Goal: Task Accomplishment & Management: Complete application form

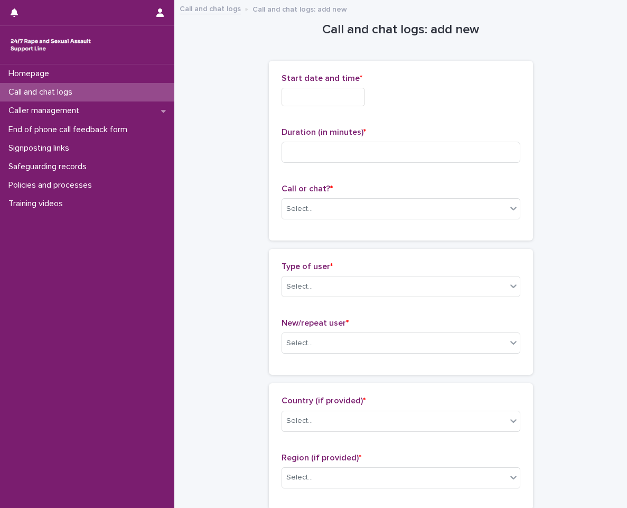
click at [297, 86] on div "Start date and time *" at bounding box center [401, 93] width 239 height 41
click at [300, 117] on div "Start date and time * Duration (in minutes) * Call or chat? * Select..." at bounding box center [401, 150] width 239 height 154
click at [306, 103] on input "text" at bounding box center [324, 97] width 84 height 19
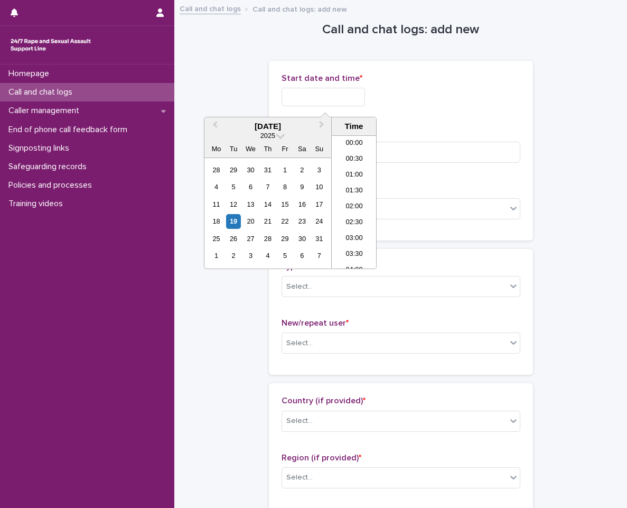
scroll to position [592, 0]
click at [353, 207] on li "20:30" at bounding box center [354, 202] width 45 height 16
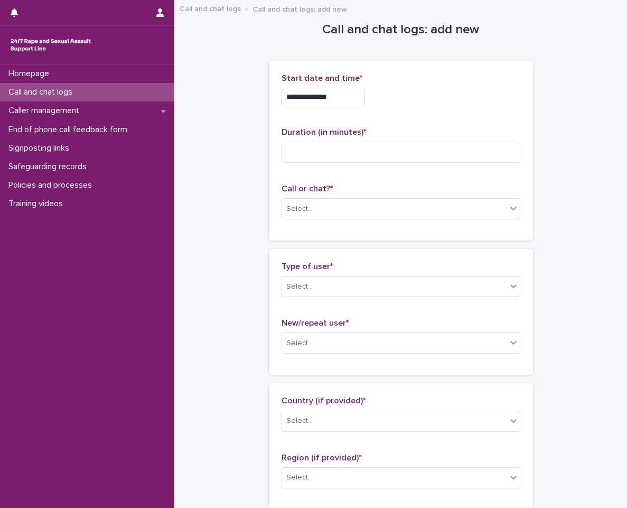
click at [354, 91] on input "**********" at bounding box center [324, 97] width 84 height 19
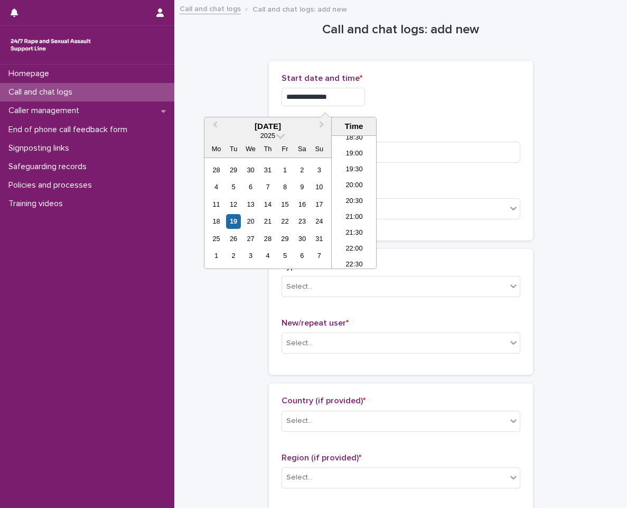
type input "**********"
click at [464, 89] on div "**********" at bounding box center [401, 97] width 239 height 19
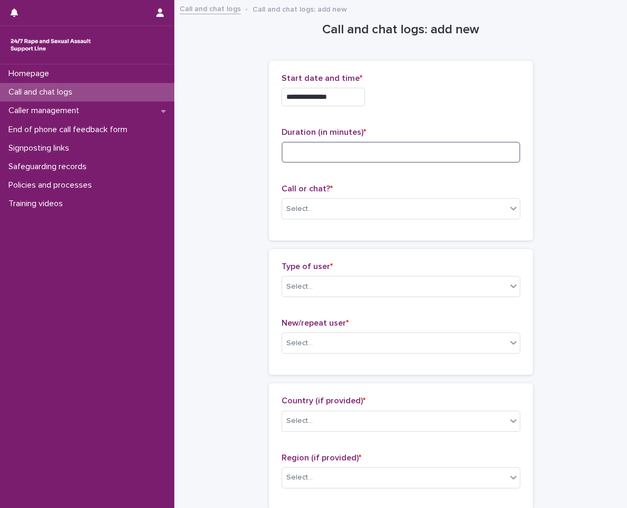
click at [346, 155] on input at bounding box center [401, 152] width 239 height 21
type input "*"
click at [359, 203] on div "Select..." at bounding box center [394, 208] width 225 height 17
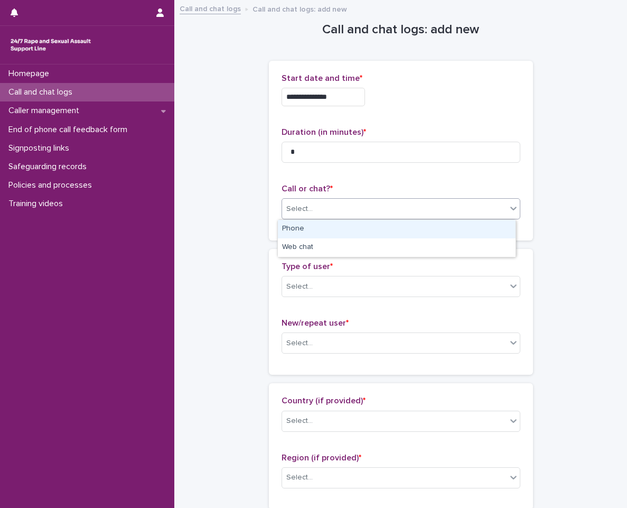
click at [362, 224] on div "Phone" at bounding box center [397, 229] width 238 height 19
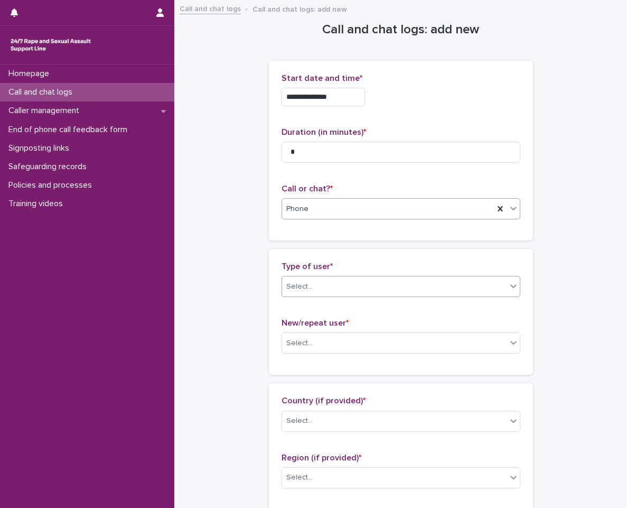
click at [359, 288] on div "Select..." at bounding box center [394, 286] width 225 height 17
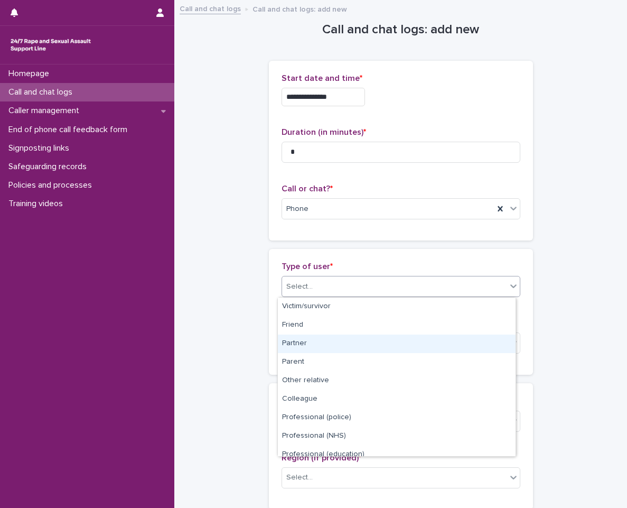
scroll to position [119, 0]
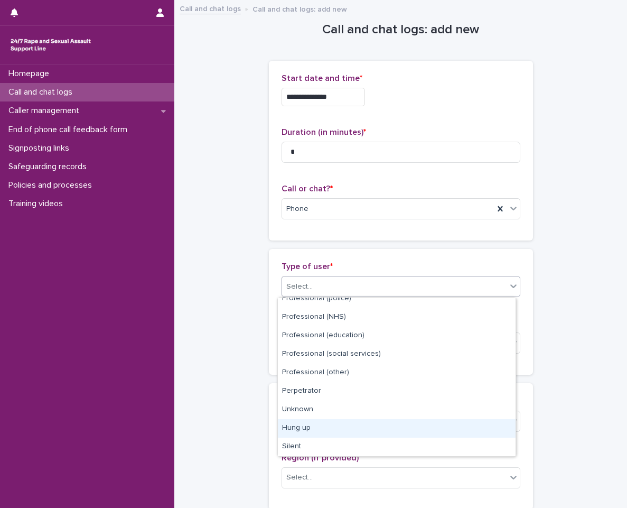
click at [315, 433] on div "Hung up" at bounding box center [397, 428] width 238 height 19
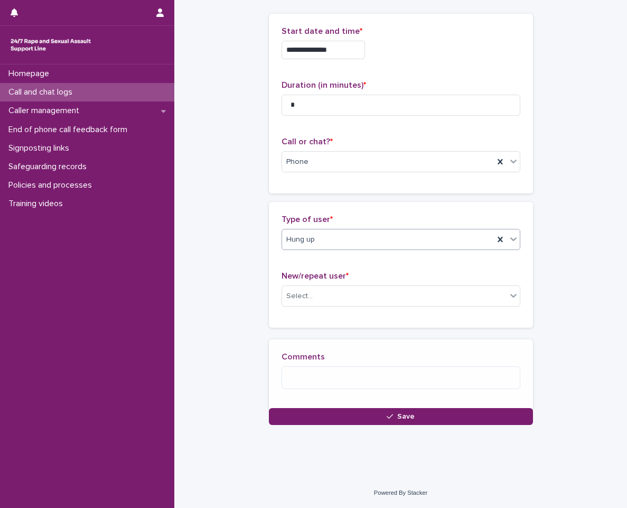
scroll to position [54, 0]
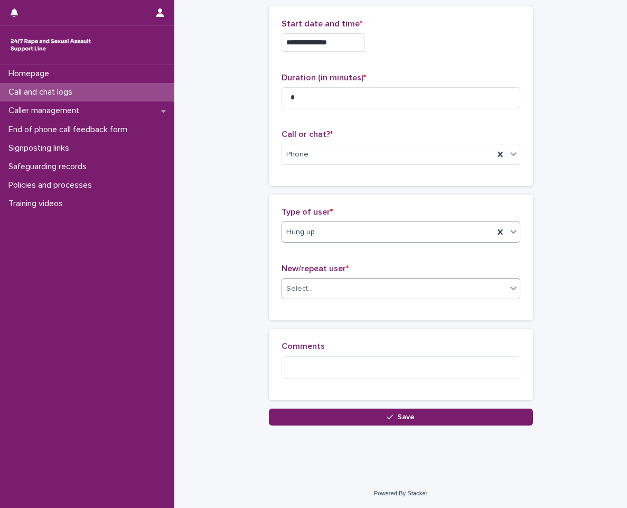
click at [346, 299] on div "Select..." at bounding box center [401, 288] width 239 height 21
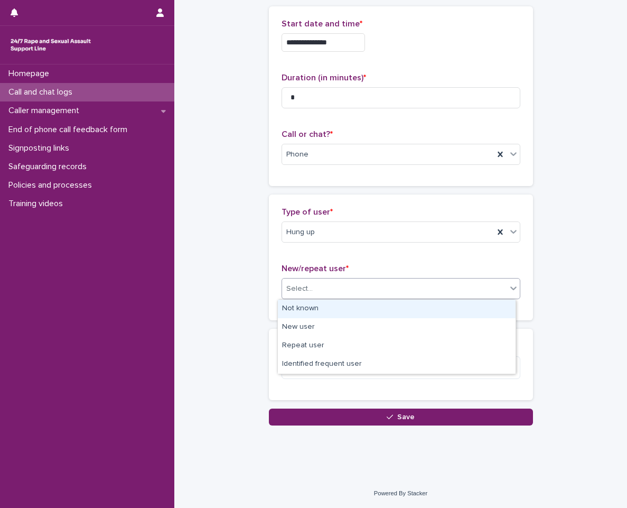
click at [341, 314] on div "Not known" at bounding box center [397, 309] width 238 height 19
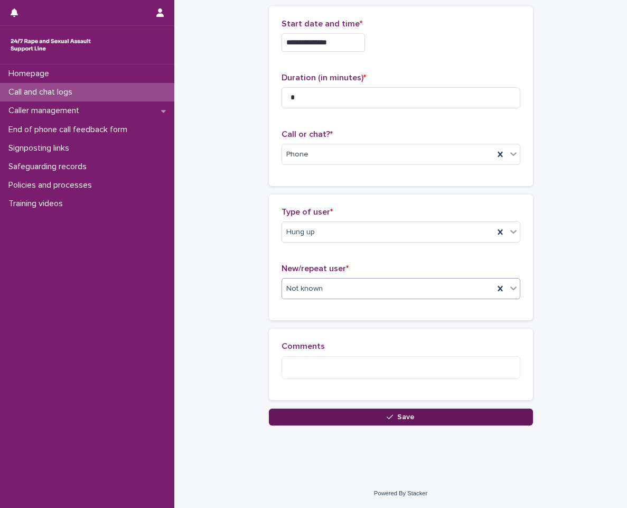
click at [414, 420] on button "Save" at bounding box center [401, 417] width 264 height 17
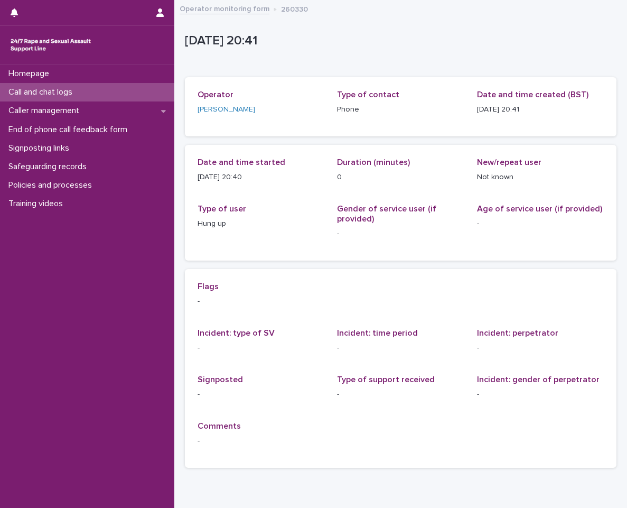
click at [260, 16] on div "Operator monitoring form 260330" at bounding box center [400, 9] width 453 height 15
click at [258, 5] on link "Operator monitoring form" at bounding box center [225, 8] width 90 height 12
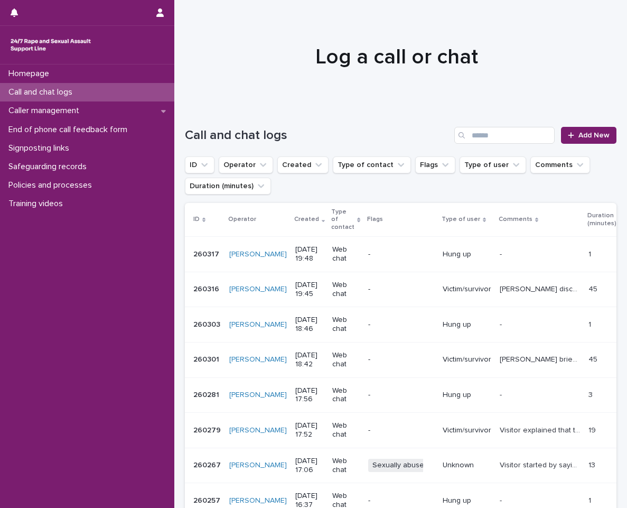
click at [260, 13] on div at bounding box center [396, 52] width 445 height 106
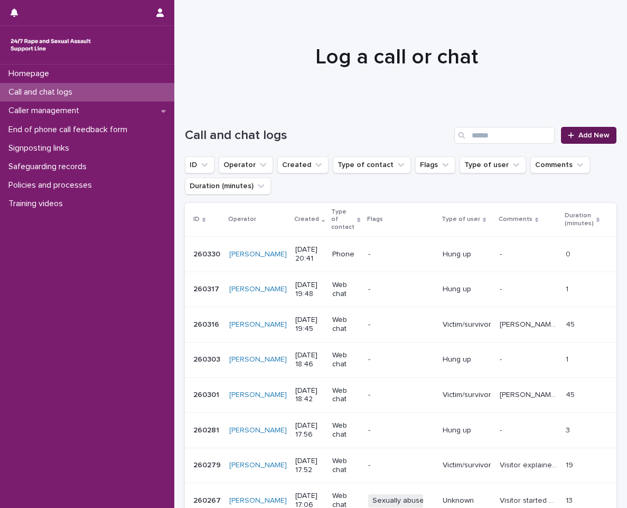
click at [584, 135] on span "Add New" at bounding box center [594, 135] width 31 height 7
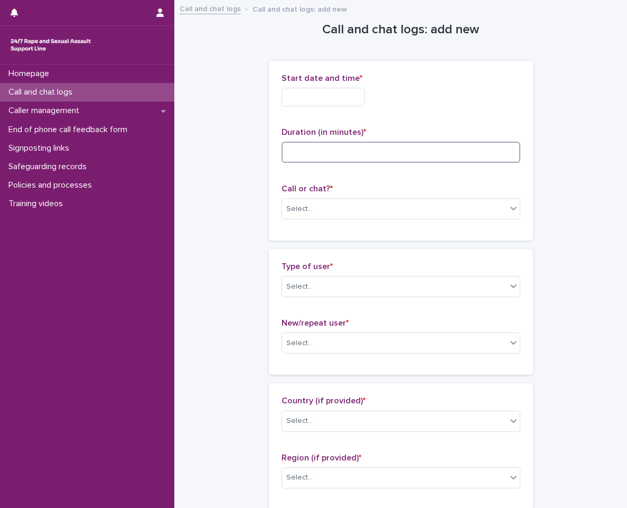
click at [335, 154] on input at bounding box center [401, 152] width 239 height 21
click at [335, 218] on div "Select..." at bounding box center [401, 208] width 239 height 21
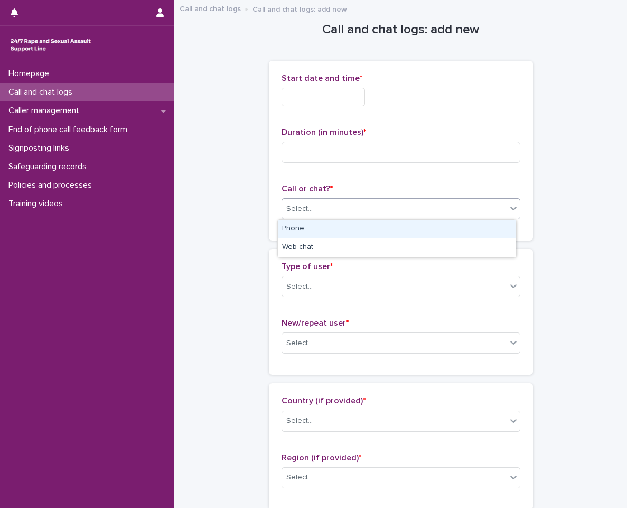
click at [334, 234] on div "Phone" at bounding box center [397, 229] width 238 height 19
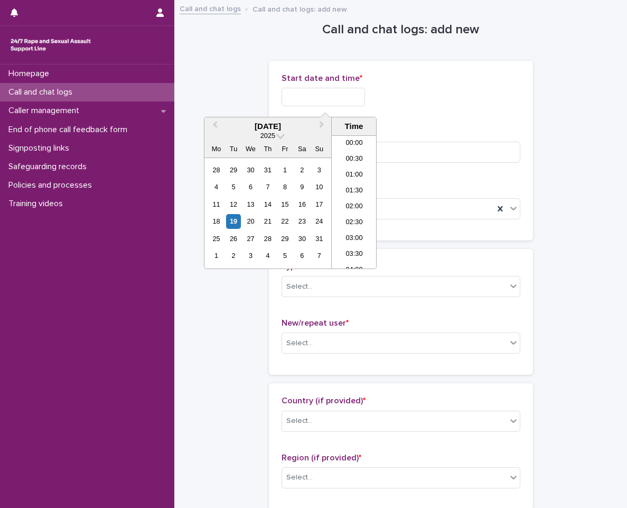
click at [321, 101] on input "text" at bounding box center [324, 97] width 84 height 19
click at [350, 188] on li "20:00" at bounding box center [354, 186] width 45 height 16
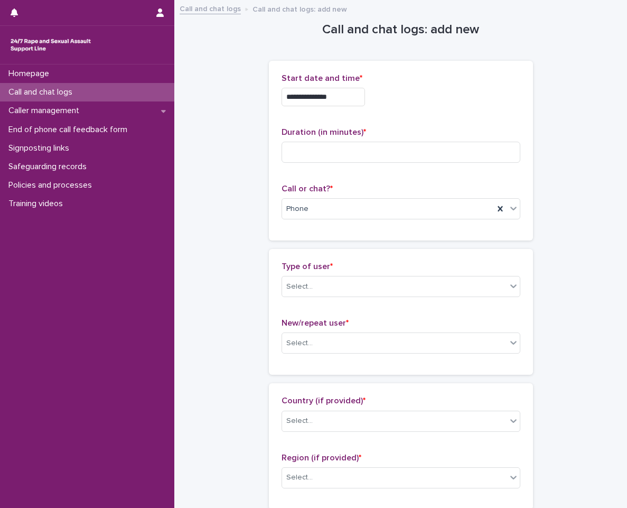
click at [360, 105] on input "**********" at bounding box center [324, 97] width 84 height 19
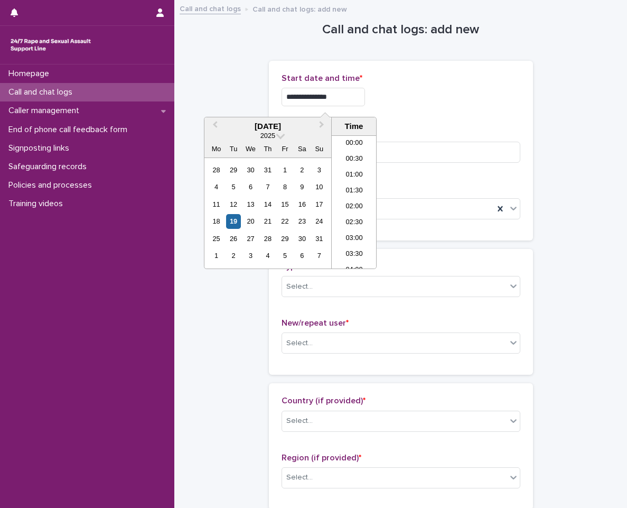
scroll to position [576, 0]
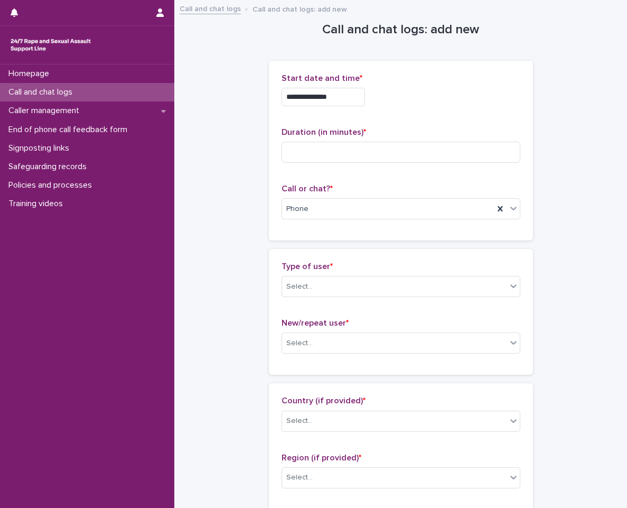
click at [438, 105] on div "**********" at bounding box center [401, 97] width 239 height 19
click at [343, 104] on input "**********" at bounding box center [324, 97] width 84 height 19
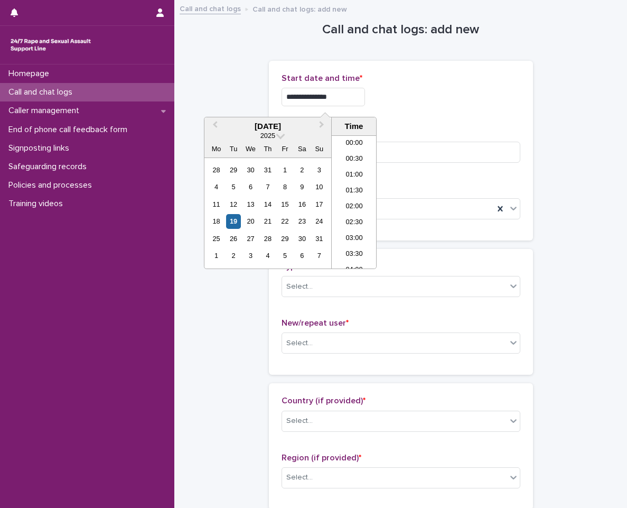
scroll to position [592, 0]
type input "**********"
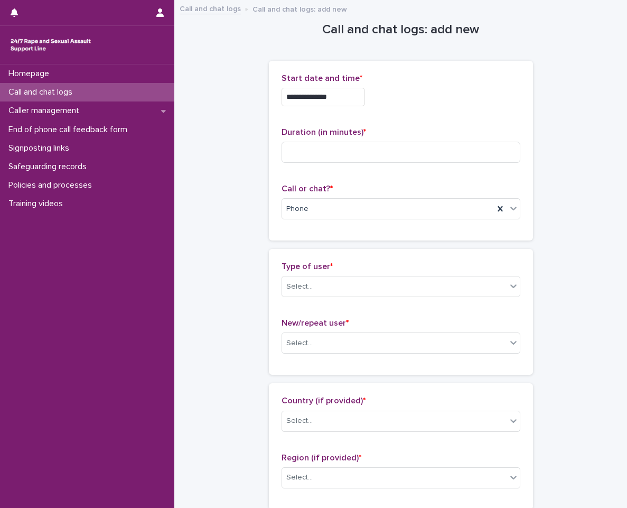
click at [474, 90] on div "**********" at bounding box center [401, 97] width 239 height 19
drag, startPoint x: 410, startPoint y: 281, endPoint x: 407, endPoint y: 276, distance: 6.5
click at [410, 281] on div "Select..." at bounding box center [394, 286] width 225 height 17
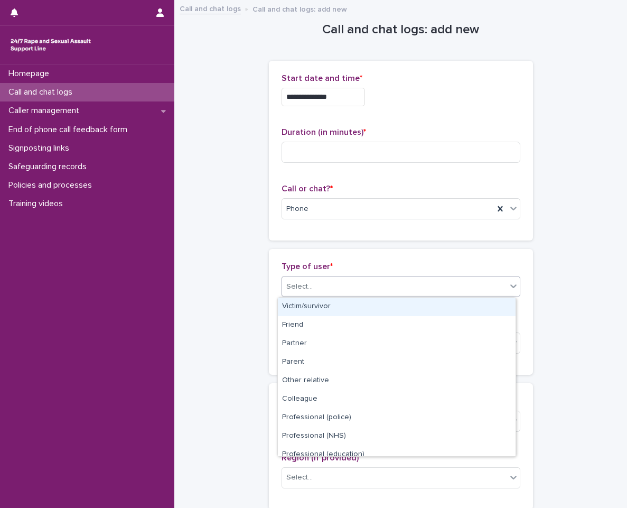
click at [392, 309] on div "Victim/survivor" at bounding box center [397, 307] width 238 height 19
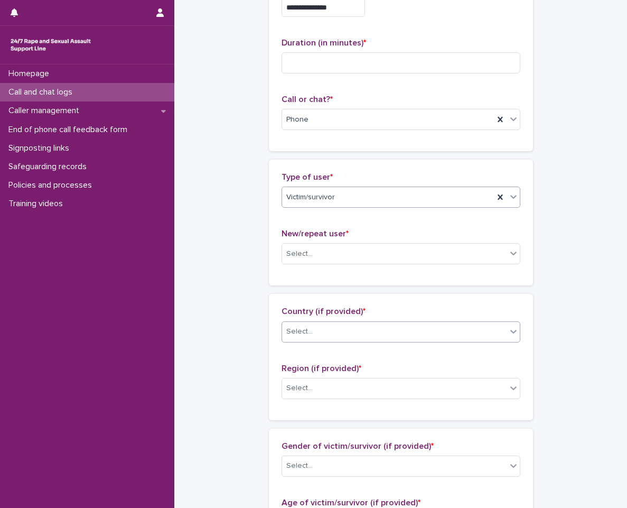
scroll to position [159, 0]
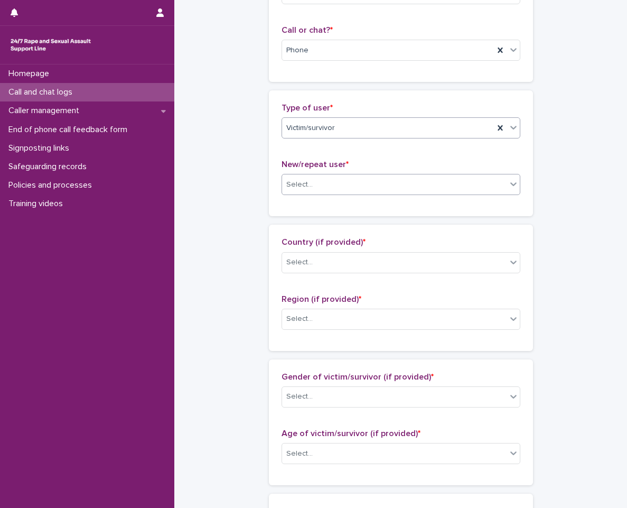
click at [396, 188] on div "Select..." at bounding box center [394, 184] width 225 height 17
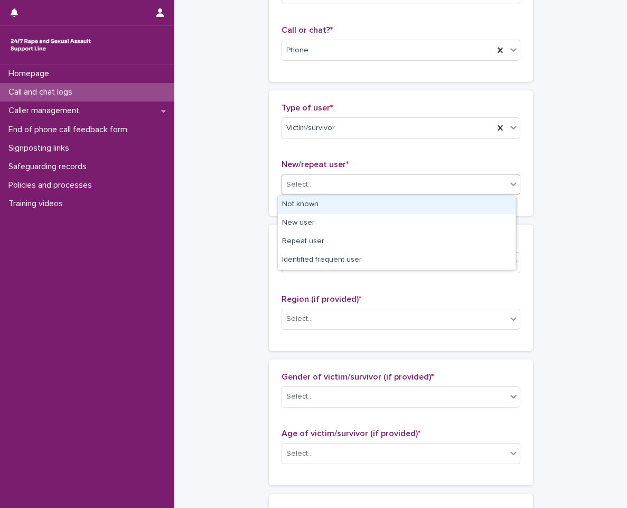
click at [390, 199] on div "Not known" at bounding box center [397, 205] width 238 height 19
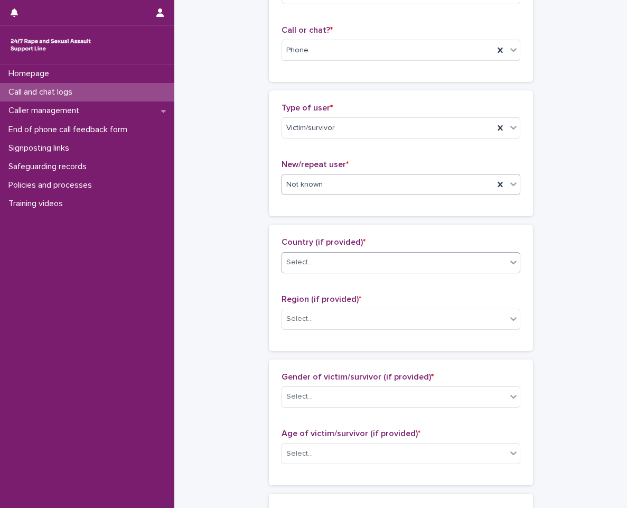
click at [446, 263] on div "Select..." at bounding box center [394, 262] width 225 height 17
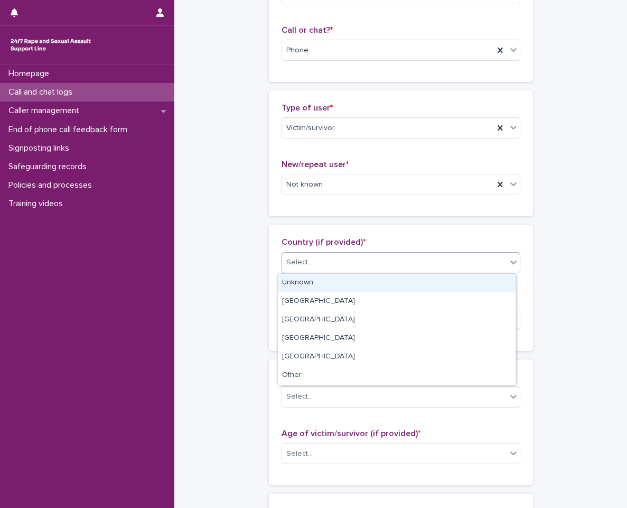
click at [432, 289] on div "Unknown" at bounding box center [397, 283] width 238 height 19
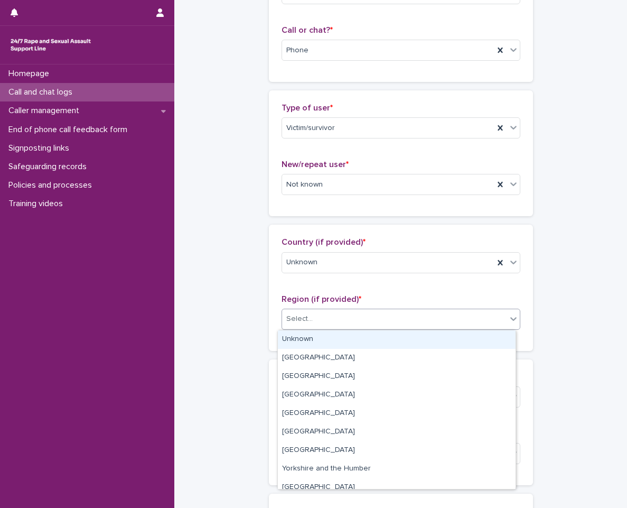
click at [434, 317] on div "Select..." at bounding box center [394, 318] width 225 height 17
click at [417, 344] on div "Unknown" at bounding box center [397, 339] width 238 height 19
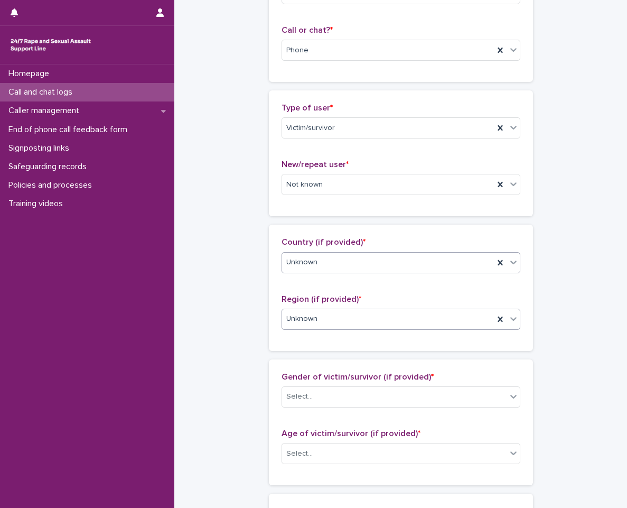
scroll to position [0, 0]
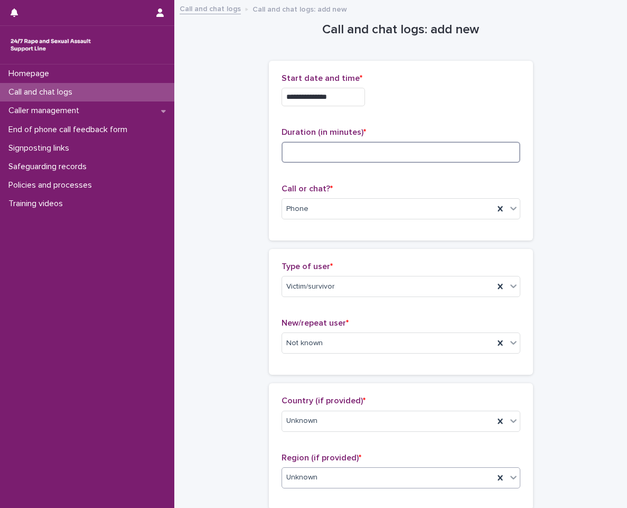
click at [398, 160] on input at bounding box center [401, 152] width 239 height 21
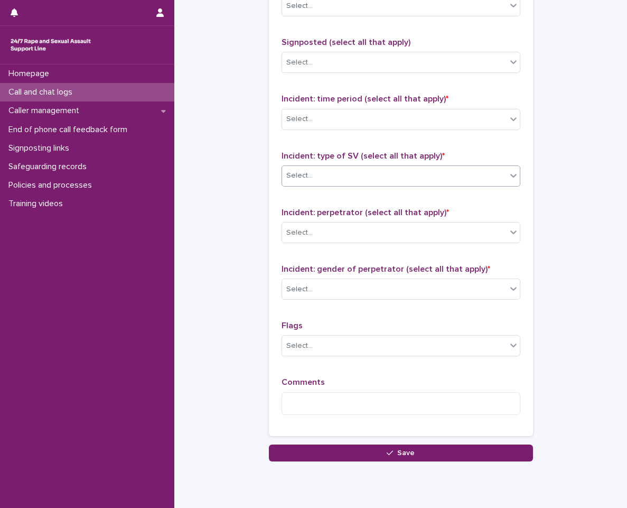
scroll to position [667, 0]
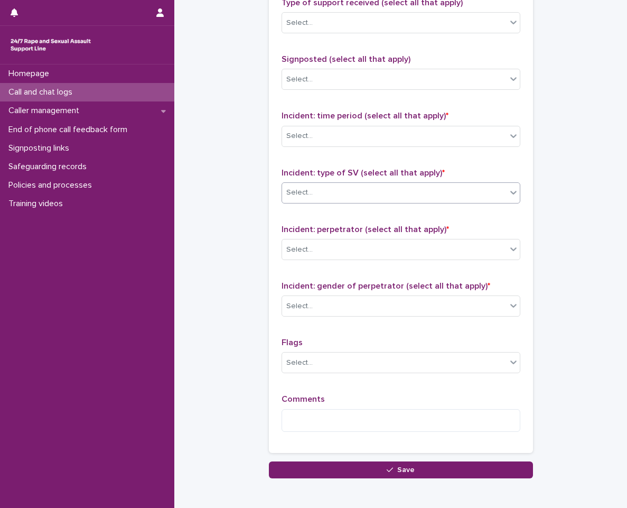
click at [403, 189] on div "Select..." at bounding box center [394, 192] width 225 height 17
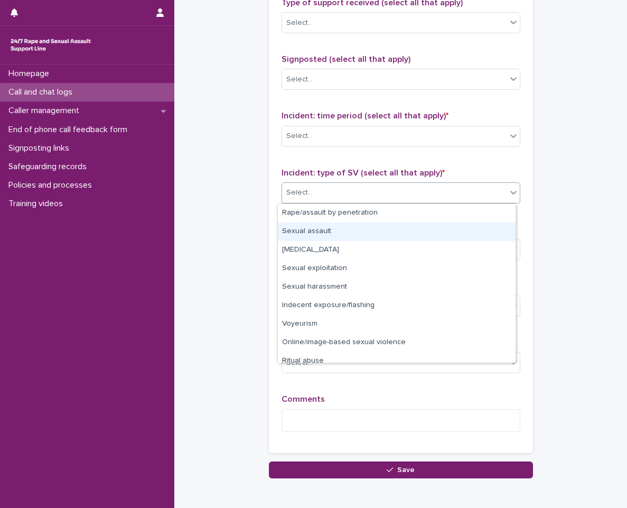
drag, startPoint x: 409, startPoint y: 243, endPoint x: 411, endPoint y: 236, distance: 6.7
click at [411, 236] on div "Sexual assault" at bounding box center [397, 232] width 238 height 19
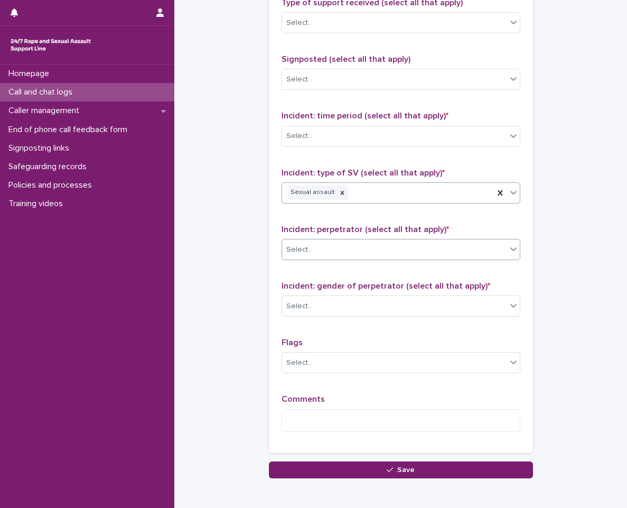
click at [468, 252] on div "Select..." at bounding box center [394, 249] width 225 height 17
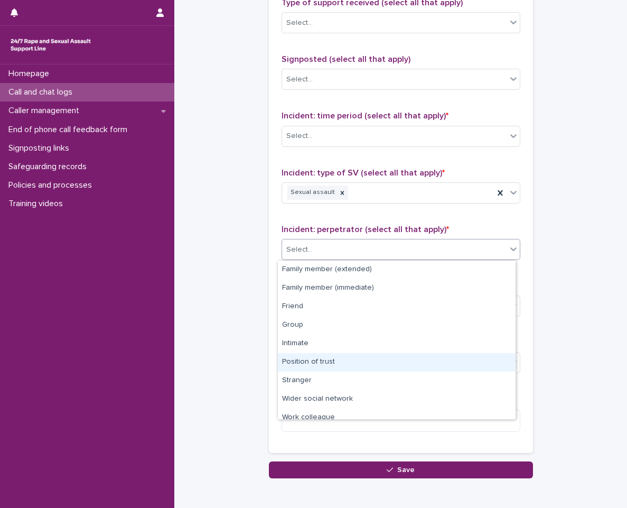
scroll to position [45, 0]
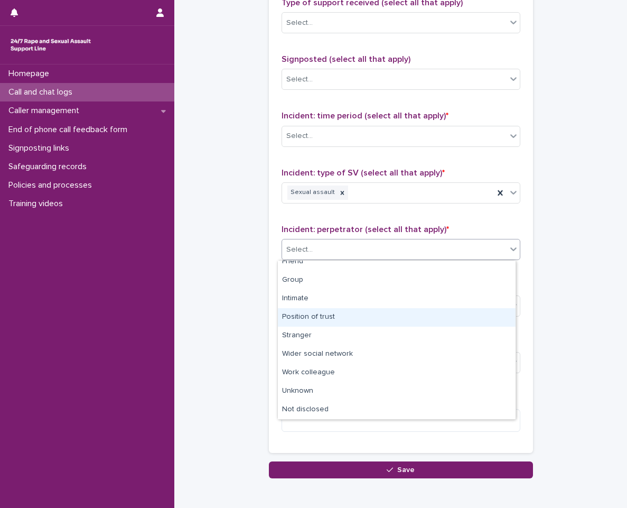
click at [463, 315] on div "Position of trust" at bounding box center [397, 317] width 238 height 19
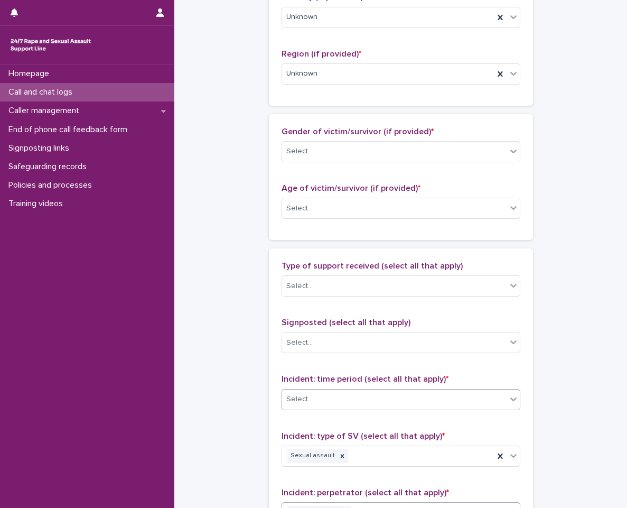
scroll to position [403, 0]
click at [461, 215] on div "Select..." at bounding box center [394, 209] width 225 height 17
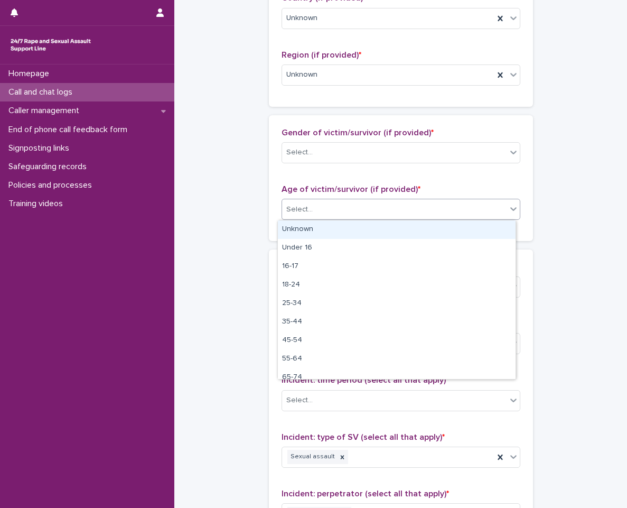
click at [432, 234] on div "Unknown" at bounding box center [397, 229] width 238 height 19
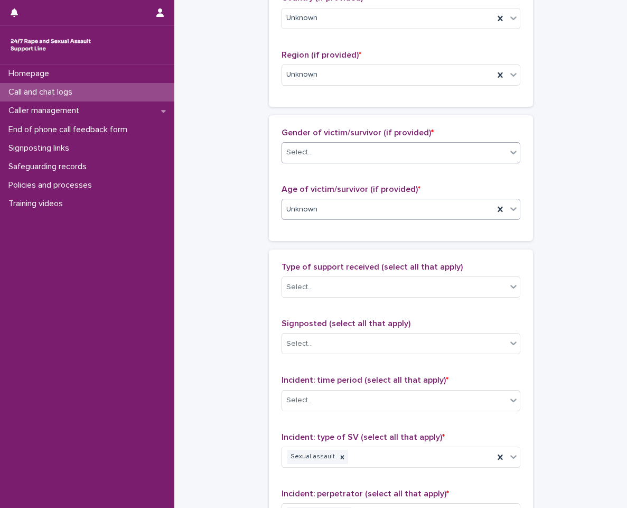
click at [433, 159] on div "Select..." at bounding box center [394, 152] width 225 height 17
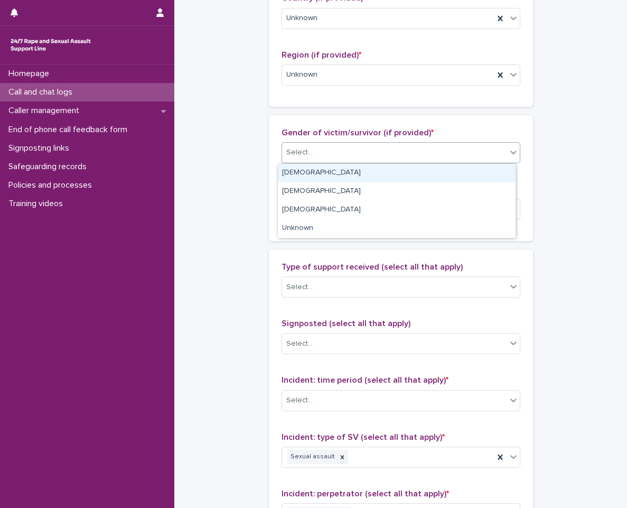
click at [434, 169] on div "Female" at bounding box center [397, 173] width 238 height 19
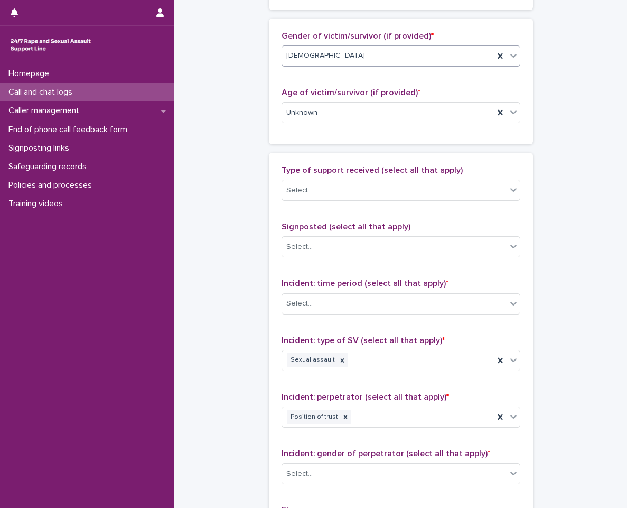
scroll to position [509, 0]
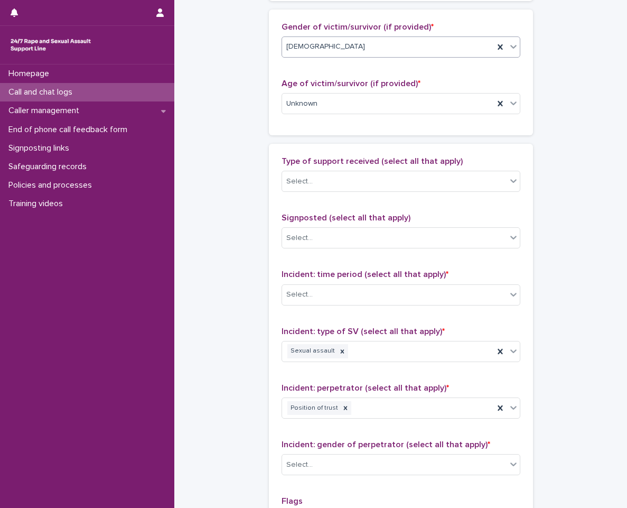
click at [442, 194] on div "Type of support received (select all that apply) Select..." at bounding box center [401, 178] width 239 height 44
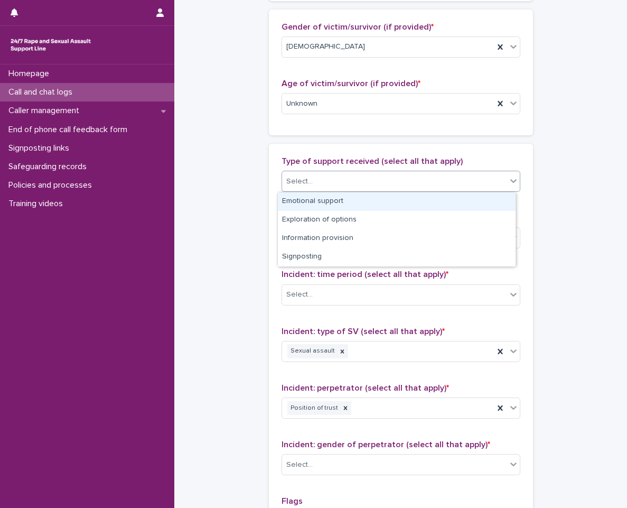
click at [450, 191] on div "Select..." at bounding box center [401, 181] width 239 height 21
click at [429, 204] on div "Emotional support" at bounding box center [397, 201] width 238 height 19
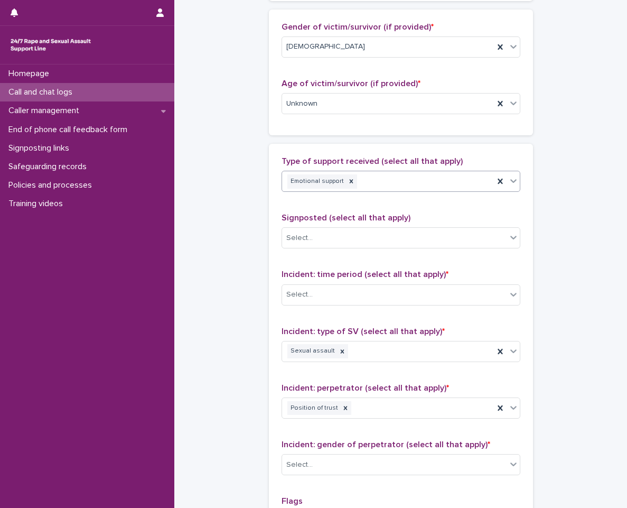
scroll to position [667, 0]
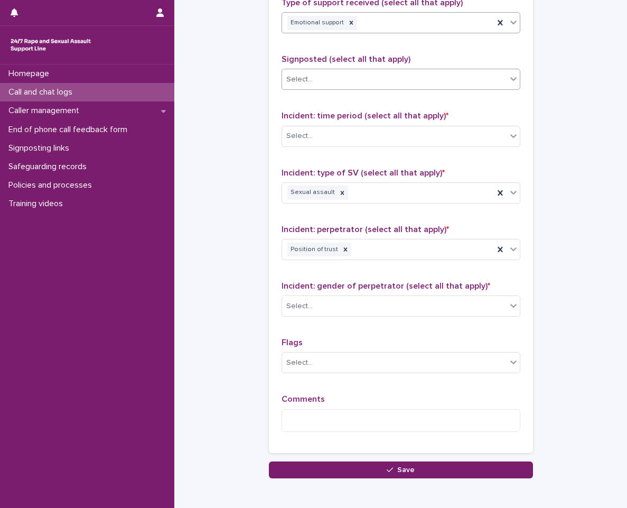
click at [447, 87] on div "Select..." at bounding box center [394, 79] width 225 height 17
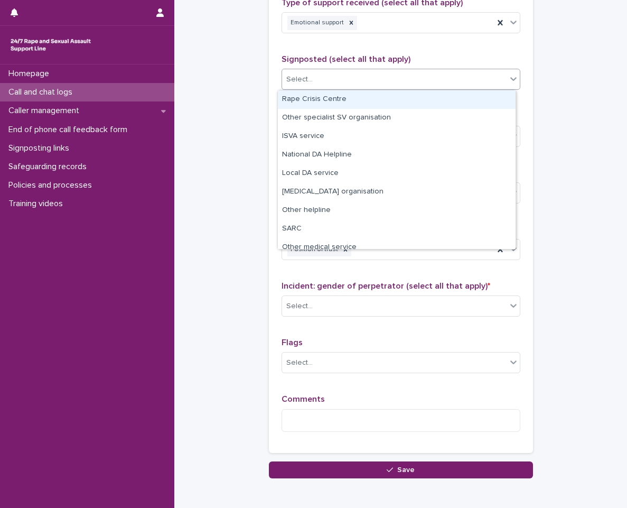
click at [452, 85] on div "Select..." at bounding box center [394, 79] width 225 height 17
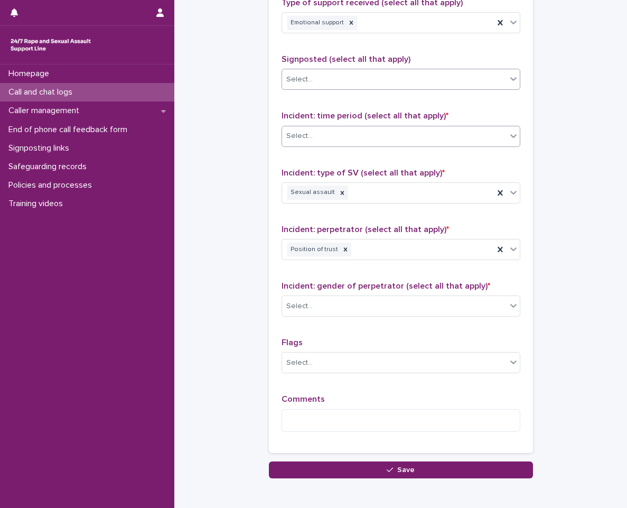
click at [445, 135] on div "Select..." at bounding box center [394, 135] width 225 height 17
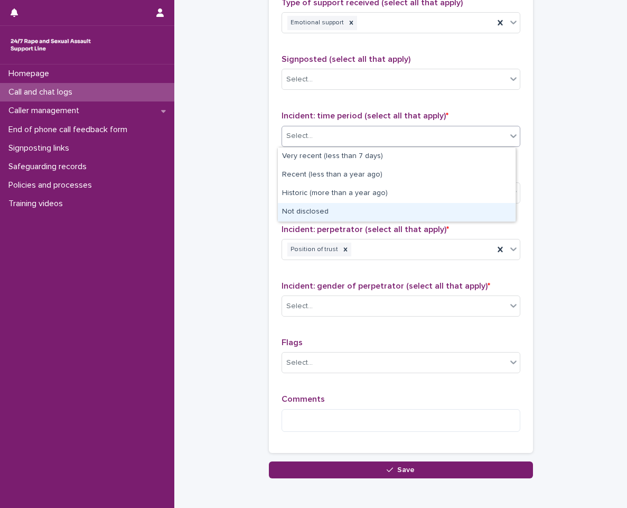
click at [447, 204] on div "Not disclosed" at bounding box center [397, 212] width 238 height 19
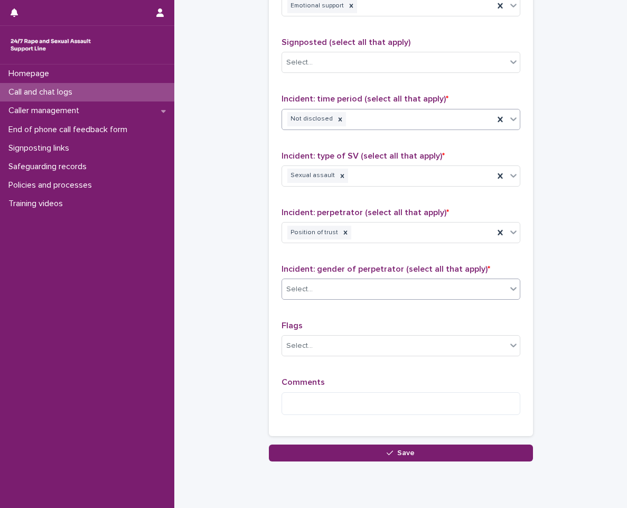
scroll to position [687, 0]
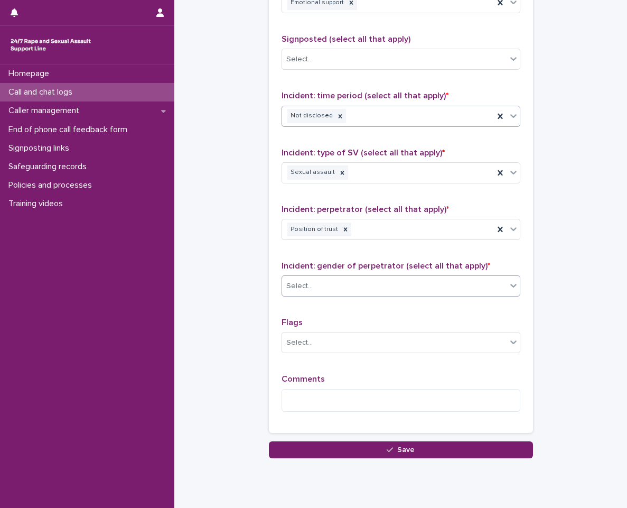
click at [346, 287] on div "Select..." at bounding box center [394, 286] width 225 height 17
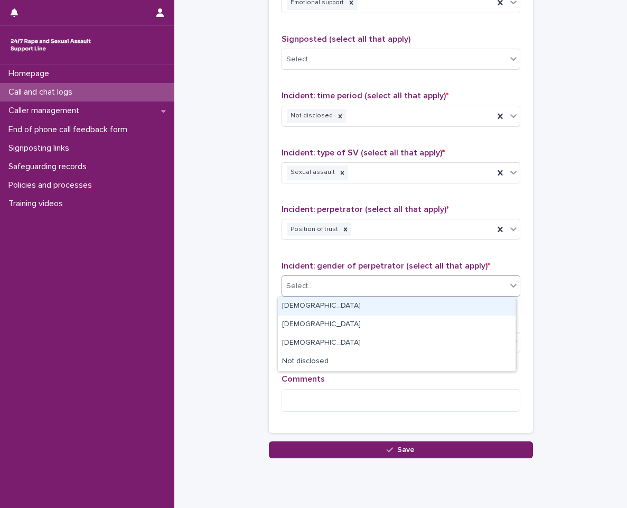
click at [348, 305] on div "Male" at bounding box center [397, 306] width 238 height 19
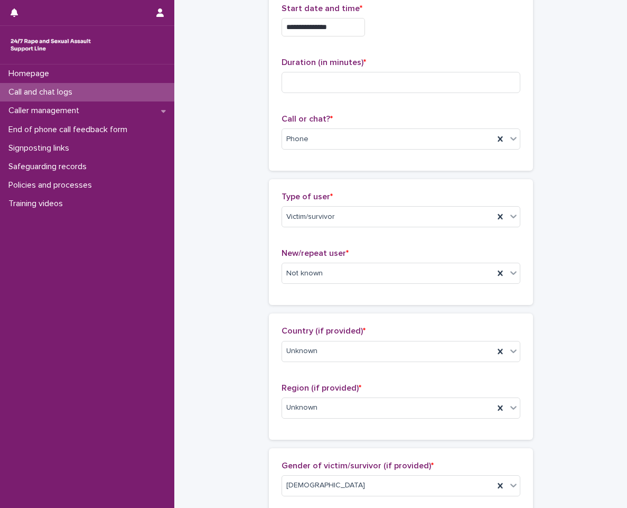
scroll to position [0, 0]
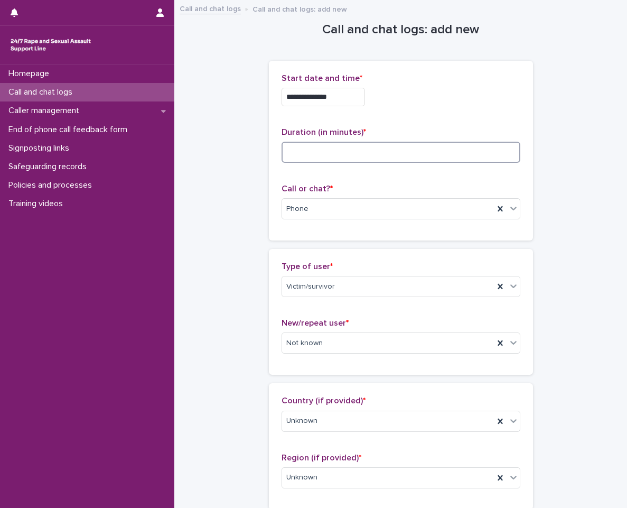
click at [376, 147] on input at bounding box center [401, 152] width 239 height 21
click at [344, 158] on input at bounding box center [401, 152] width 239 height 21
type input "**"
click at [355, 181] on div "**********" at bounding box center [401, 150] width 239 height 154
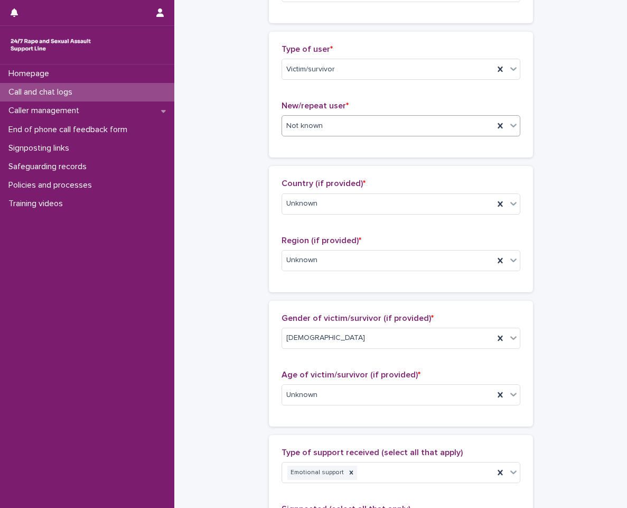
scroll to position [264, 0]
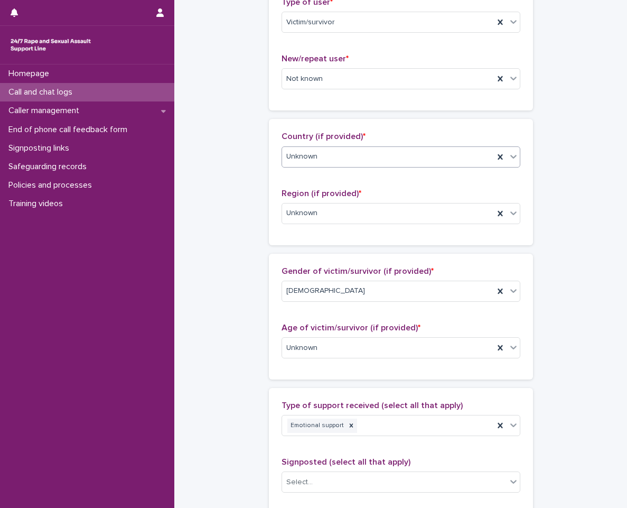
click at [390, 167] on body "**********" at bounding box center [313, 254] width 627 height 508
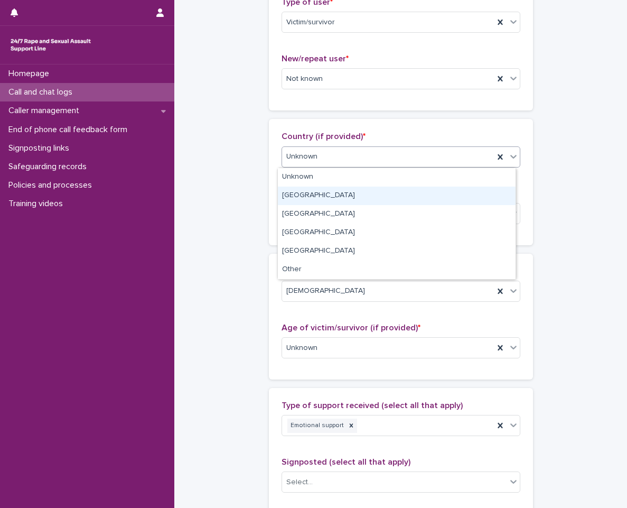
click at [350, 193] on div "England" at bounding box center [397, 196] width 238 height 19
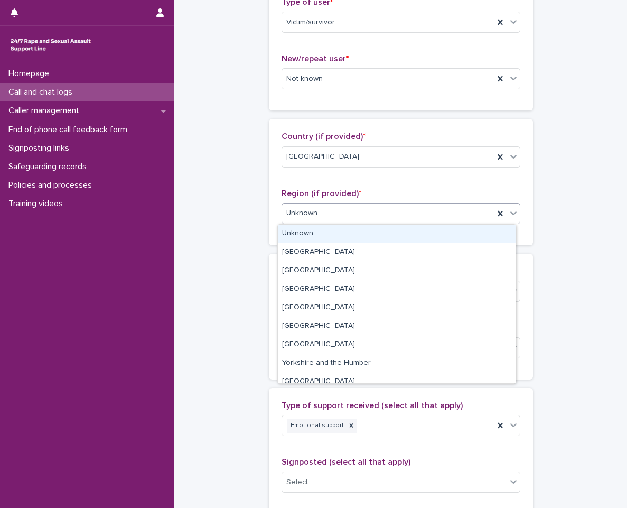
click at [353, 212] on div "Unknown" at bounding box center [388, 213] width 212 height 17
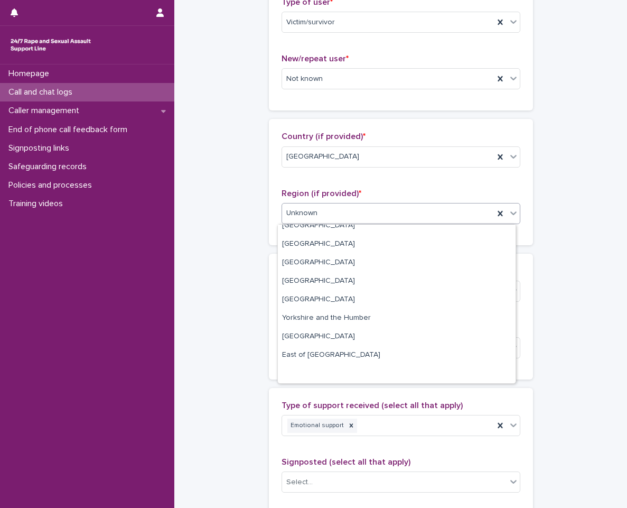
scroll to position [0, 0]
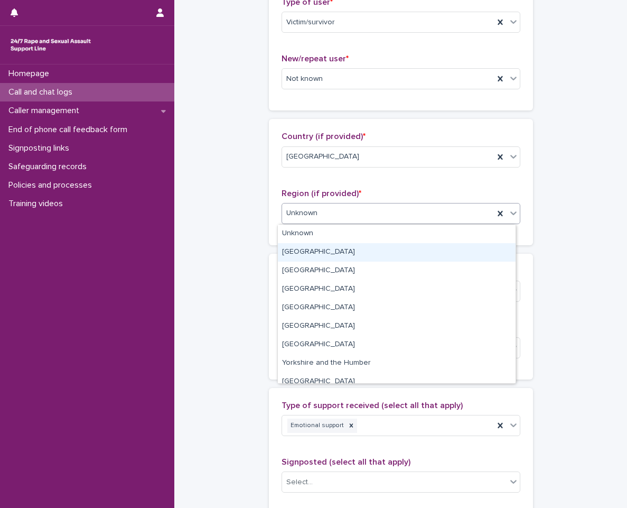
click at [338, 255] on div "Greater London" at bounding box center [397, 252] width 238 height 19
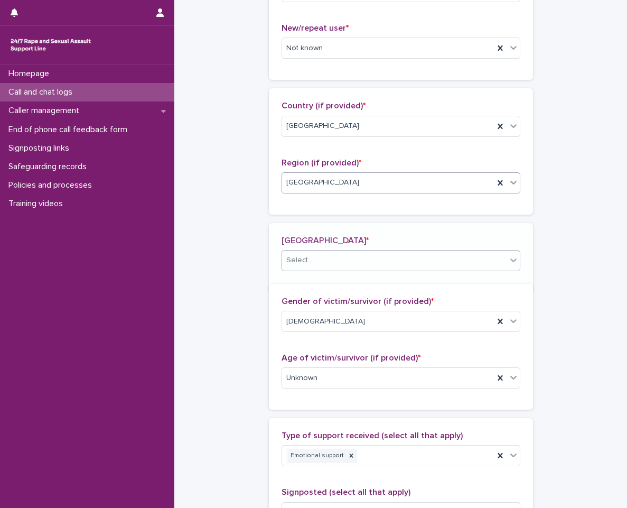
scroll to position [303, 0]
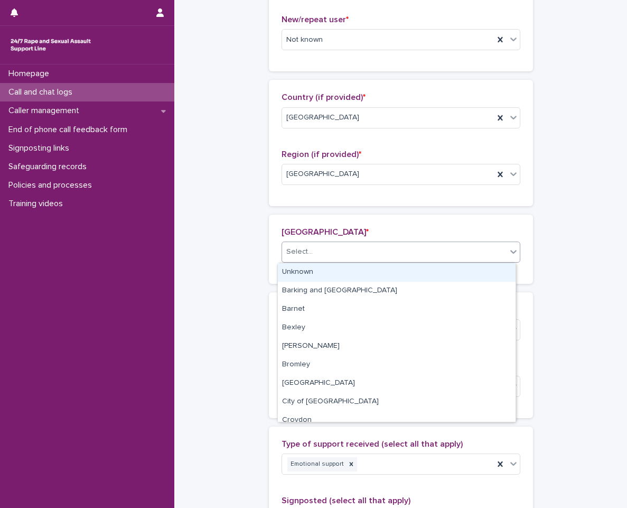
click at [317, 242] on div "Select..." at bounding box center [401, 252] width 239 height 21
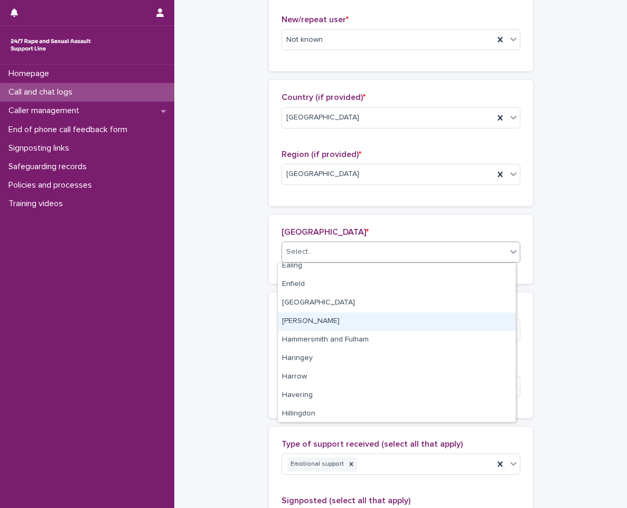
scroll to position [159, 0]
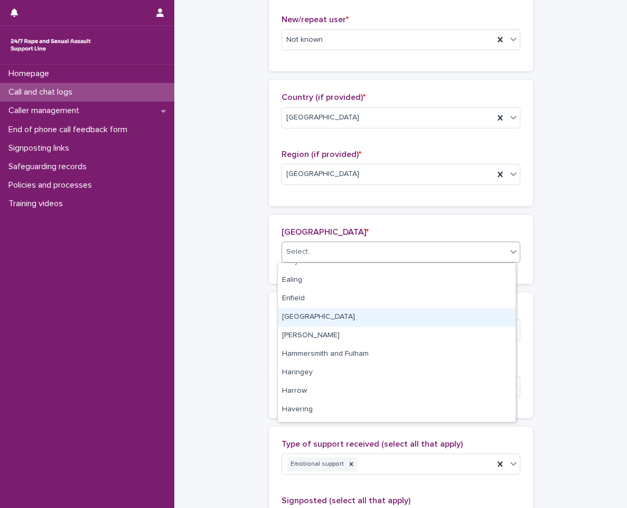
click at [355, 319] on div "Greenwich" at bounding box center [397, 317] width 238 height 19
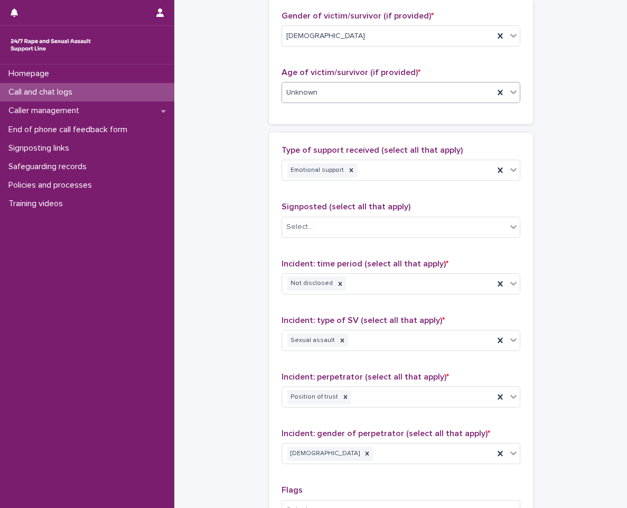
scroll to position [621, 0]
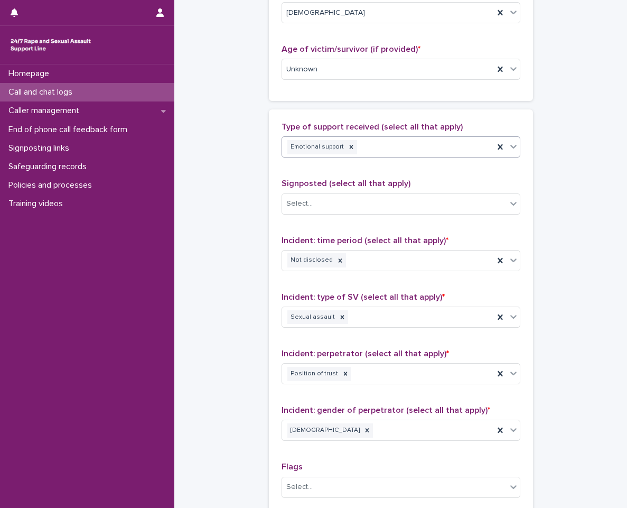
click at [407, 145] on div "Emotional support" at bounding box center [388, 147] width 212 height 19
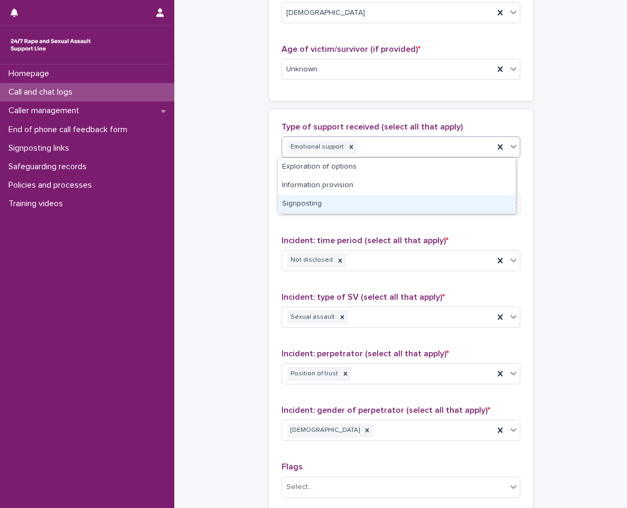
click at [352, 210] on div "Signposting" at bounding box center [397, 204] width 238 height 19
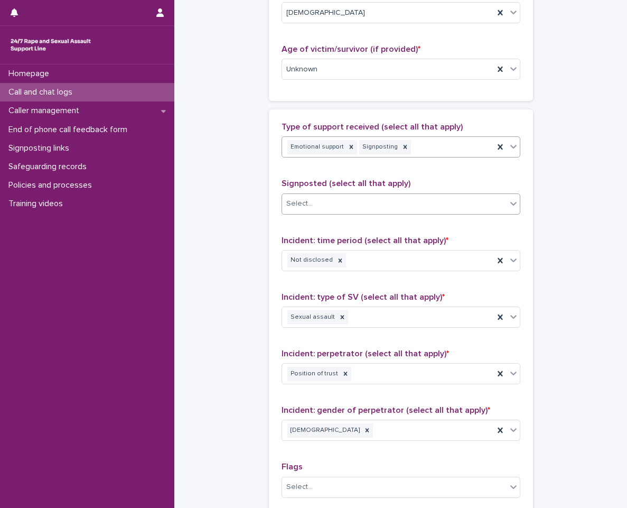
scroll to position [673, 0]
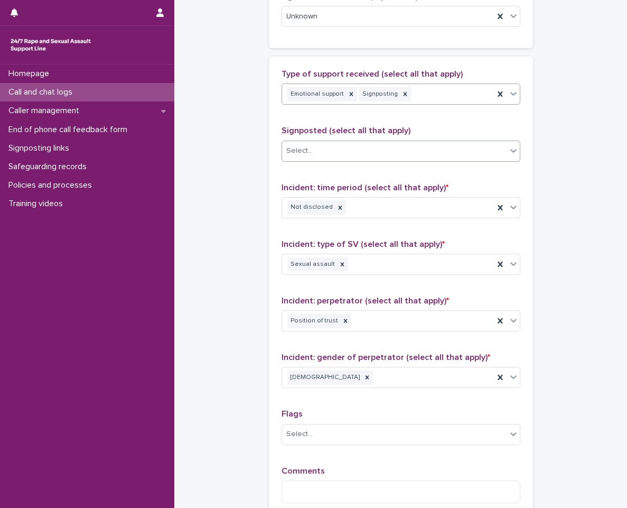
click at [409, 159] on div "Select..." at bounding box center [394, 150] width 225 height 17
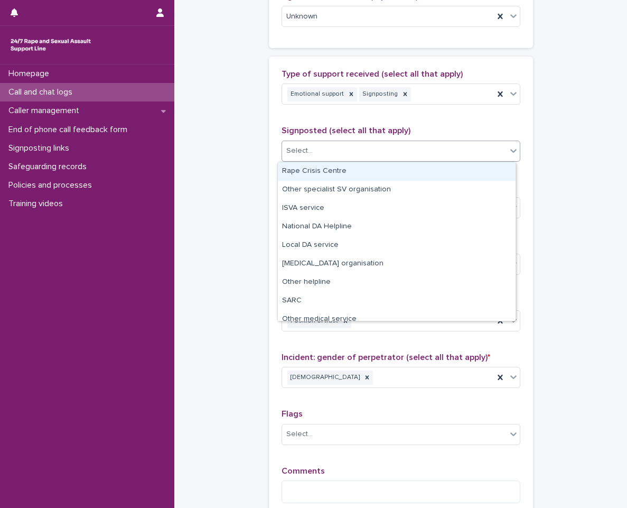
click at [408, 169] on div "Rape Crisis Centre" at bounding box center [397, 171] width 238 height 19
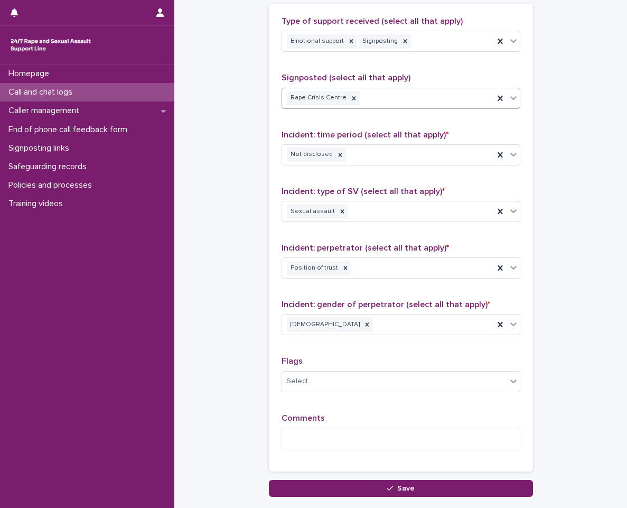
scroll to position [779, 0]
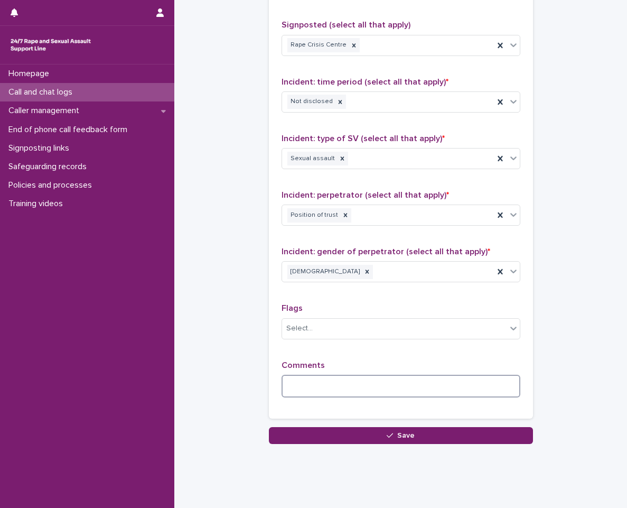
click at [360, 381] on textarea at bounding box center [401, 386] width 239 height 23
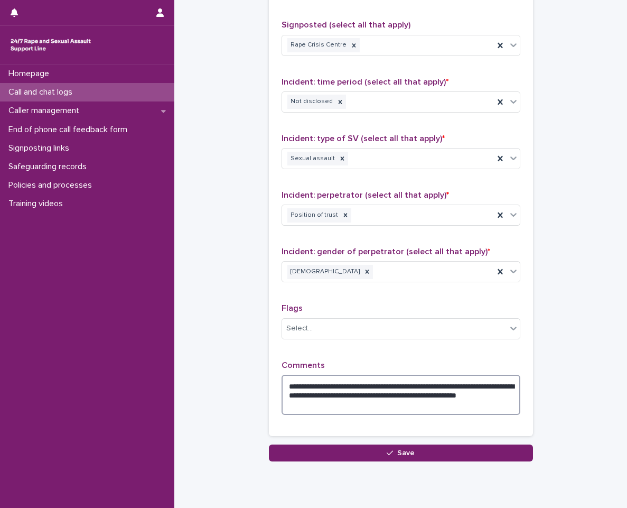
click at [300, 410] on textarea "**********" at bounding box center [401, 395] width 239 height 40
click at [412, 399] on textarea "**********" at bounding box center [401, 395] width 239 height 40
click at [413, 401] on textarea "**********" at bounding box center [401, 395] width 239 height 40
click at [445, 402] on textarea "**********" at bounding box center [401, 395] width 239 height 40
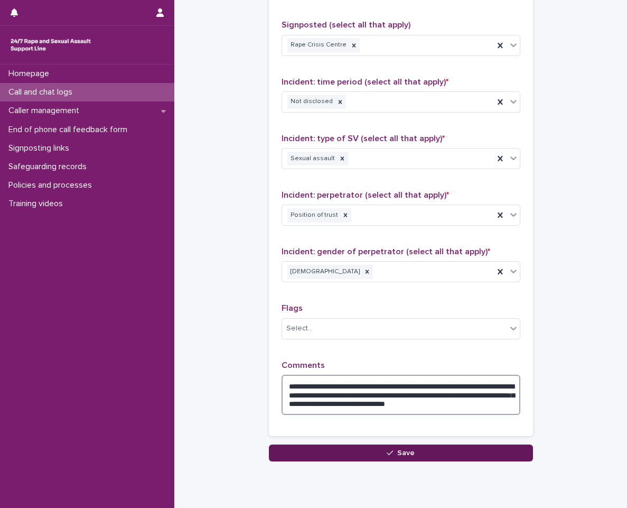
type textarea "**********"
click at [460, 446] on button "Save" at bounding box center [401, 453] width 264 height 17
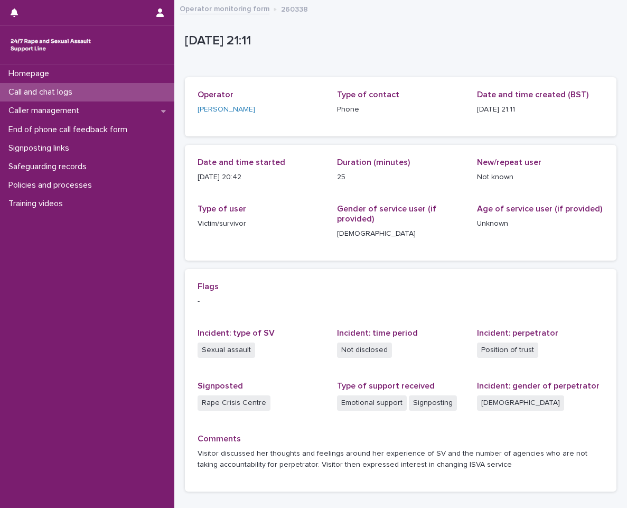
click at [204, 14] on link "Operator monitoring form" at bounding box center [225, 8] width 90 height 12
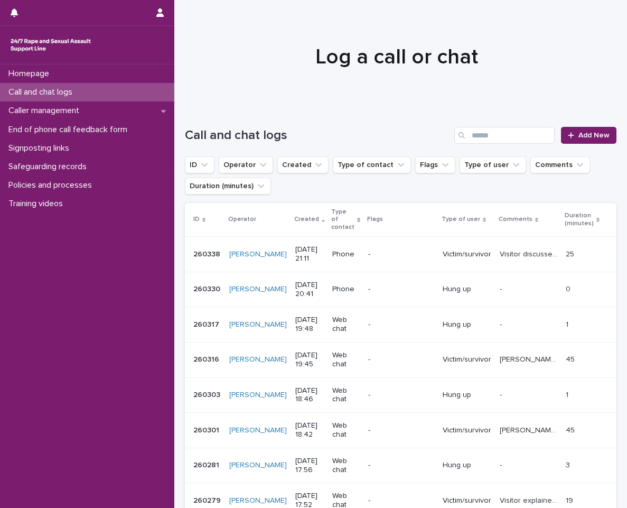
click at [588, 144] on div "Call and chat logs Add New" at bounding box center [401, 131] width 432 height 51
click at [591, 140] on link "Add New" at bounding box center [589, 135] width 56 height 17
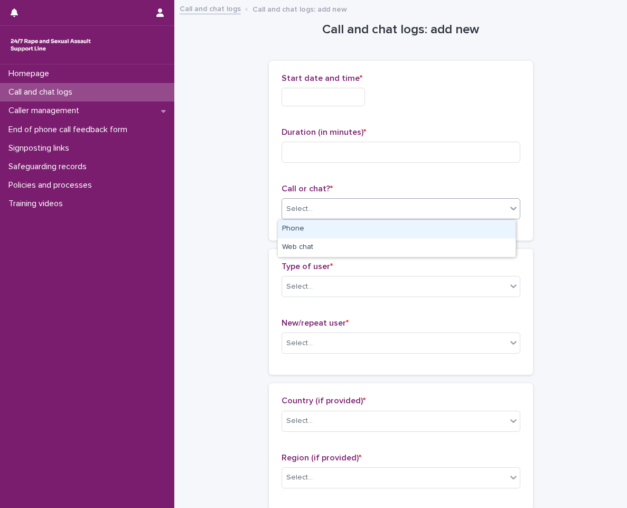
drag, startPoint x: 408, startPoint y: 202, endPoint x: 400, endPoint y: 221, distance: 21.1
click at [408, 202] on div "Select..." at bounding box center [394, 208] width 225 height 17
click at [377, 235] on div "Phone" at bounding box center [397, 229] width 238 height 19
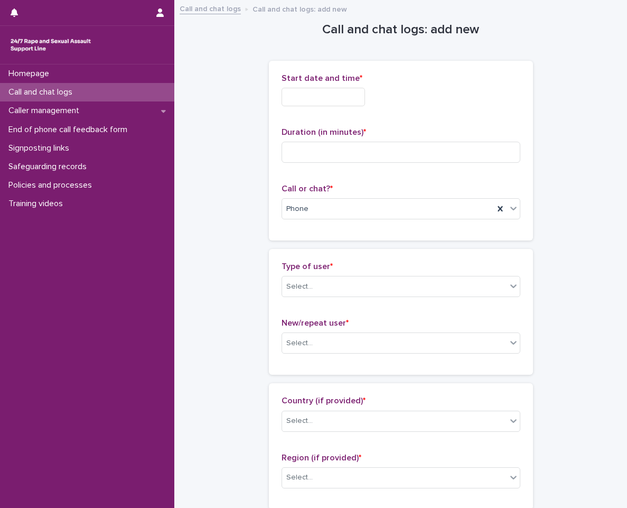
click at [340, 98] on input "text" at bounding box center [324, 97] width 84 height 19
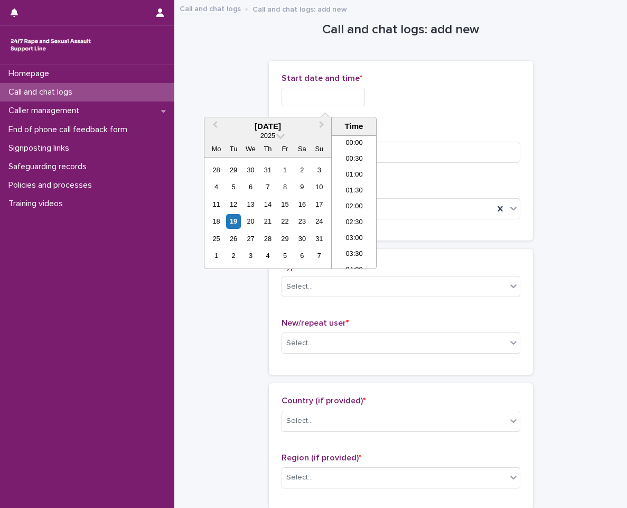
scroll to position [624, 0]
click at [354, 202] on li "21:30" at bounding box center [354, 202] width 45 height 16
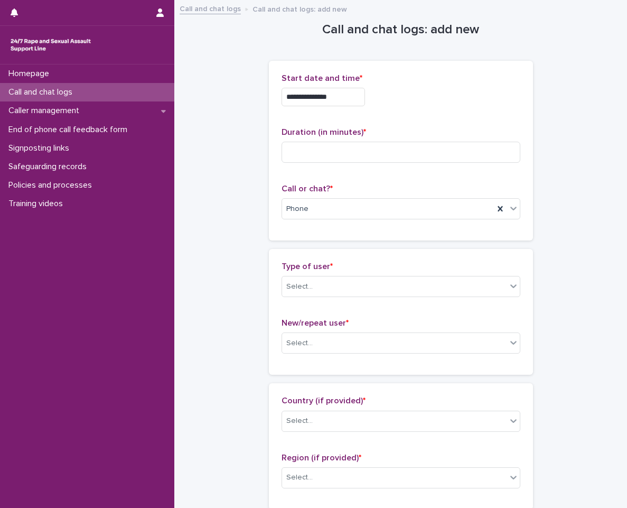
click at [347, 80] on span "Start date and time *" at bounding box center [322, 78] width 81 height 8
click at [343, 106] on div "**********" at bounding box center [401, 93] width 239 height 41
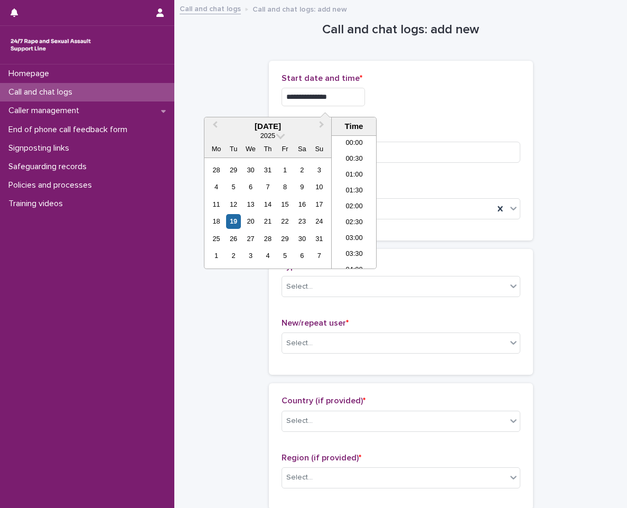
click at [348, 99] on input "**********" at bounding box center [324, 97] width 84 height 19
type input "**********"
click at [391, 94] on div "**********" at bounding box center [401, 97] width 239 height 19
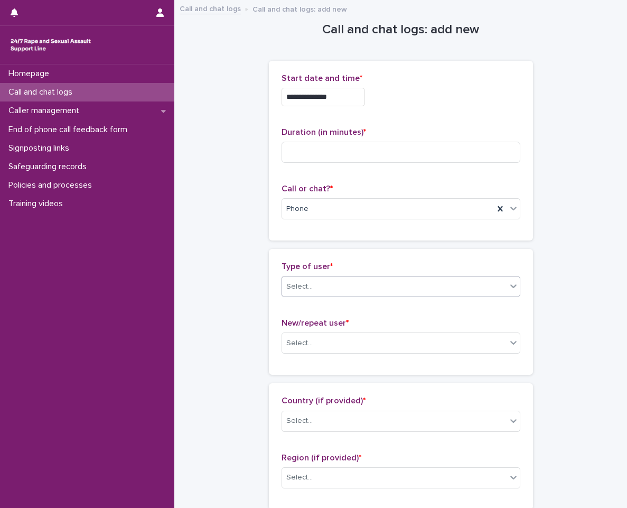
click at [484, 288] on div "Select..." at bounding box center [394, 286] width 225 height 17
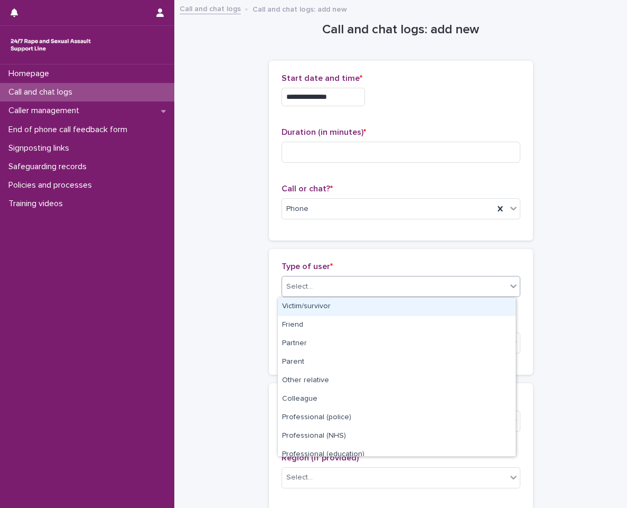
click at [353, 303] on div "Victim/survivor" at bounding box center [397, 307] width 238 height 19
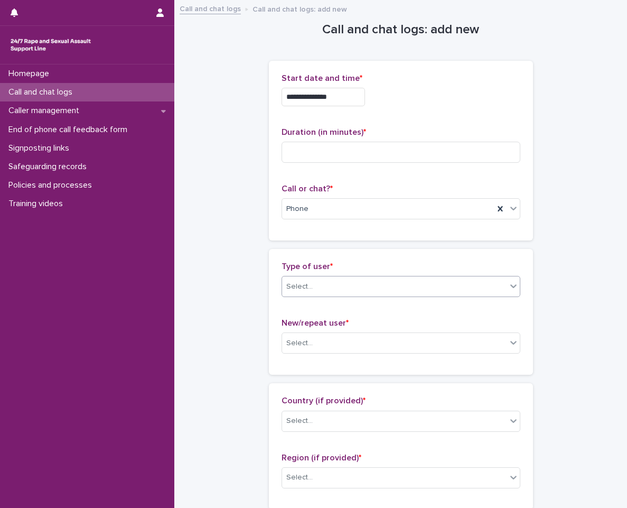
click at [344, 331] on div "New/repeat user * Select..." at bounding box center [401, 340] width 239 height 44
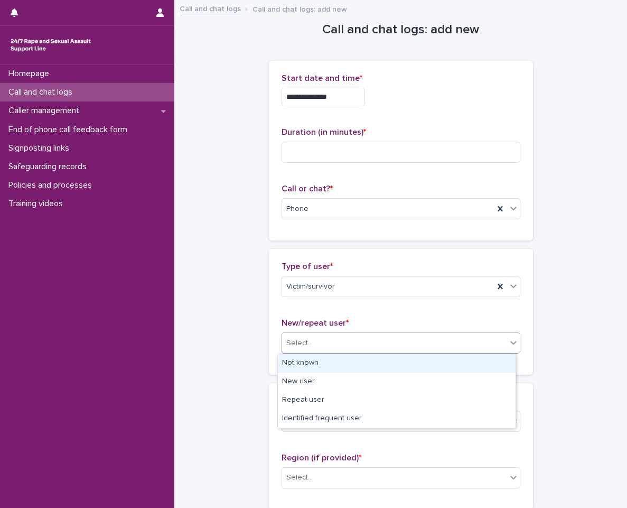
click at [341, 346] on div "Select..." at bounding box center [394, 343] width 225 height 17
click at [340, 356] on div "Not known" at bounding box center [397, 363] width 238 height 19
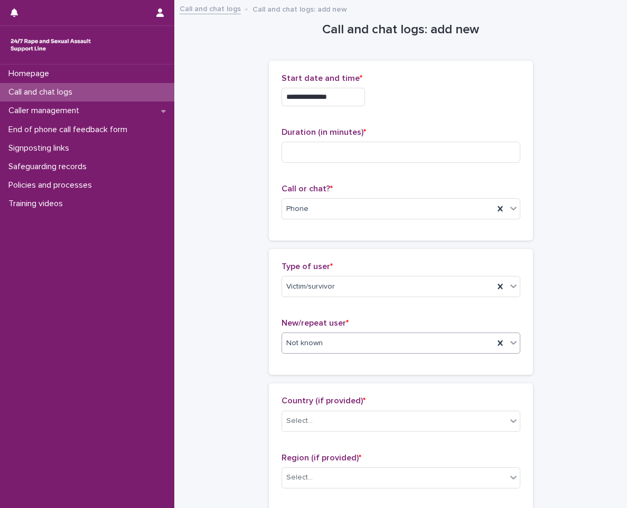
scroll to position [106, 0]
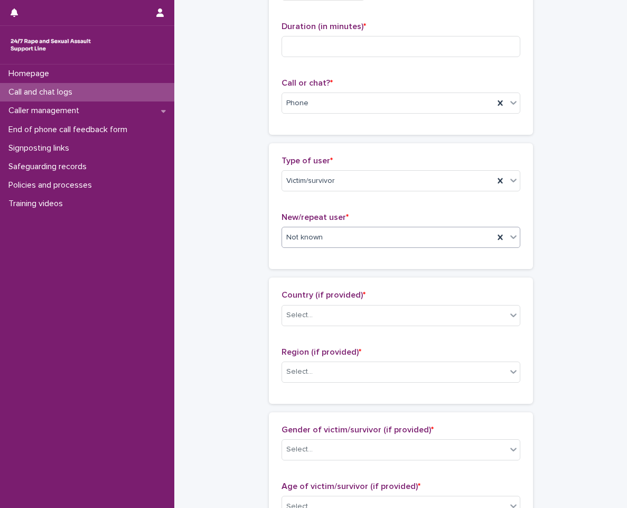
click at [359, 309] on div "Select..." at bounding box center [394, 315] width 225 height 17
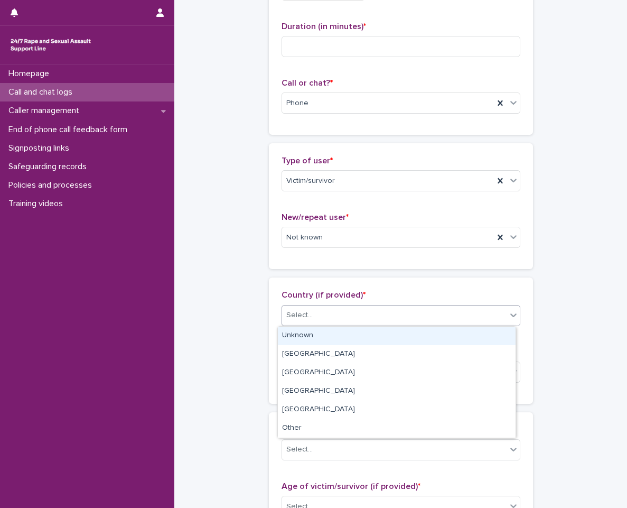
click at [374, 308] on div "Select..." at bounding box center [394, 315] width 225 height 17
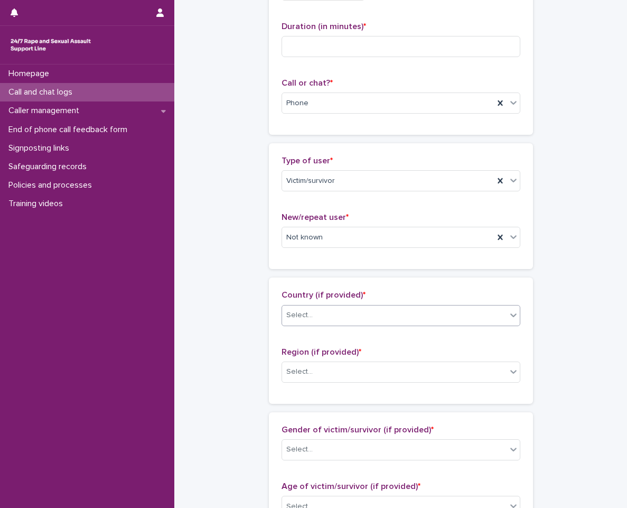
scroll to position [317, 0]
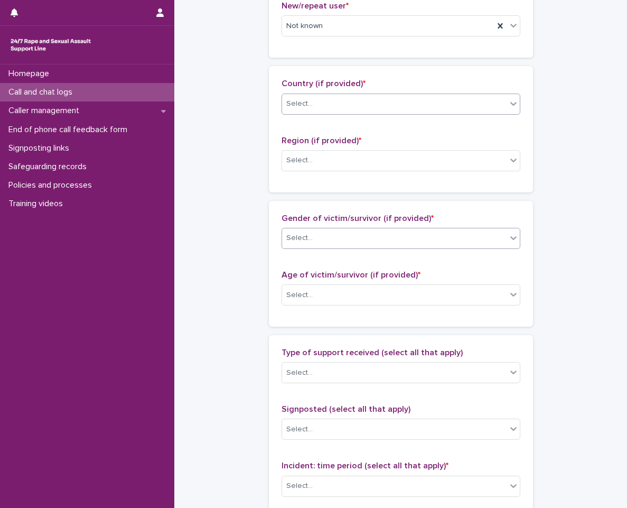
click at [414, 247] on div "Select..." at bounding box center [394, 237] width 225 height 17
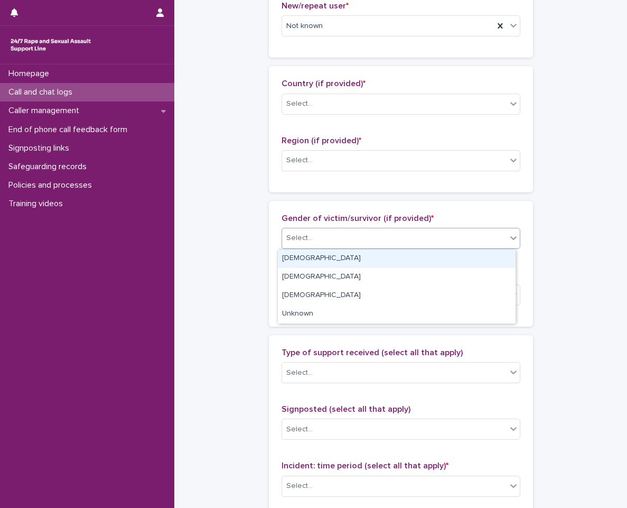
click at [414, 247] on div "Select..." at bounding box center [394, 237] width 225 height 17
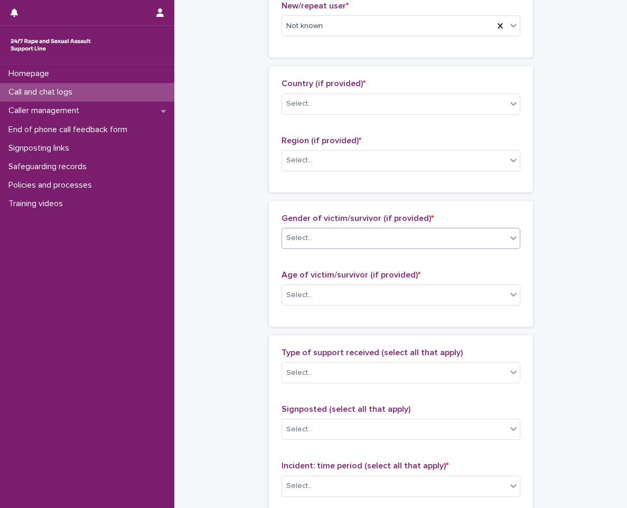
click at [414, 247] on div "Select..." at bounding box center [394, 237] width 225 height 17
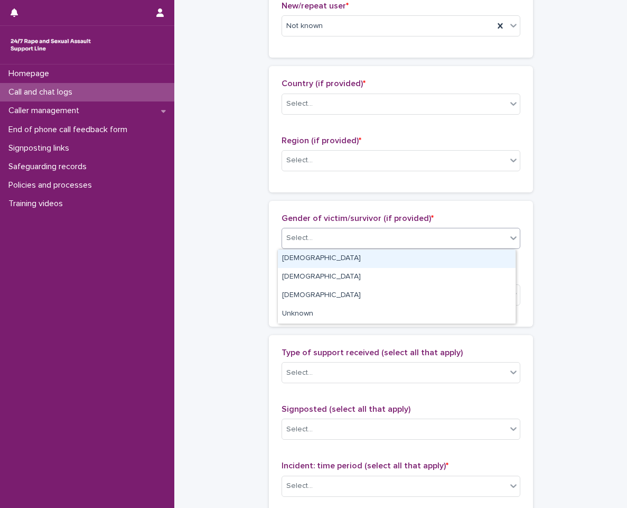
click at [401, 262] on div "Female" at bounding box center [397, 259] width 238 height 19
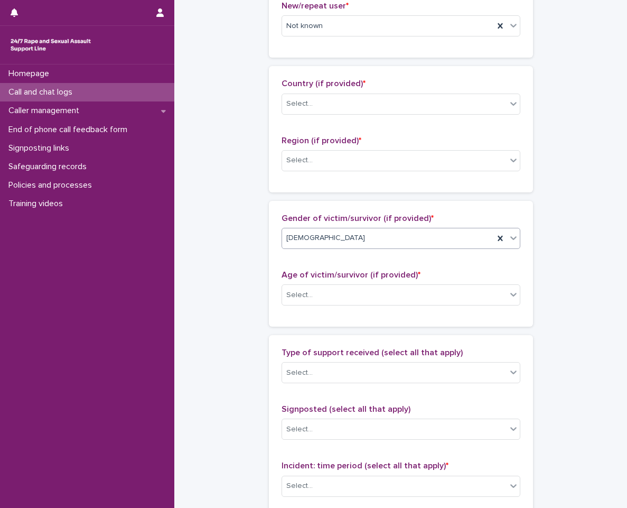
scroll to position [370, 0]
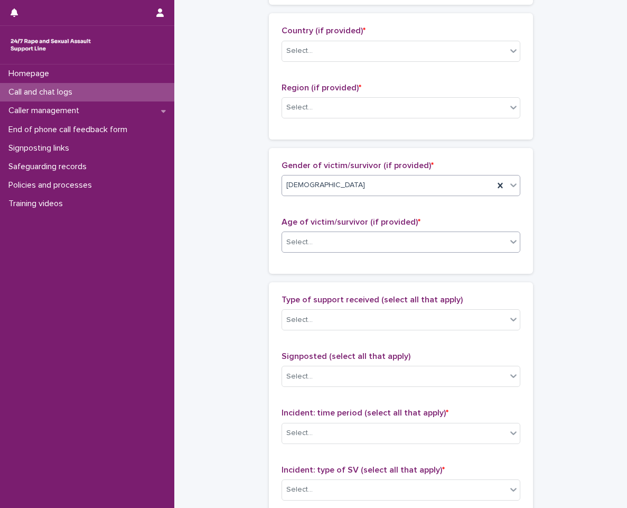
click at [419, 243] on div "Select..." at bounding box center [394, 242] width 225 height 17
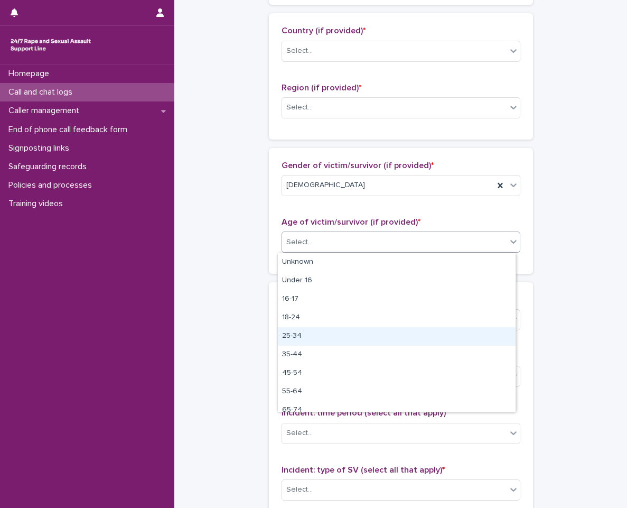
click at [381, 344] on div "25-34" at bounding box center [397, 336] width 238 height 19
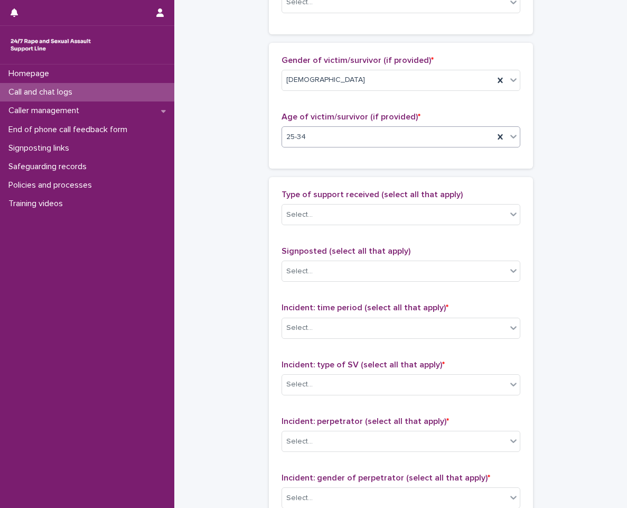
scroll to position [476, 0]
click at [405, 206] on div "Select..." at bounding box center [394, 214] width 225 height 17
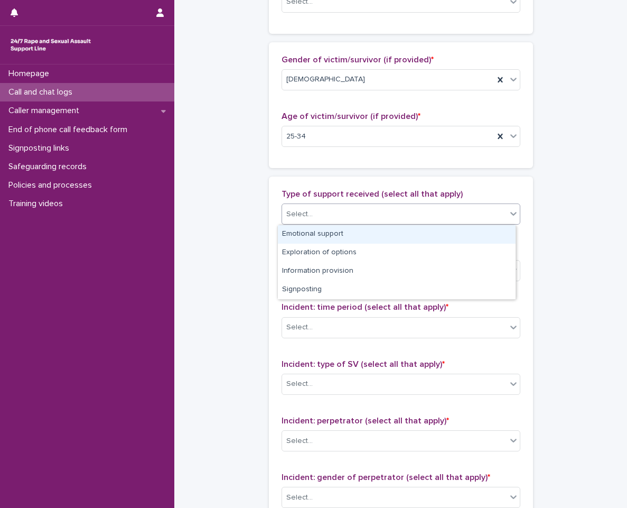
click at [382, 226] on div "Emotional support" at bounding box center [397, 234] width 238 height 19
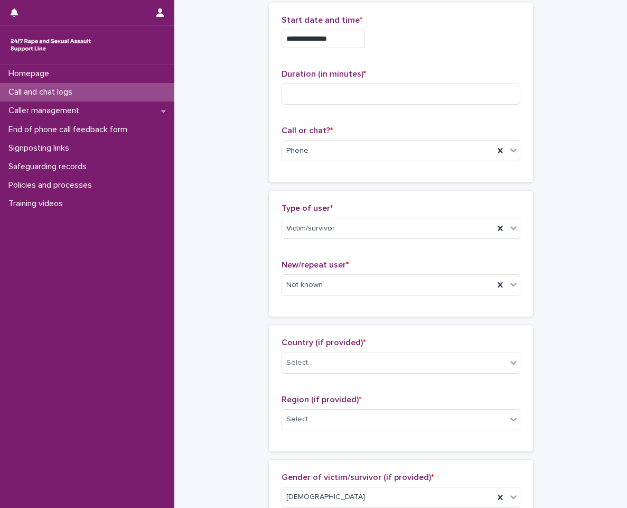
scroll to position [0, 0]
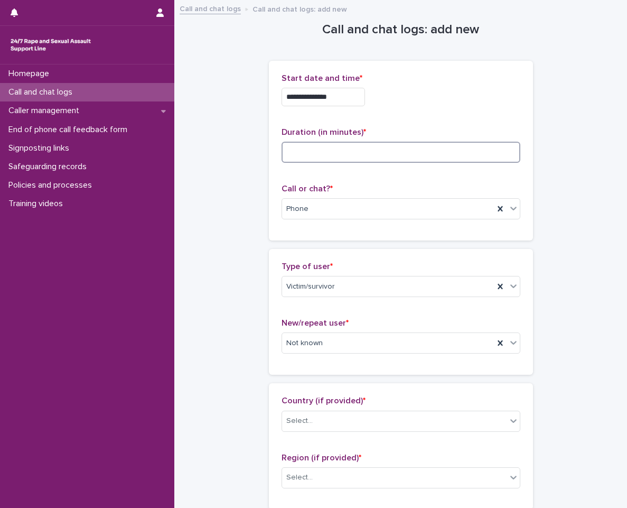
click at [451, 156] on input at bounding box center [401, 152] width 239 height 21
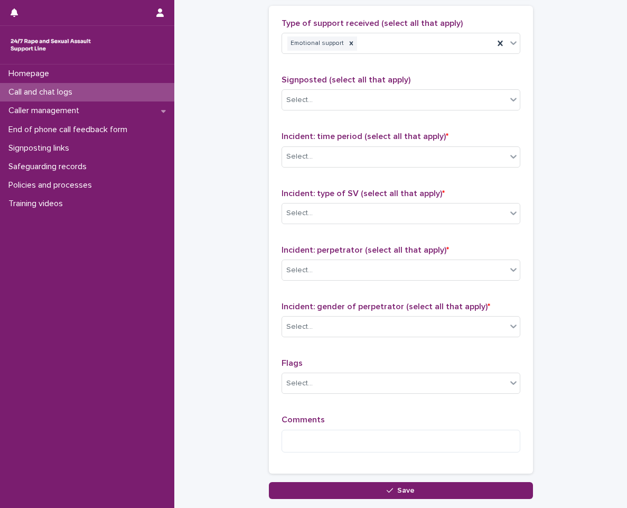
scroll to position [720, 0]
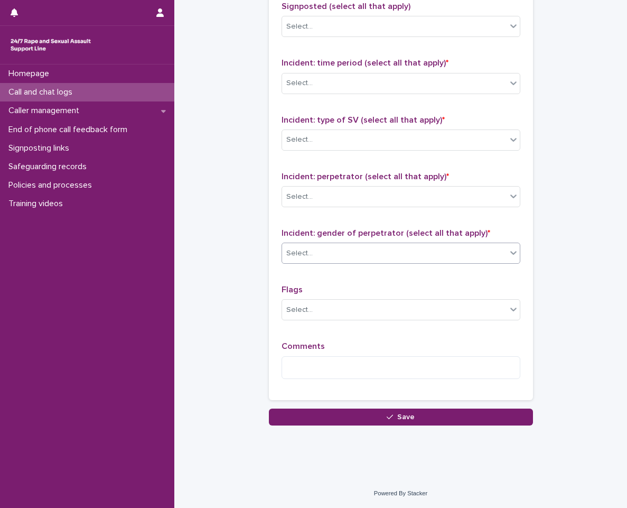
click at [396, 263] on div "Select..." at bounding box center [401, 253] width 239 height 21
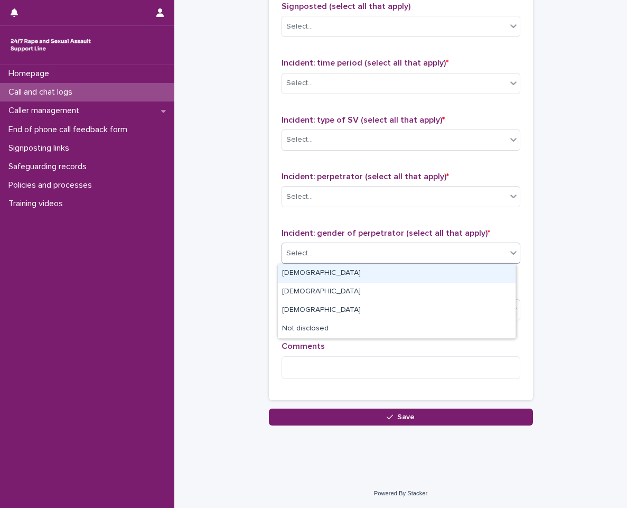
click at [383, 275] on div "Male" at bounding box center [397, 273] width 238 height 19
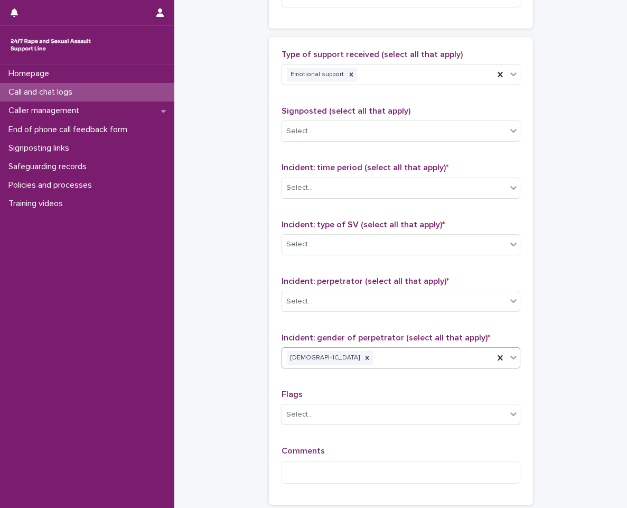
scroll to position [614, 0]
click at [434, 307] on div "Select..." at bounding box center [394, 302] width 225 height 17
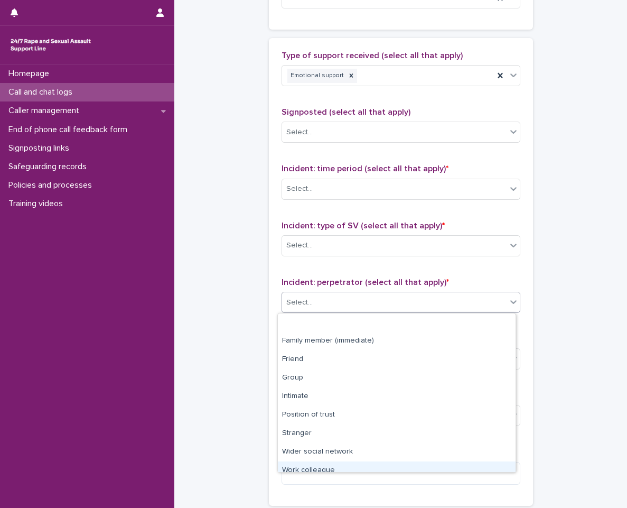
scroll to position [45, 0]
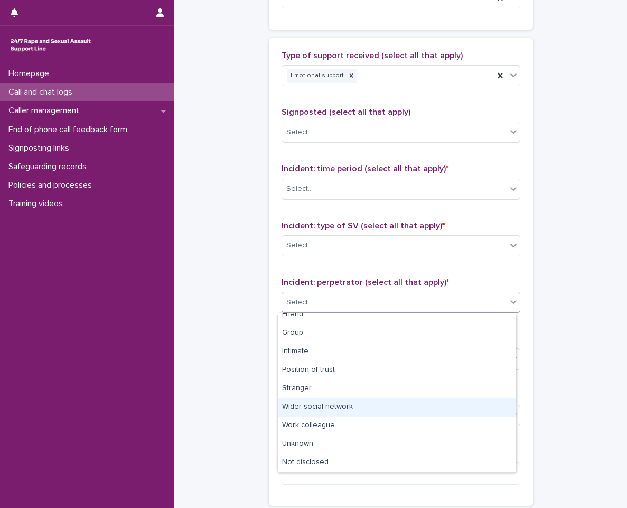
click at [344, 405] on div "Wider social network" at bounding box center [397, 407] width 238 height 19
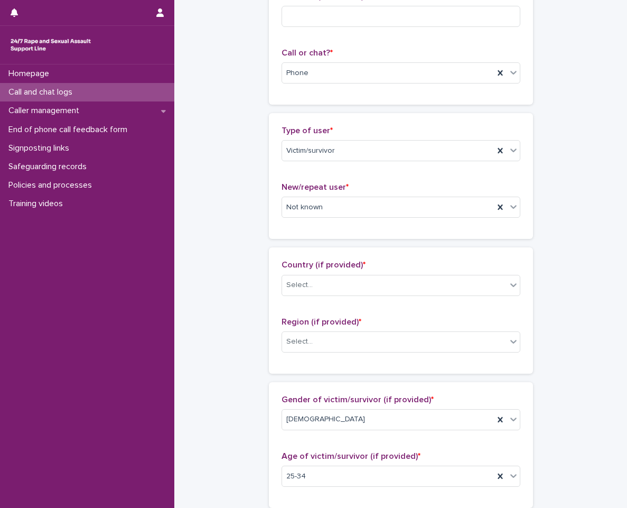
scroll to position [0, 0]
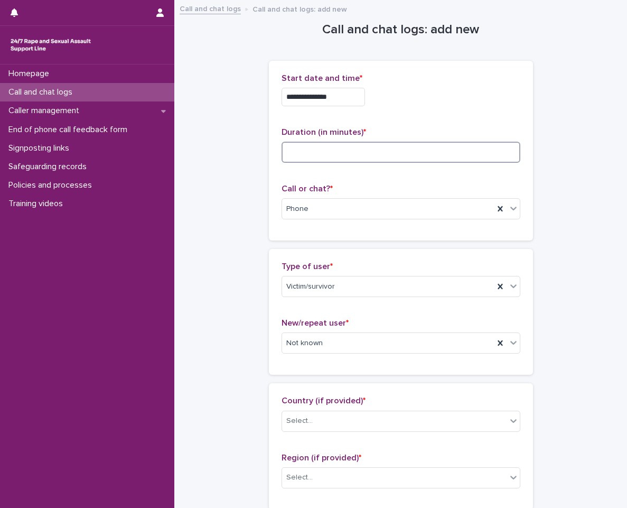
click at [386, 162] on input at bounding box center [401, 152] width 239 height 21
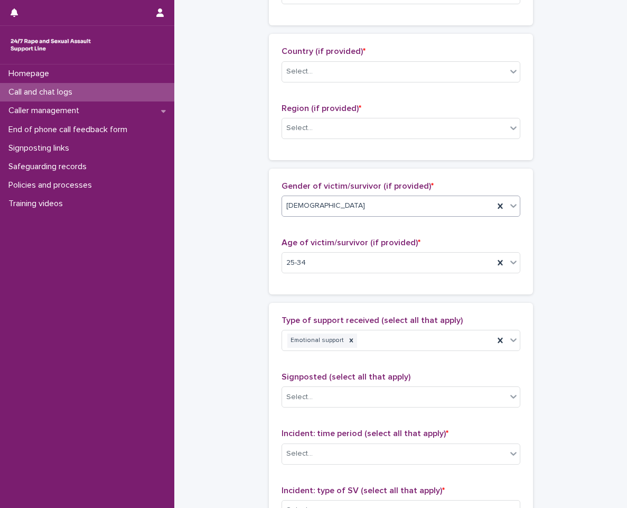
scroll to position [370, 0]
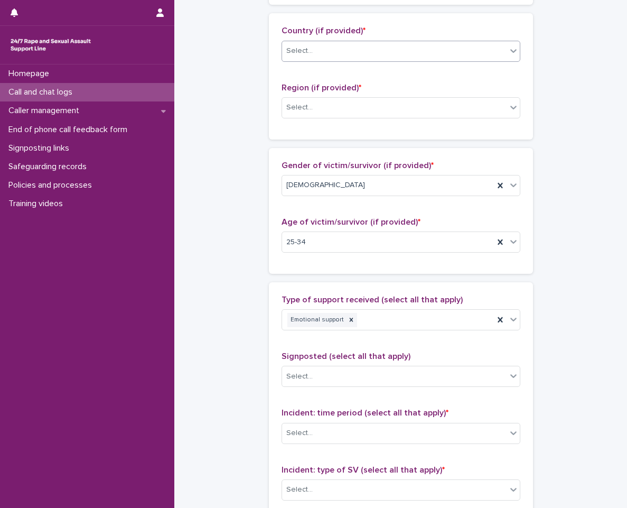
click at [461, 52] on div "Select..." at bounding box center [394, 50] width 225 height 17
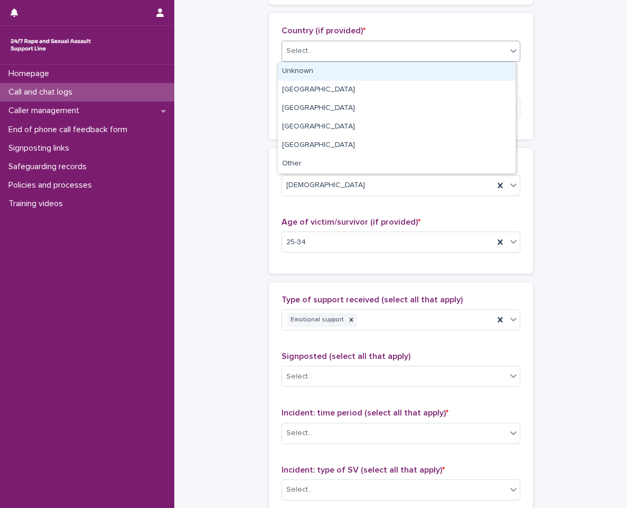
click at [455, 71] on div "Unknown" at bounding box center [397, 71] width 238 height 19
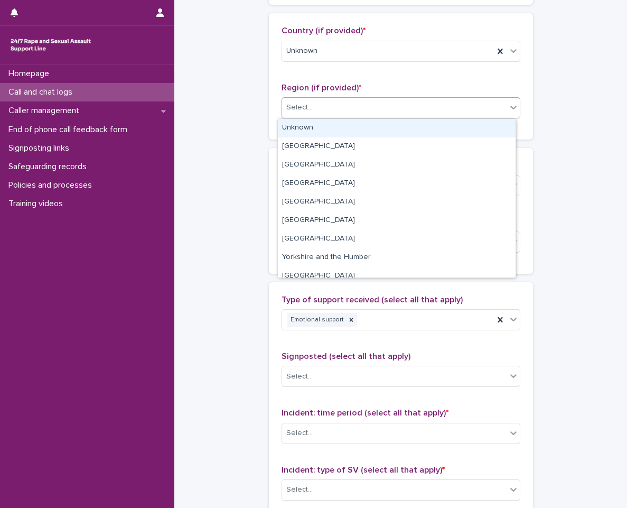
click at [451, 109] on div "Select..." at bounding box center [394, 107] width 225 height 17
click at [447, 127] on div "Unknown" at bounding box center [397, 128] width 238 height 19
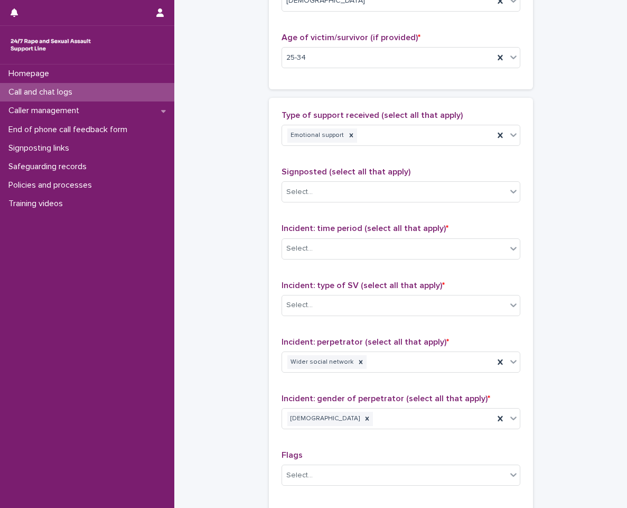
scroll to position [581, 0]
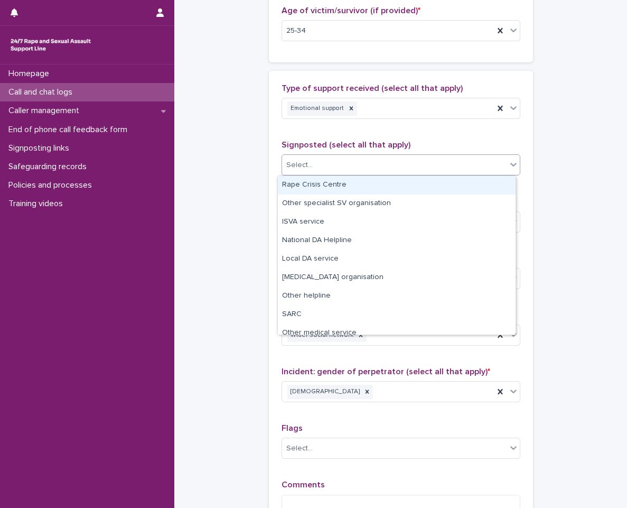
click at [444, 169] on div "Select..." at bounding box center [394, 164] width 225 height 17
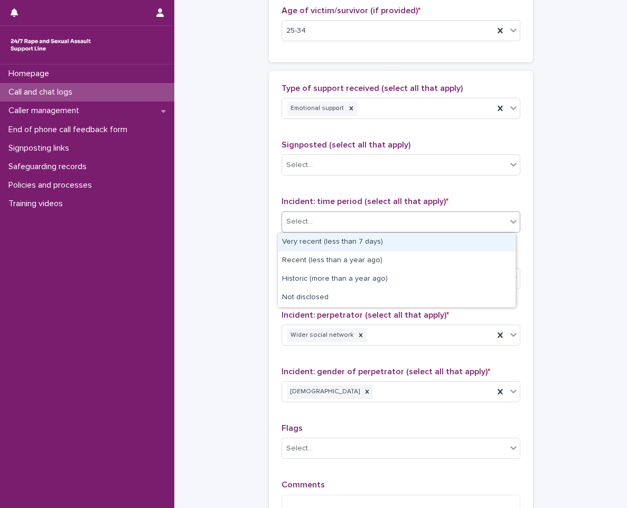
click at [436, 232] on body "**********" at bounding box center [313, 254] width 627 height 508
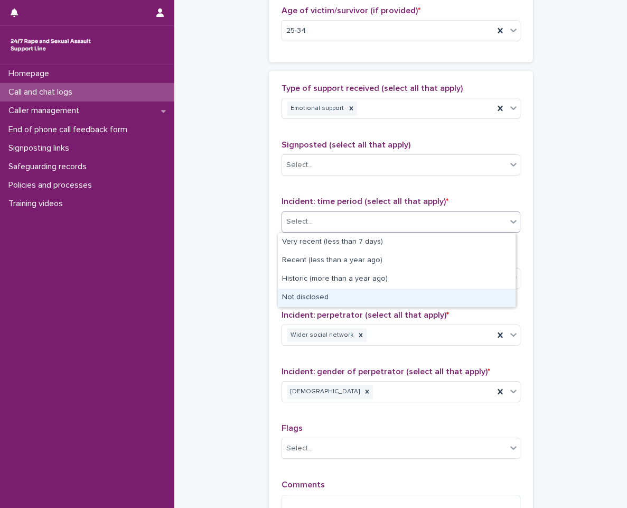
drag, startPoint x: 409, startPoint y: 304, endPoint x: 421, endPoint y: 258, distance: 47.6
click at [408, 304] on div "Not disclosed" at bounding box center [397, 298] width 238 height 19
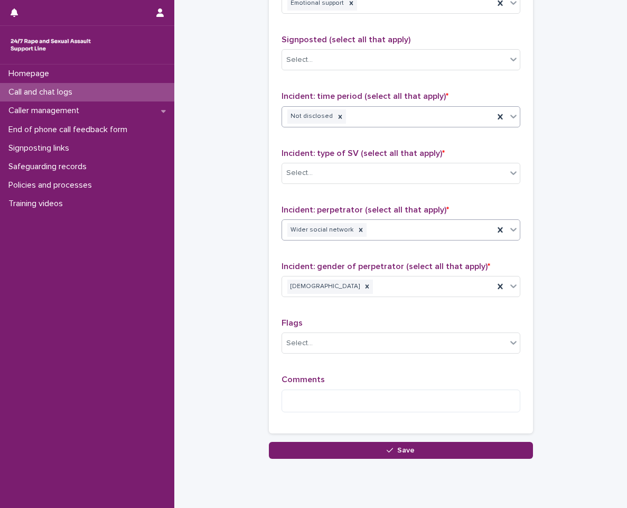
scroll to position [687, 0]
click at [436, 170] on div "Select..." at bounding box center [394, 172] width 225 height 17
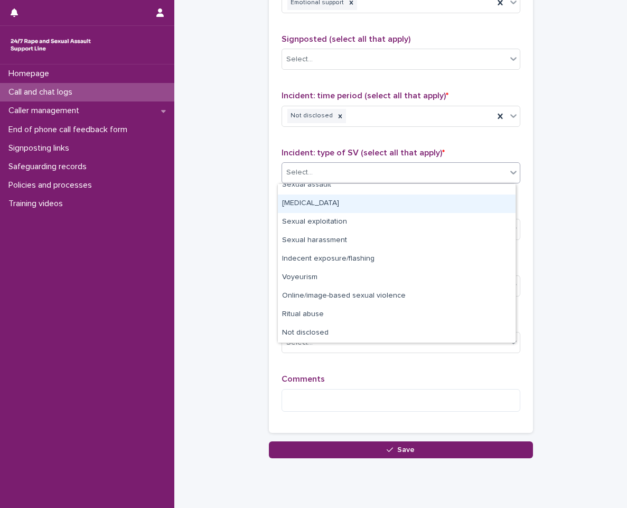
scroll to position [0, 0]
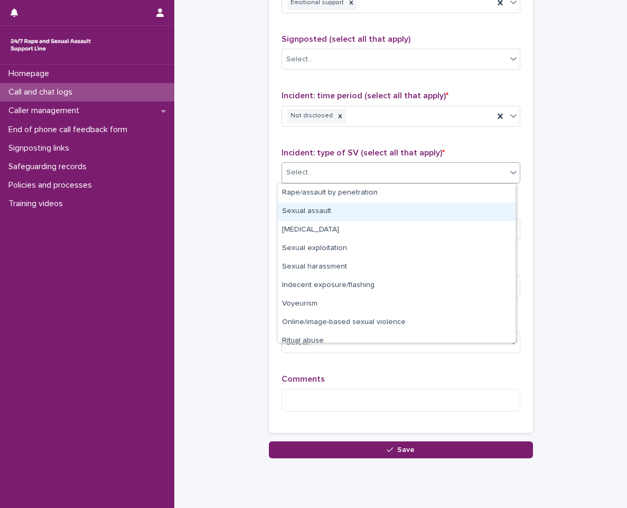
click at [430, 202] on div "Sexual assault" at bounding box center [397, 211] width 238 height 19
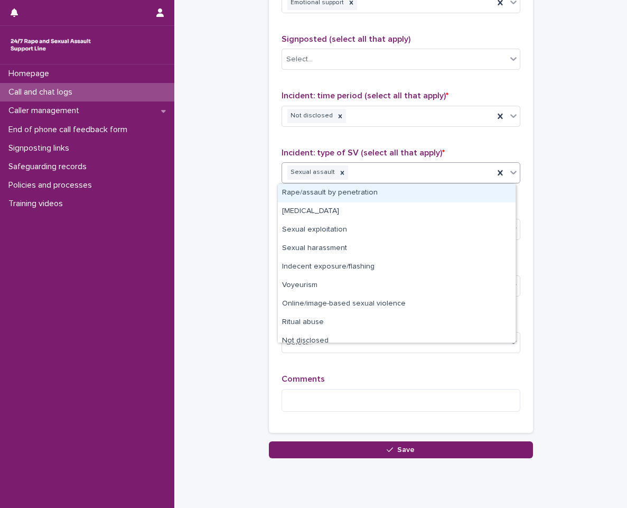
click at [441, 182] on div "Sexual assault" at bounding box center [388, 172] width 212 height 19
click at [439, 192] on div "Rape/assault by penetration" at bounding box center [397, 193] width 238 height 19
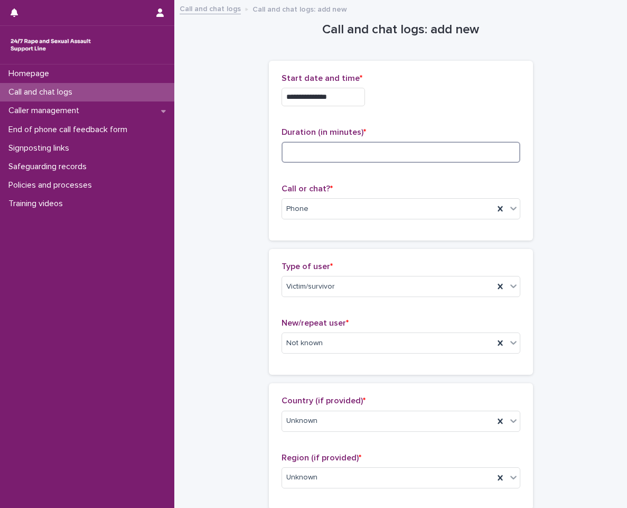
click at [477, 153] on input at bounding box center [401, 152] width 239 height 21
click at [503, 155] on input at bounding box center [401, 152] width 239 height 21
click at [393, 159] on input at bounding box center [401, 152] width 239 height 21
type input "**"
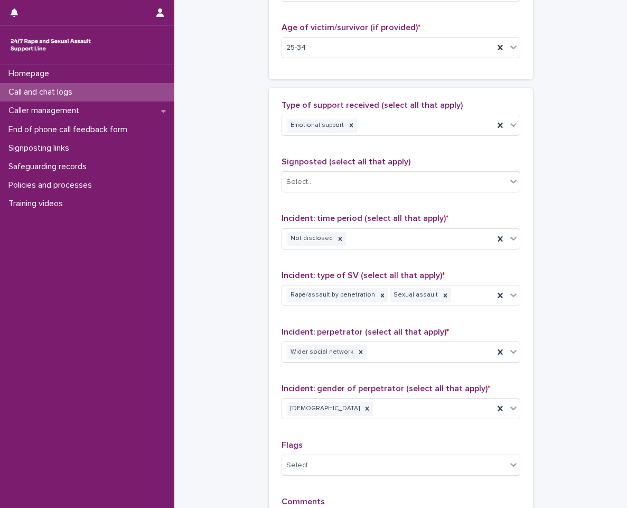
scroll to position [687, 0]
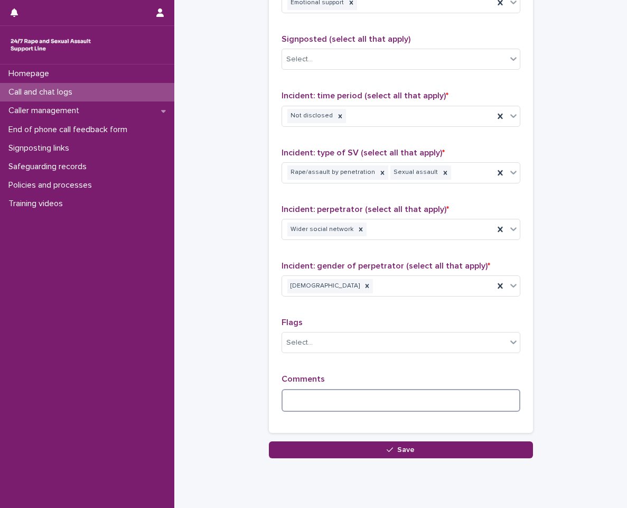
click at [329, 404] on textarea at bounding box center [401, 400] width 239 height 23
drag, startPoint x: 331, startPoint y: 388, endPoint x: 331, endPoint y: 394, distance: 5.8
click at [331, 388] on div "Comments" at bounding box center [401, 396] width 239 height 45
click at [332, 401] on textarea at bounding box center [401, 400] width 239 height 23
click at [466, 119] on div "Not disclosed" at bounding box center [388, 116] width 212 height 19
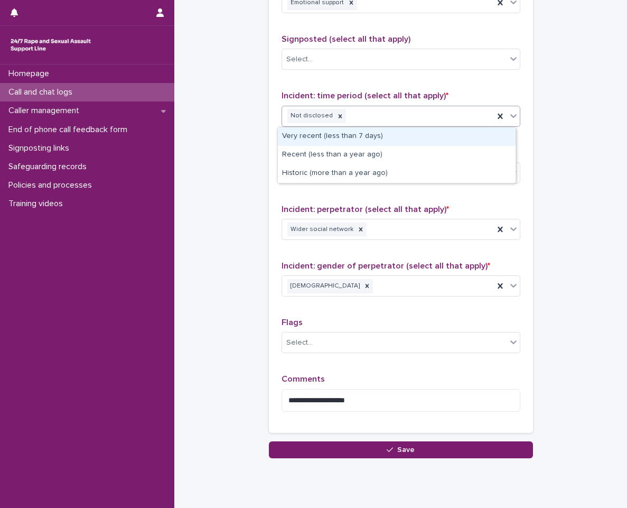
click at [417, 135] on div "Very recent (less than 7 days)" at bounding box center [397, 136] width 238 height 19
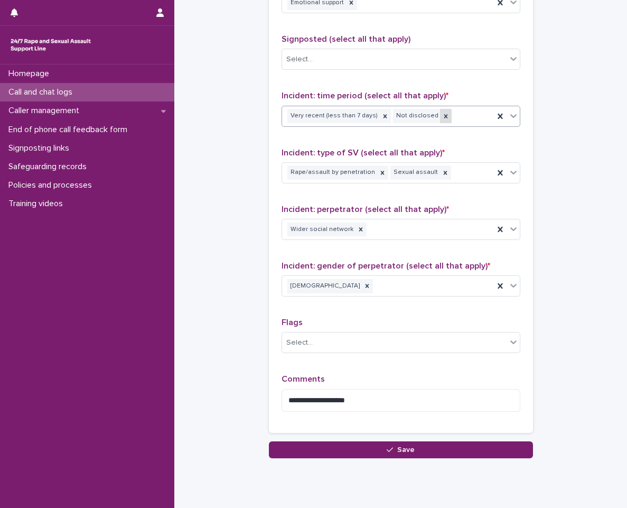
click at [444, 117] on icon at bounding box center [446, 116] width 4 height 4
click at [429, 117] on div "Very recent (less than 7 days) Not disclosed" at bounding box center [388, 116] width 212 height 19
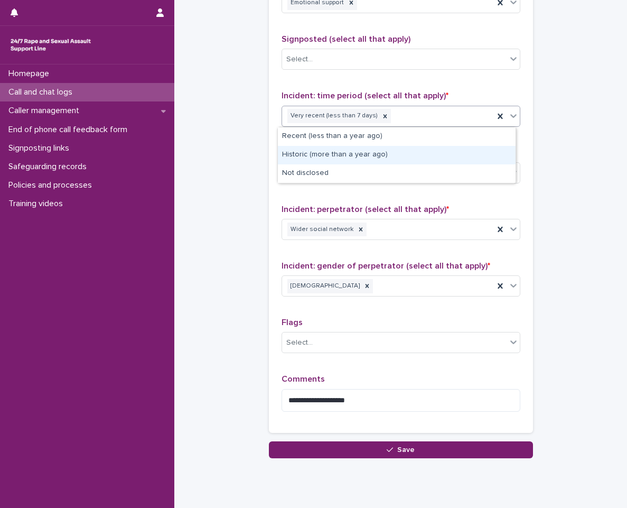
click at [396, 153] on div "Historic (more than a year ago)" at bounding box center [397, 155] width 238 height 19
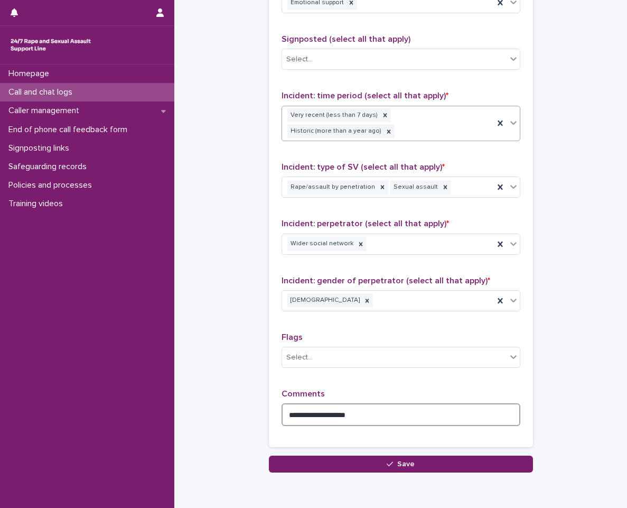
click at [363, 411] on textarea "**********" at bounding box center [401, 414] width 239 height 23
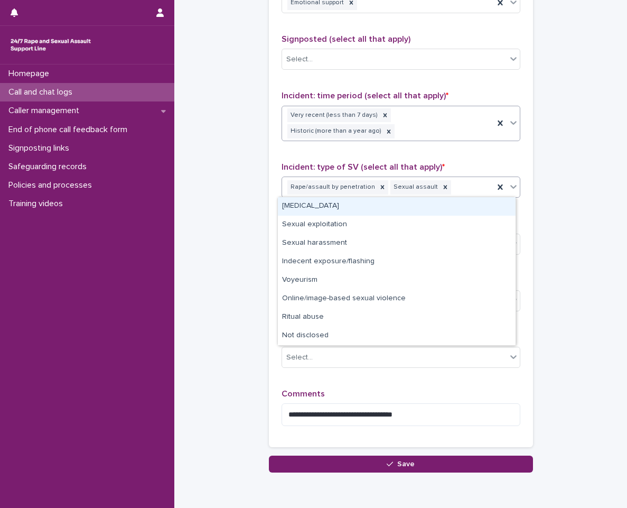
click at [472, 186] on div "Rape/assault by penetration Sexual assault" at bounding box center [388, 187] width 212 height 19
click at [413, 207] on div "Child sexual abuse" at bounding box center [397, 206] width 238 height 19
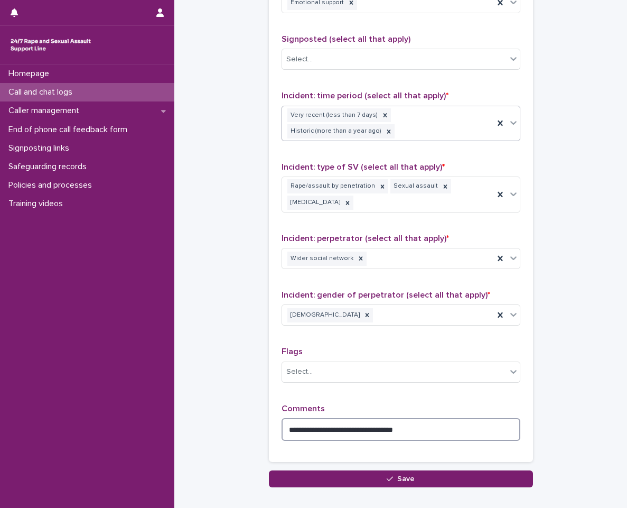
click at [449, 430] on textarea "**********" at bounding box center [401, 429] width 239 height 23
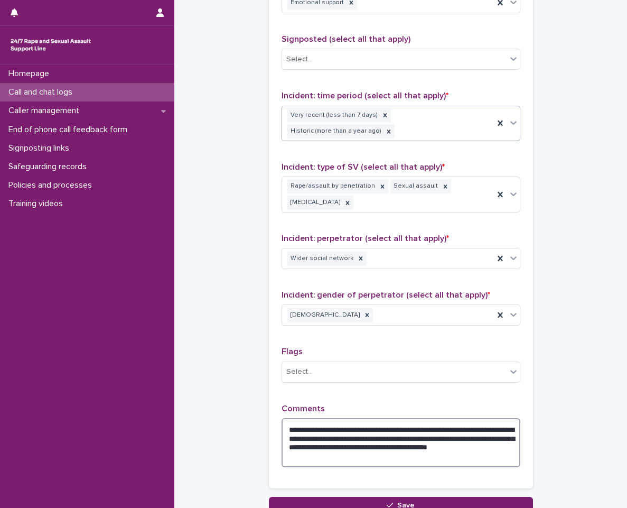
scroll to position [740, 0]
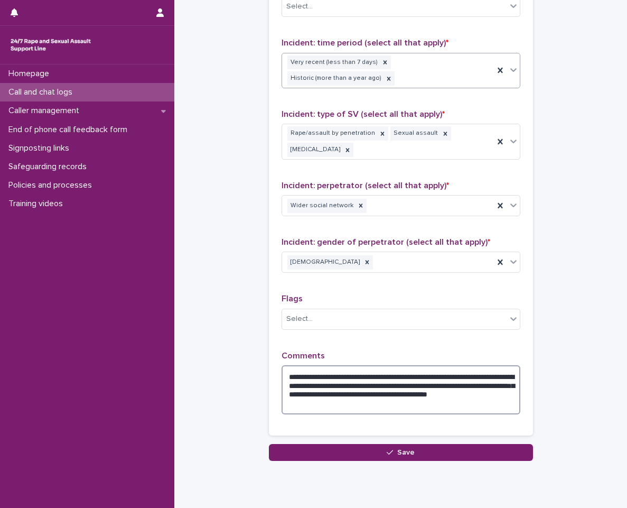
click at [341, 393] on textarea "**********" at bounding box center [401, 389] width 239 height 49
drag, startPoint x: 429, startPoint y: 373, endPoint x: 356, endPoint y: 371, distance: 73.0
click at [356, 371] on textarea "**********" at bounding box center [401, 389] width 239 height 49
click at [503, 377] on textarea "**********" at bounding box center [401, 389] width 239 height 49
click at [431, 401] on textarea "**********" at bounding box center [401, 389] width 239 height 49
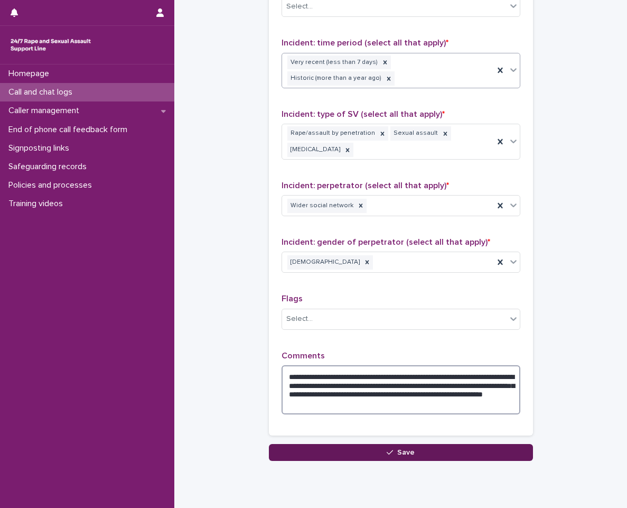
type textarea "**********"
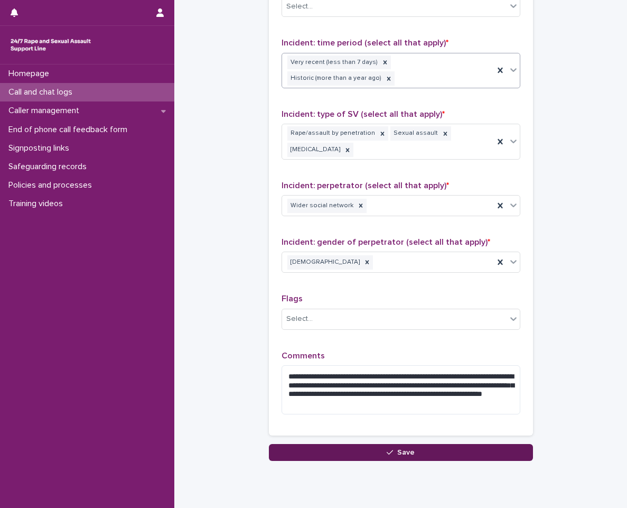
click at [442, 448] on button "Save" at bounding box center [401, 452] width 264 height 17
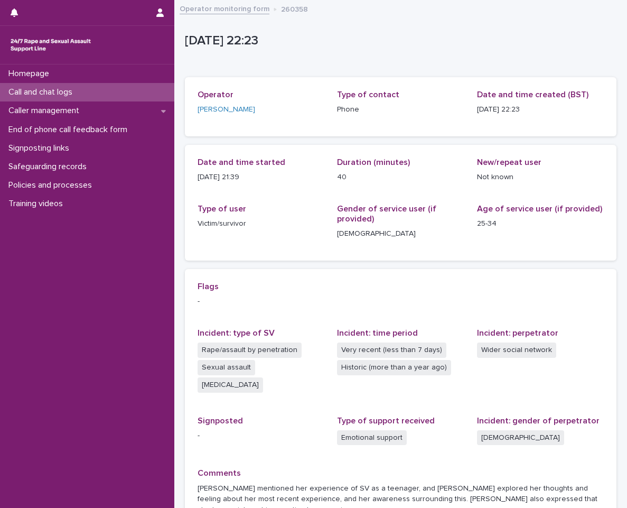
click at [246, 10] on link "Operator monitoring form" at bounding box center [225, 8] width 90 height 12
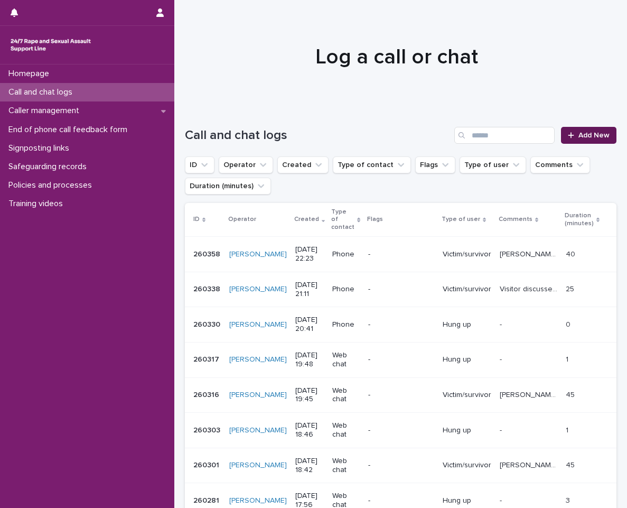
click at [603, 134] on link "Add New" at bounding box center [589, 135] width 56 height 17
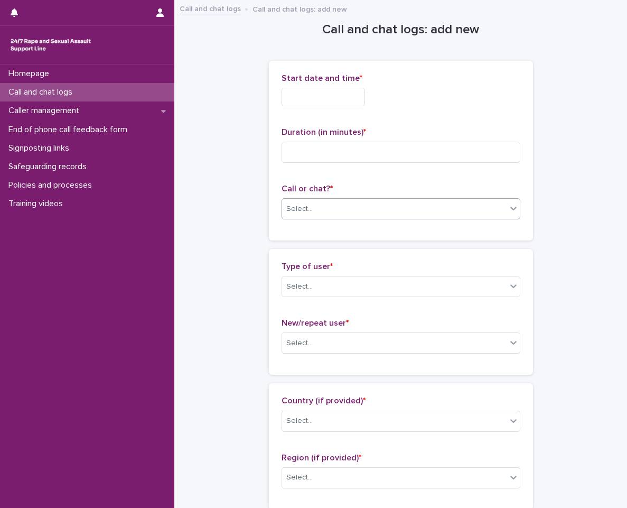
click at [344, 210] on div "Select..." at bounding box center [394, 208] width 225 height 17
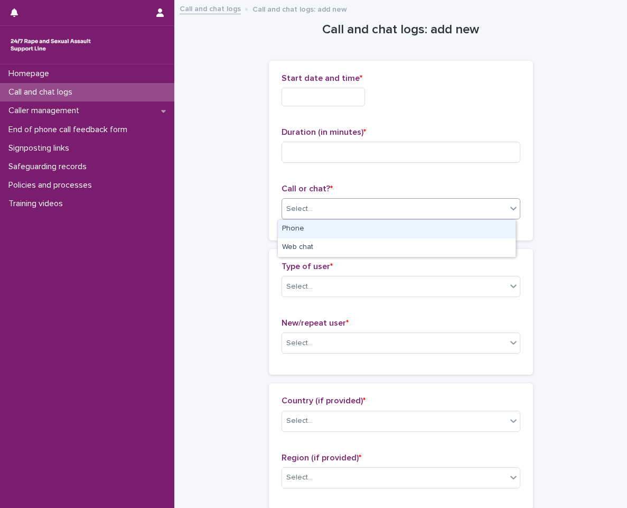
click at [333, 225] on div "Phone" at bounding box center [397, 229] width 238 height 19
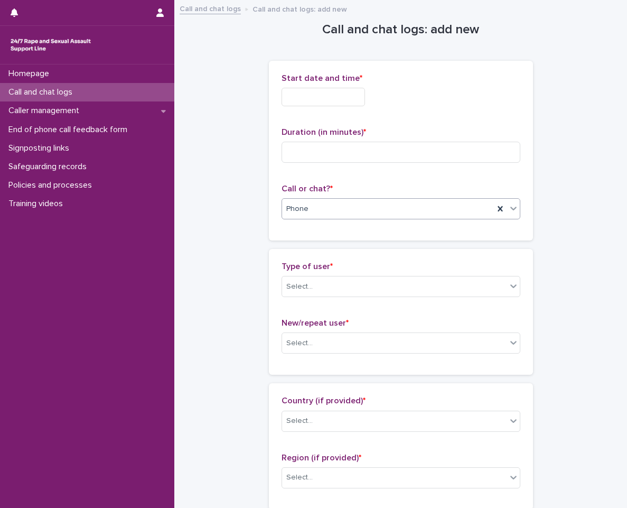
drag, startPoint x: 325, startPoint y: 99, endPoint x: 319, endPoint y: 105, distance: 7.5
click at [324, 99] on input "text" at bounding box center [324, 97] width 84 height 19
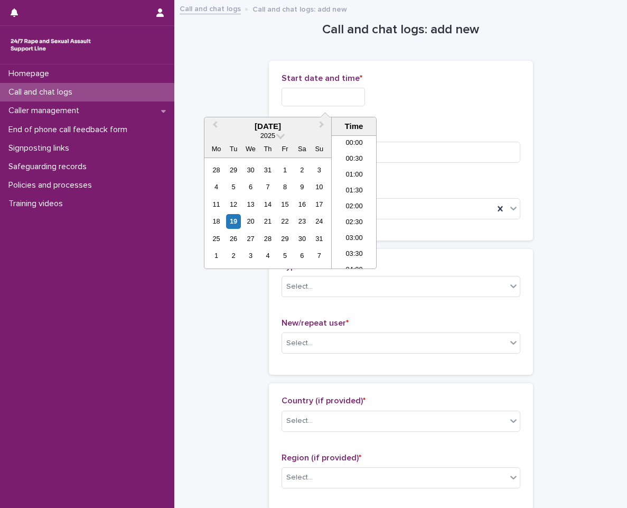
scroll to position [629, 0]
click at [358, 212] on li "22:00" at bounding box center [354, 213] width 45 height 16
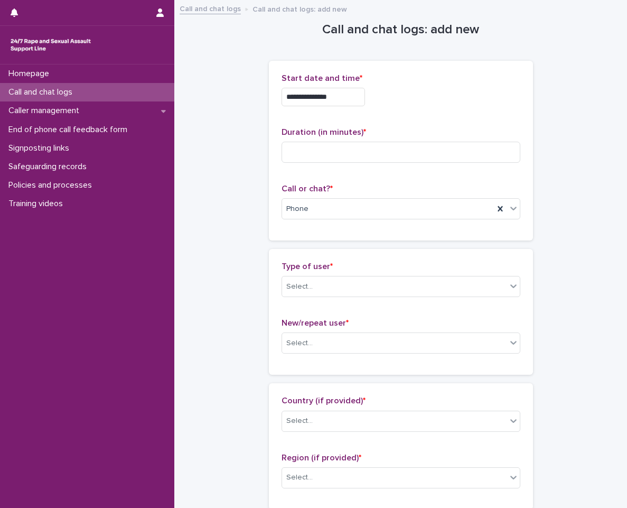
click at [349, 103] on input "**********" at bounding box center [324, 97] width 84 height 19
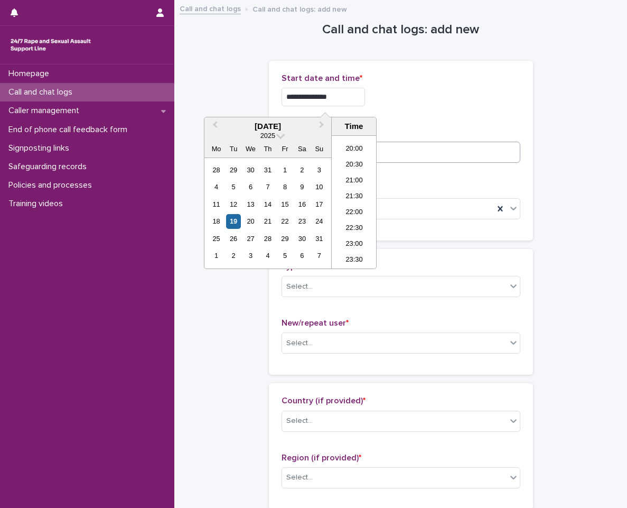
type input "**********"
click at [414, 162] on input at bounding box center [401, 152] width 239 height 21
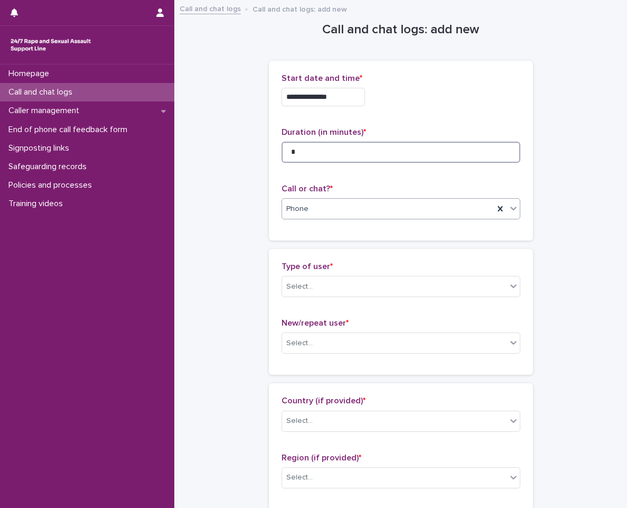
type input "*"
click at [372, 207] on div "Phone" at bounding box center [388, 208] width 212 height 17
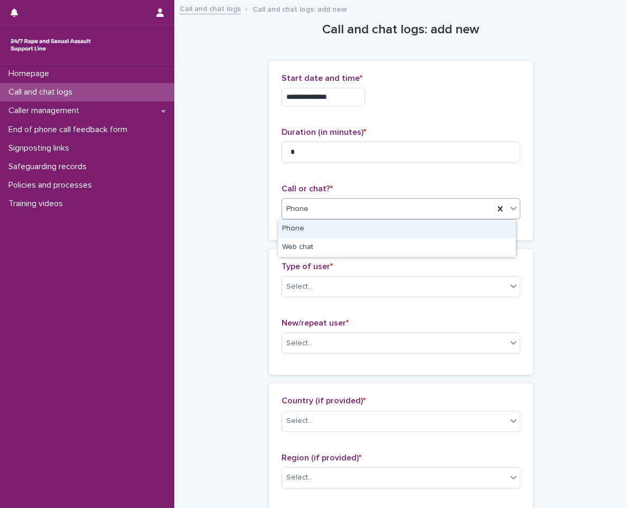
click at [361, 226] on div "Phone" at bounding box center [397, 229] width 238 height 19
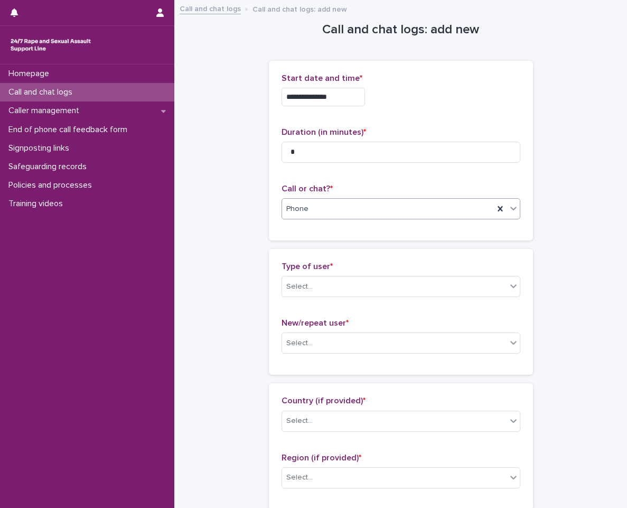
scroll to position [106, 0]
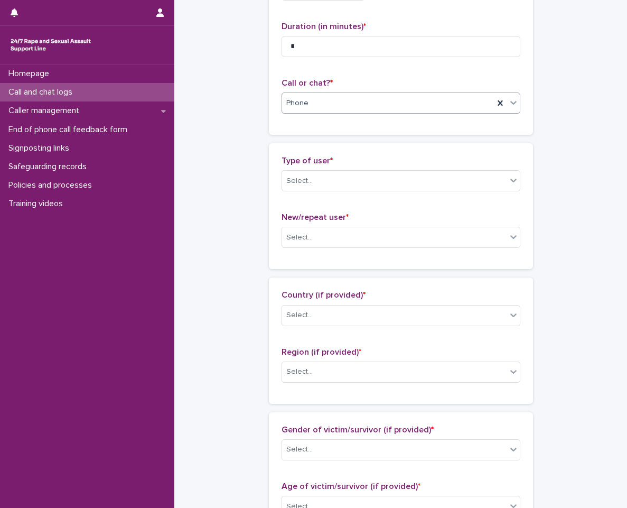
click at [365, 193] on div "Type of user * Select..." at bounding box center [401, 178] width 239 height 44
click at [376, 183] on div "Select..." at bounding box center [394, 180] width 225 height 17
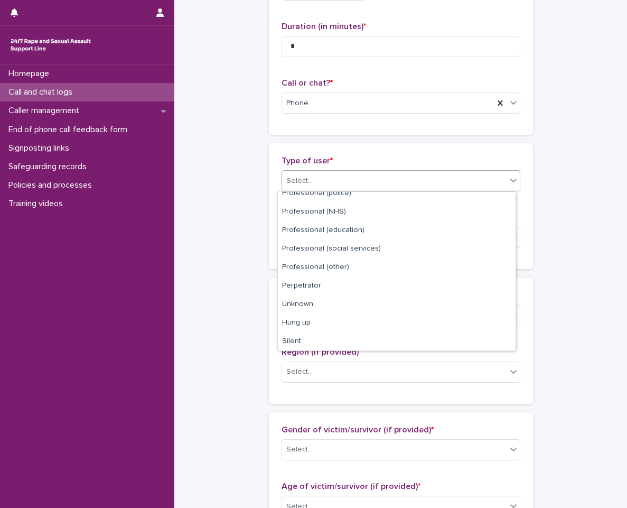
scroll to position [119, 0]
click at [350, 307] on div "Unknown" at bounding box center [397, 304] width 238 height 19
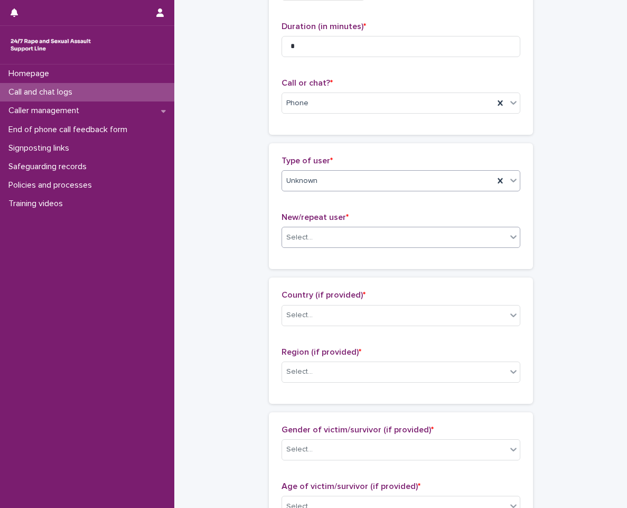
click at [366, 238] on div "Select..." at bounding box center [394, 237] width 225 height 17
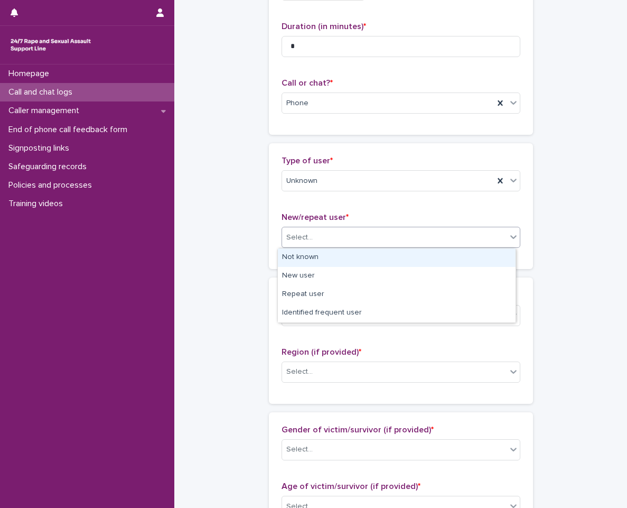
click at [366, 250] on div "Not known" at bounding box center [397, 257] width 238 height 19
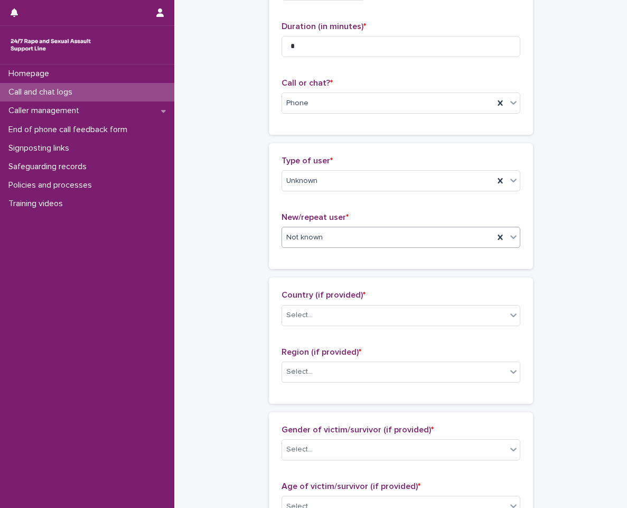
scroll to position [317, 0]
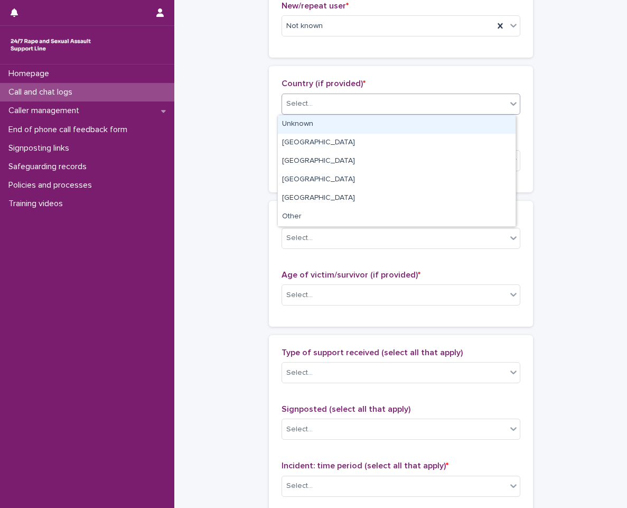
click at [410, 108] on div "Select..." at bounding box center [394, 103] width 225 height 17
click at [394, 123] on div "Unknown" at bounding box center [397, 124] width 238 height 19
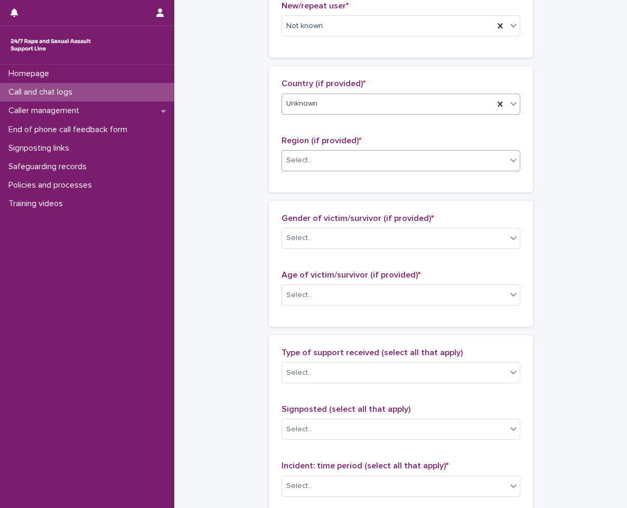
click at [391, 164] on div "Select..." at bounding box center [394, 160] width 225 height 17
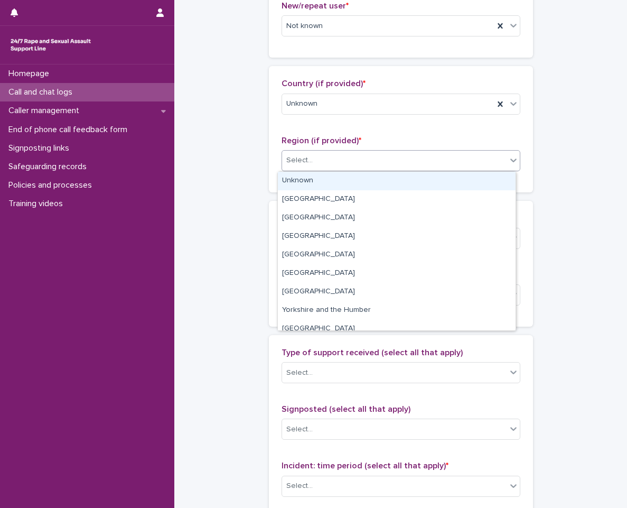
click at [382, 181] on div "Unknown" at bounding box center [397, 181] width 238 height 19
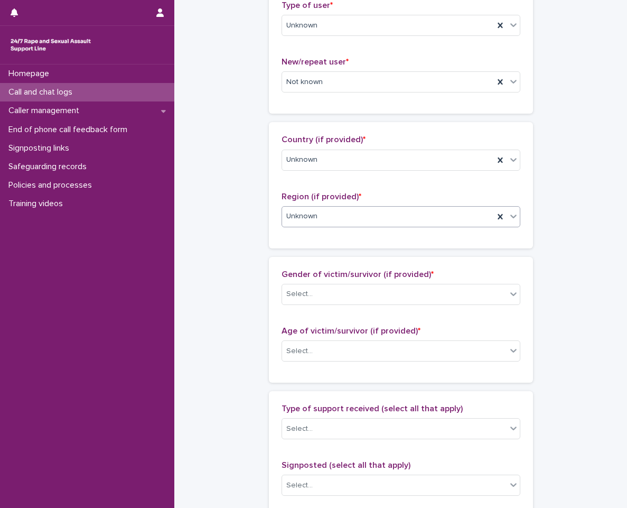
scroll to position [423, 0]
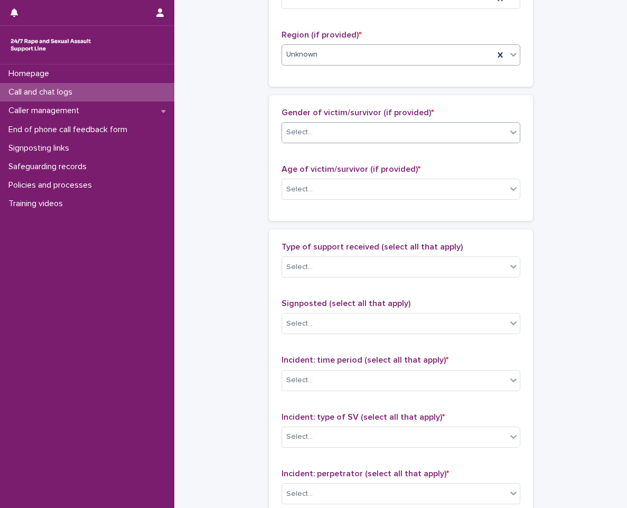
click at [387, 131] on div "Select..." at bounding box center [394, 132] width 225 height 17
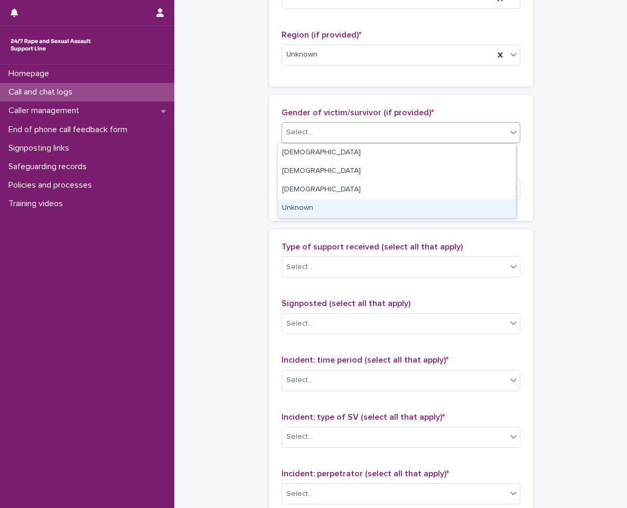
click at [379, 209] on div "Unknown" at bounding box center [397, 208] width 238 height 19
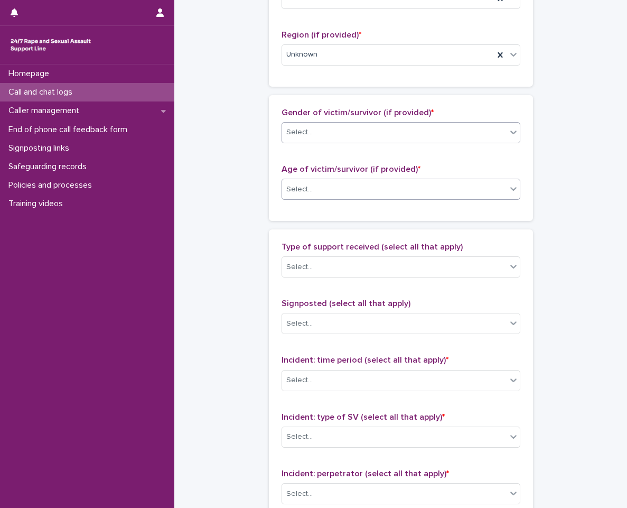
click at [382, 188] on div "Select..." at bounding box center [394, 189] width 225 height 17
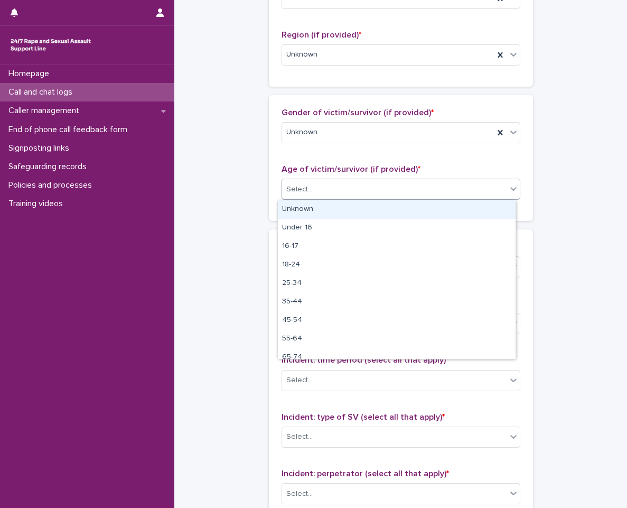
click at [375, 208] on div "Unknown" at bounding box center [397, 209] width 238 height 19
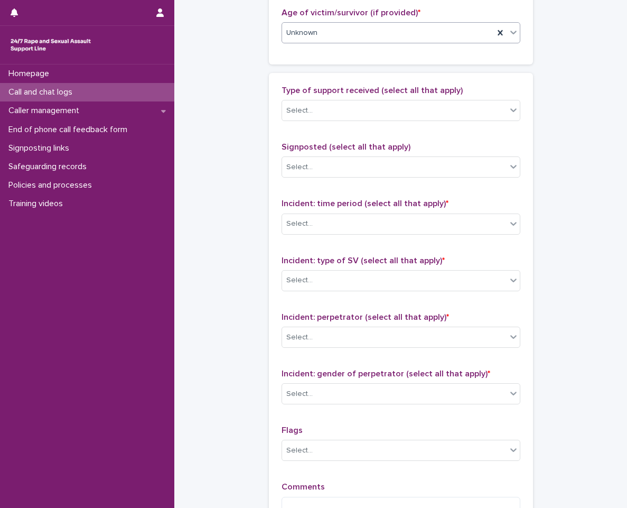
scroll to position [581, 0]
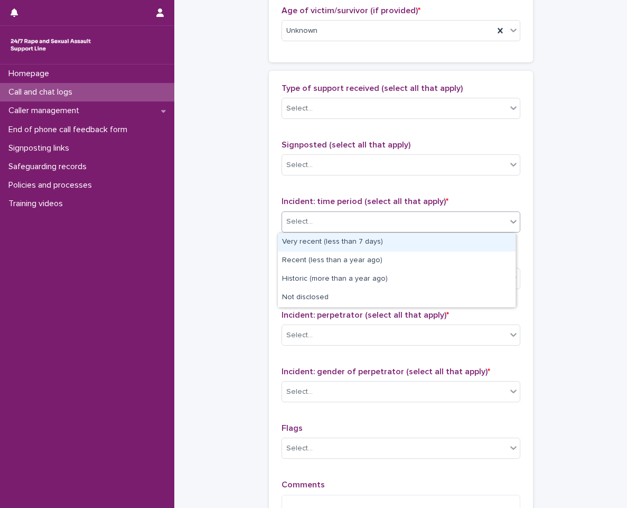
click at [386, 227] on div "Select..." at bounding box center [394, 221] width 225 height 17
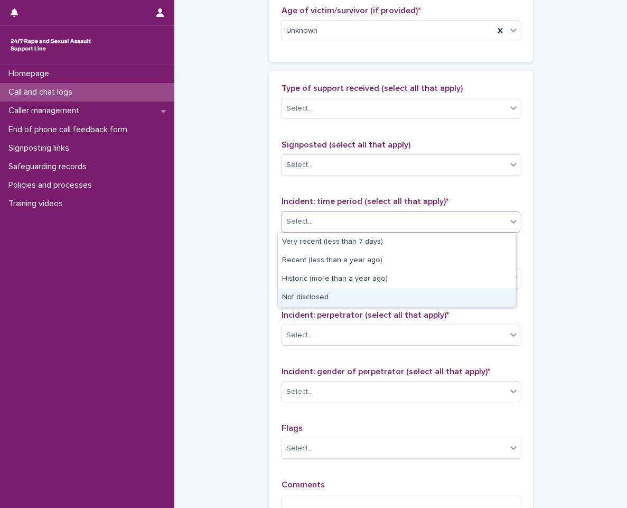
click at [361, 297] on div "Not disclosed" at bounding box center [397, 298] width 238 height 19
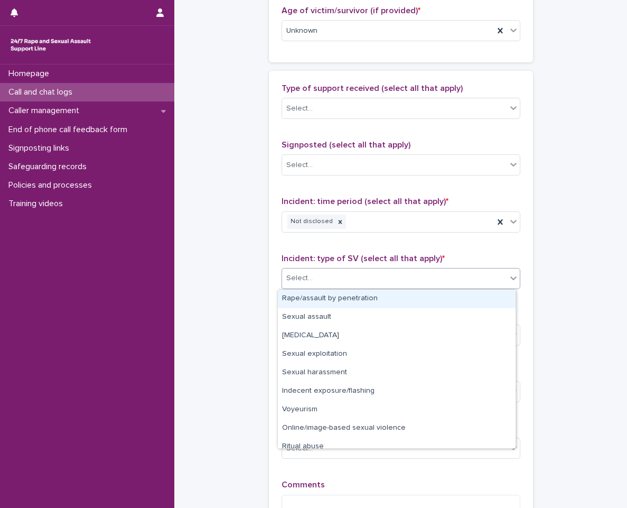
click at [374, 272] on div "Select..." at bounding box center [394, 278] width 225 height 17
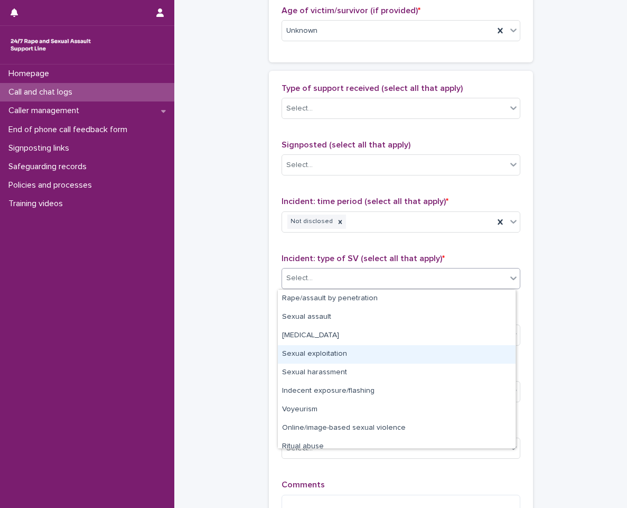
scroll to position [26, 0]
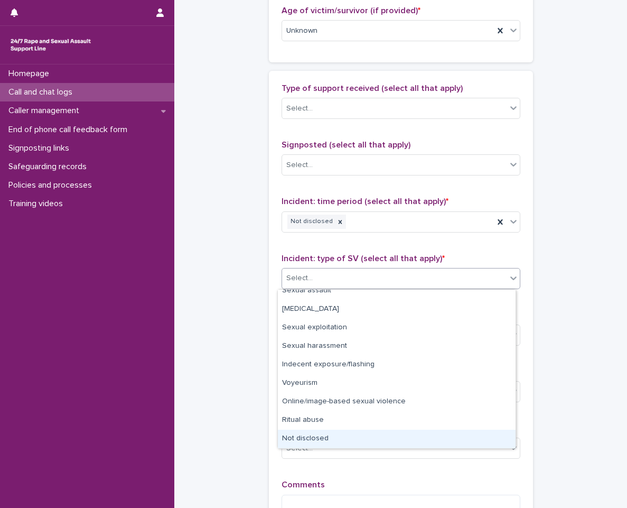
click at [358, 437] on div "Not disclosed" at bounding box center [397, 439] width 238 height 19
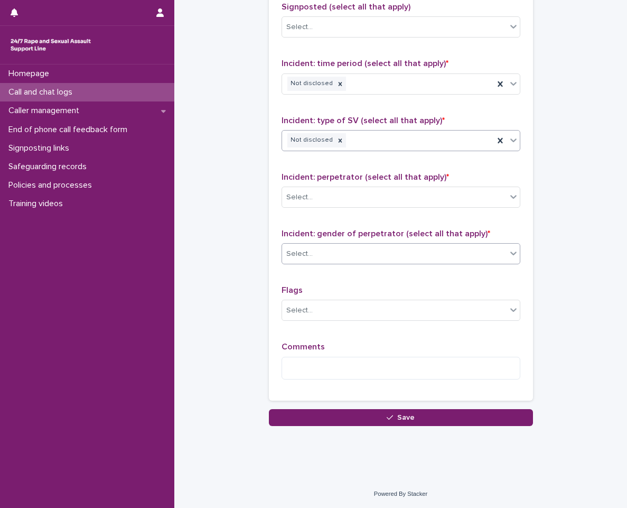
scroll to position [720, 0]
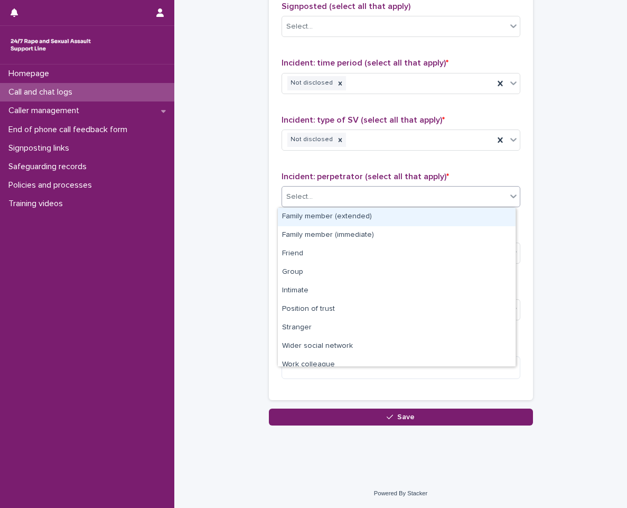
click at [362, 196] on div "Select..." at bounding box center [394, 196] width 225 height 17
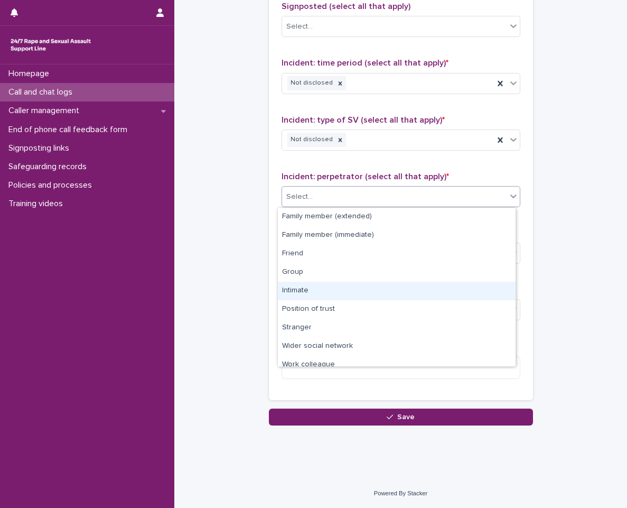
scroll to position [45, 0]
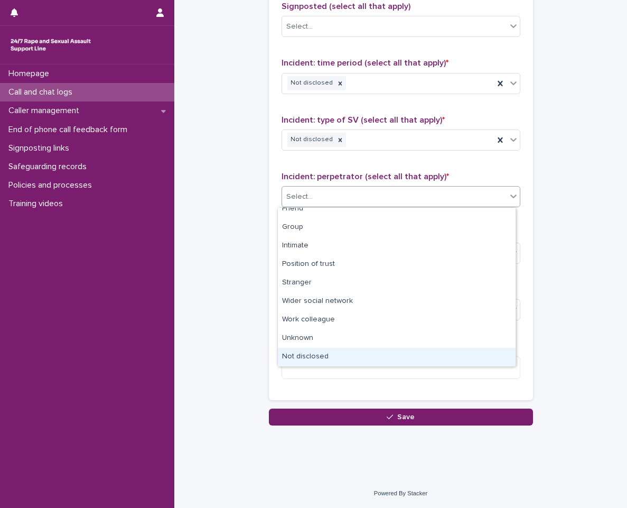
click at [345, 359] on div "Not disclosed" at bounding box center [397, 357] width 238 height 19
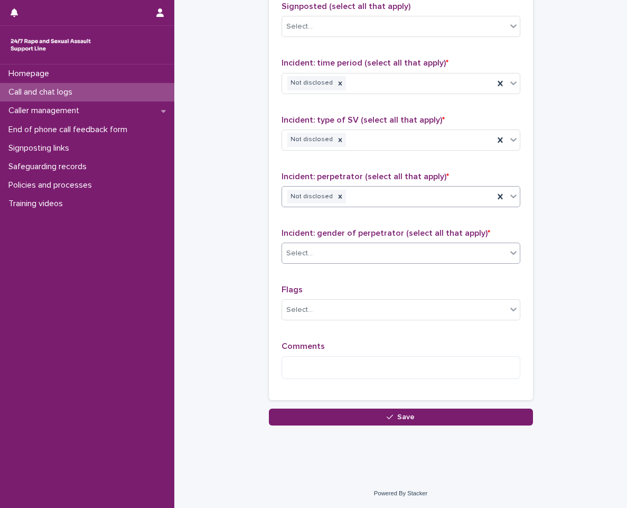
click at [376, 258] on div "Select..." at bounding box center [394, 253] width 225 height 17
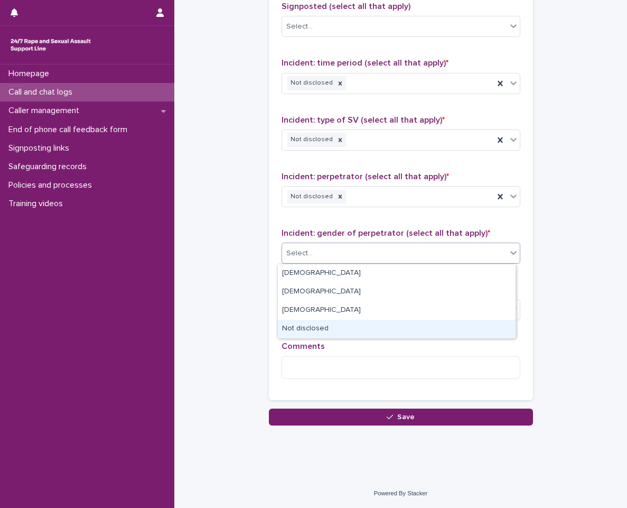
click at [372, 325] on div "Not disclosed" at bounding box center [397, 329] width 238 height 19
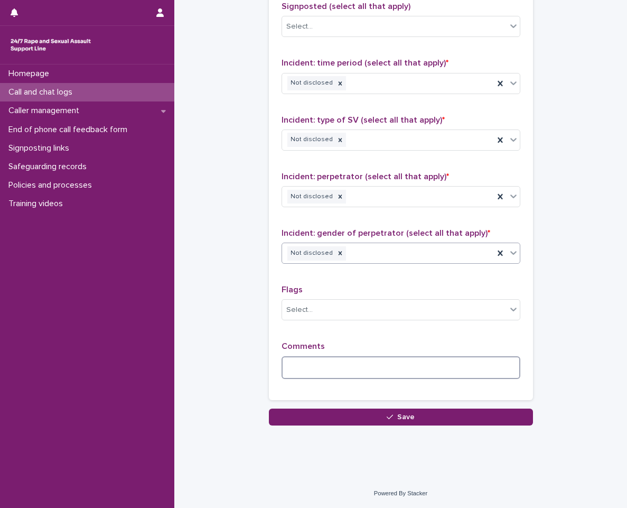
click at [361, 373] on textarea at bounding box center [401, 367] width 239 height 23
click at [362, 314] on div "Select..." at bounding box center [394, 309] width 225 height 17
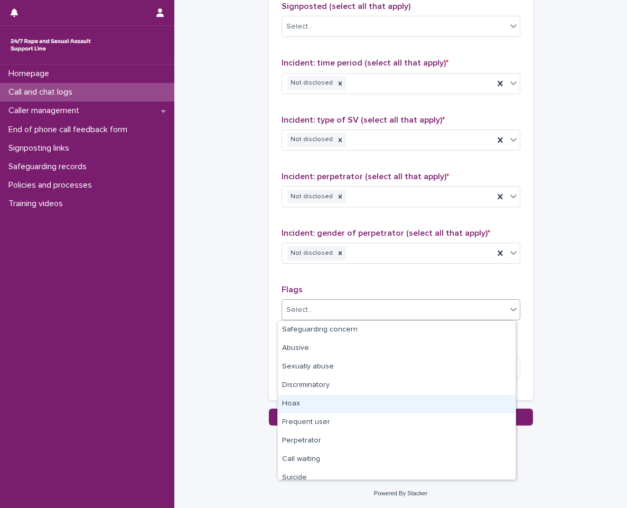
scroll to position [63, 0]
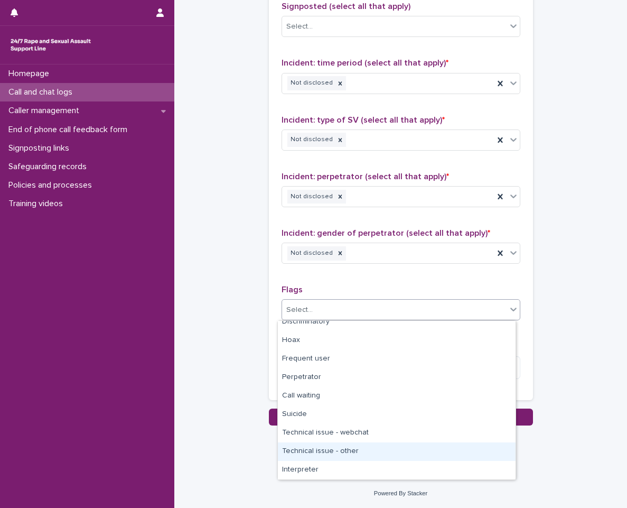
click at [359, 447] on div "Technical issue - other" at bounding box center [397, 451] width 238 height 19
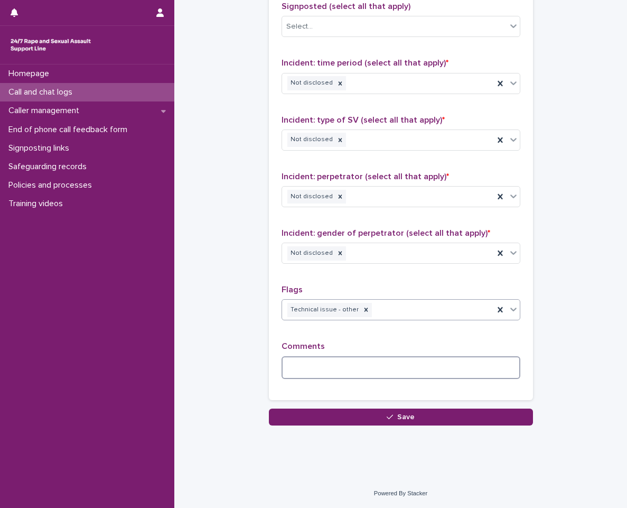
click at [373, 371] on textarea at bounding box center [401, 367] width 239 height 23
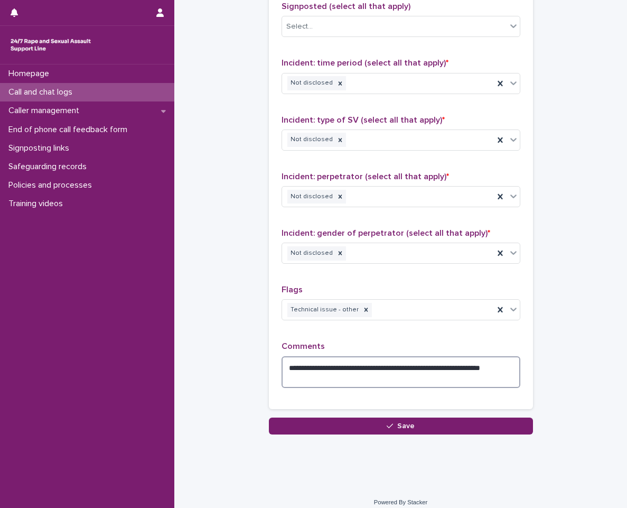
click at [478, 369] on textarea "**********" at bounding box center [401, 372] width 239 height 32
click at [368, 382] on textarea "**********" at bounding box center [401, 372] width 239 height 32
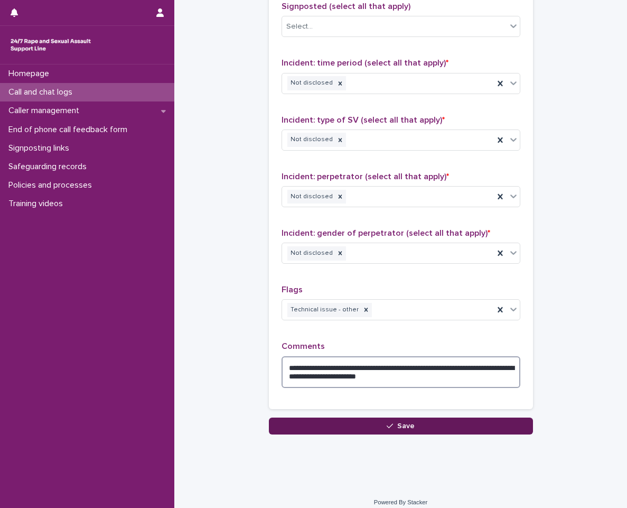
type textarea "**********"
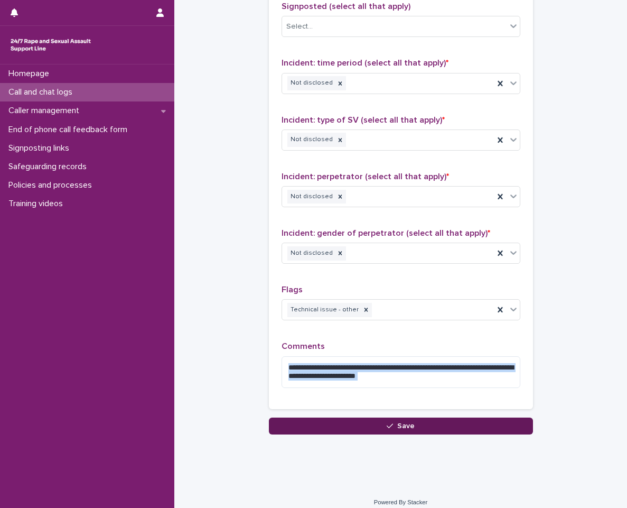
click at [396, 431] on button "Save" at bounding box center [401, 426] width 264 height 17
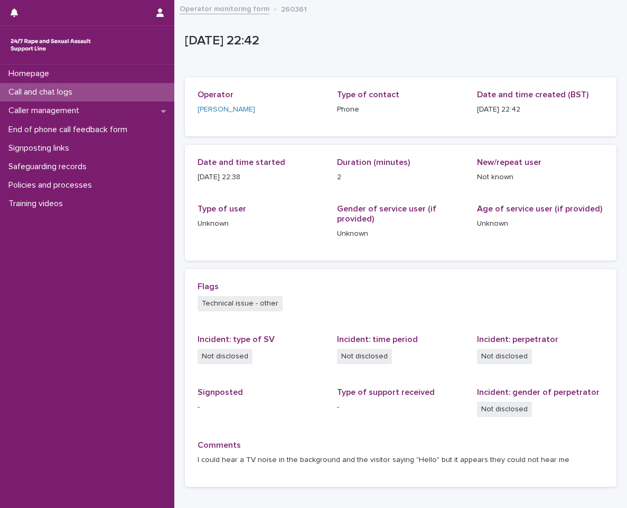
click at [248, 15] on div "Operator monitoring form 260361" at bounding box center [400, 9] width 453 height 15
click at [248, 13] on link "Operator monitoring form" at bounding box center [225, 8] width 90 height 12
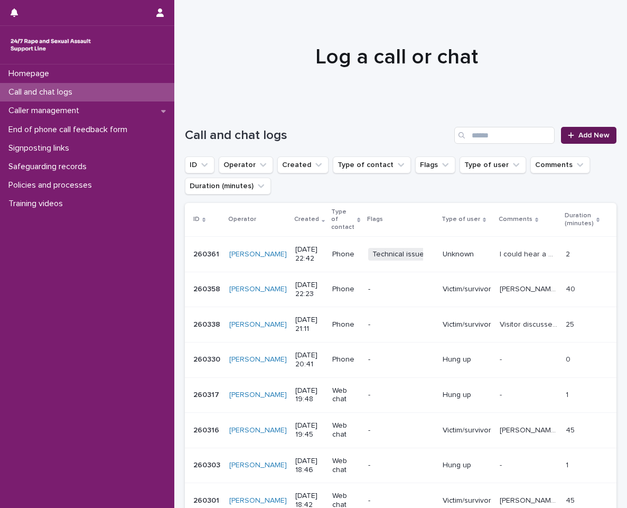
click at [586, 137] on span "Add New" at bounding box center [594, 135] width 31 height 7
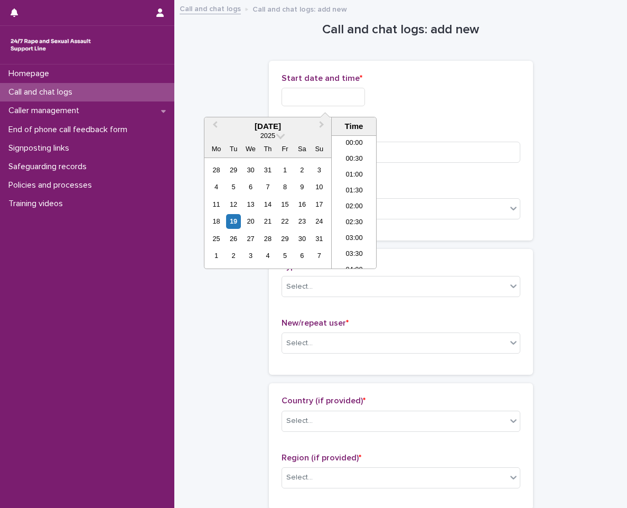
click at [346, 99] on input "text" at bounding box center [324, 97] width 84 height 19
click at [354, 199] on li "21:30" at bounding box center [354, 197] width 45 height 16
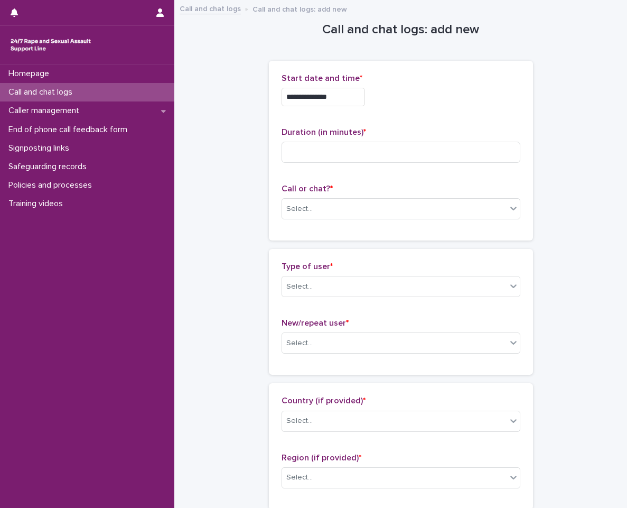
click at [356, 107] on div "**********" at bounding box center [401, 93] width 239 height 41
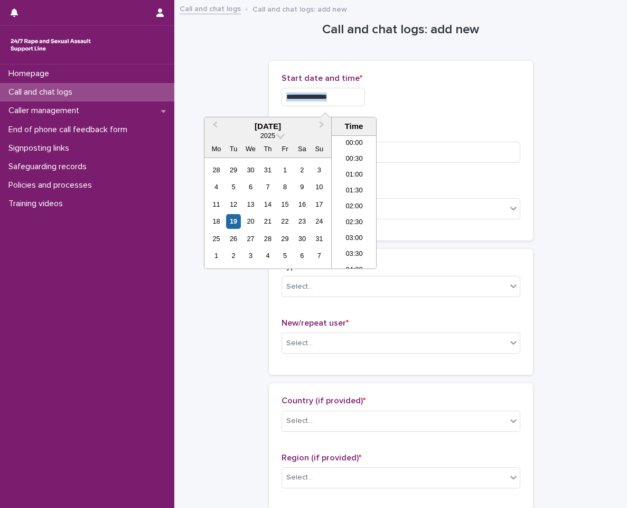
click at [356, 104] on input "**********" at bounding box center [324, 97] width 84 height 19
type input "**********"
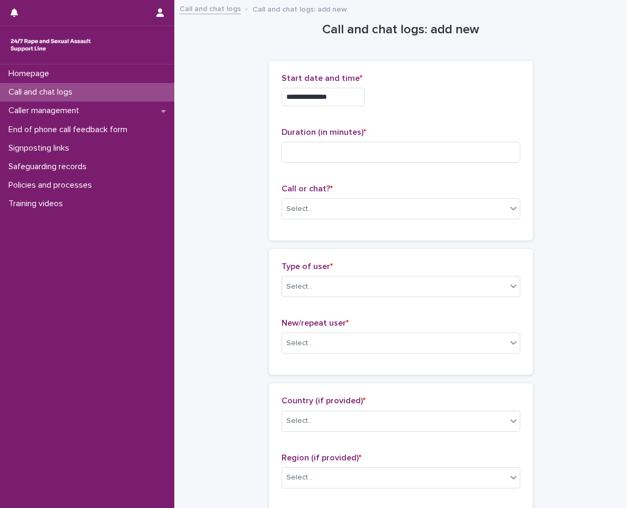
click at [457, 97] on div "**********" at bounding box center [401, 97] width 239 height 19
click at [327, 200] on div "Select..." at bounding box center [394, 208] width 225 height 17
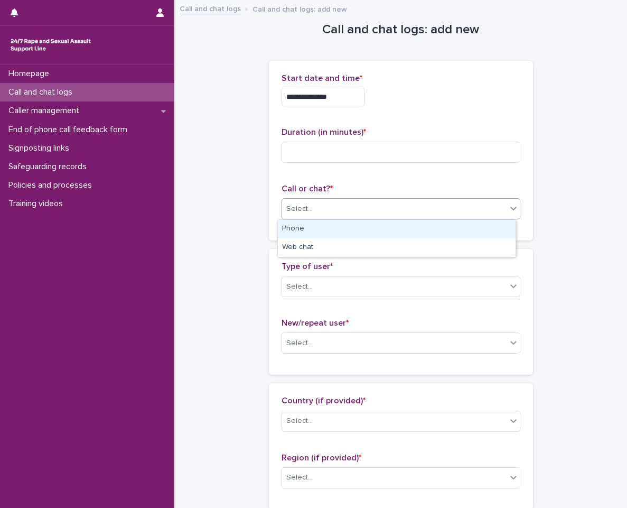
click at [324, 235] on div "Phone" at bounding box center [397, 229] width 238 height 19
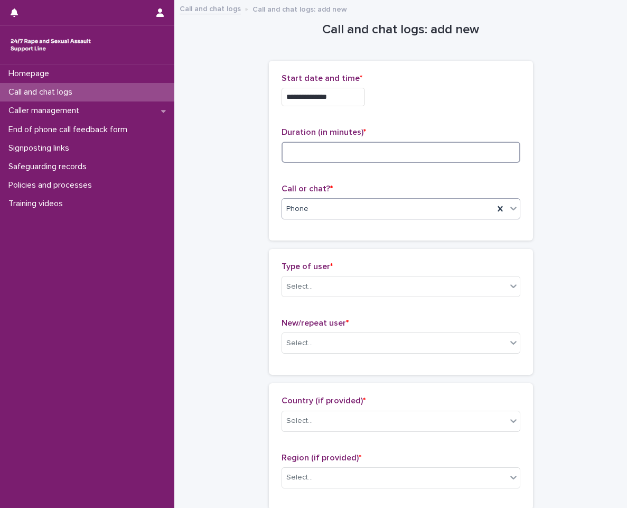
click at [329, 153] on input at bounding box center [401, 152] width 239 height 21
click at [375, 287] on div "Select..." at bounding box center [394, 286] width 225 height 17
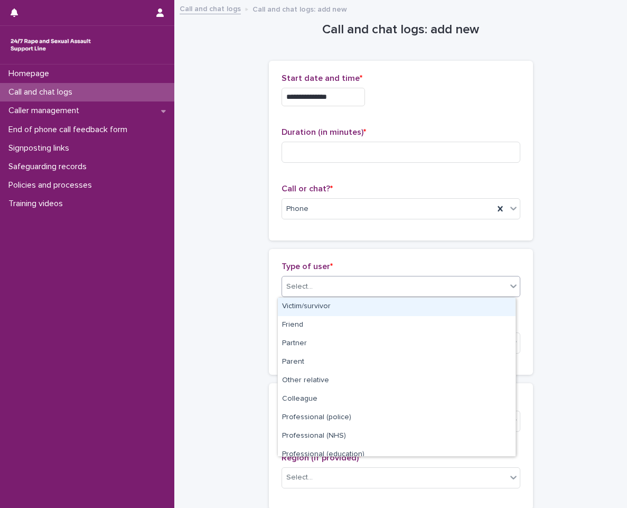
click at [378, 288] on div "Select..." at bounding box center [394, 286] width 225 height 17
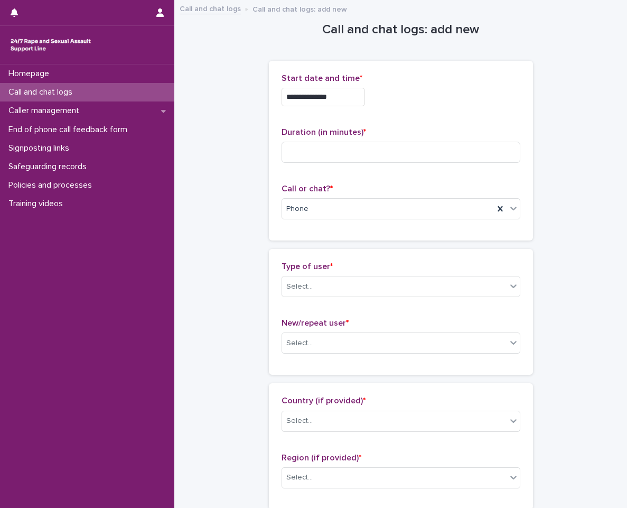
click at [17, 274] on div "Homepage Call and chat logs Caller management End of phone call feedback form S…" at bounding box center [87, 286] width 174 height 444
click at [410, 85] on div "**********" at bounding box center [401, 93] width 239 height 41
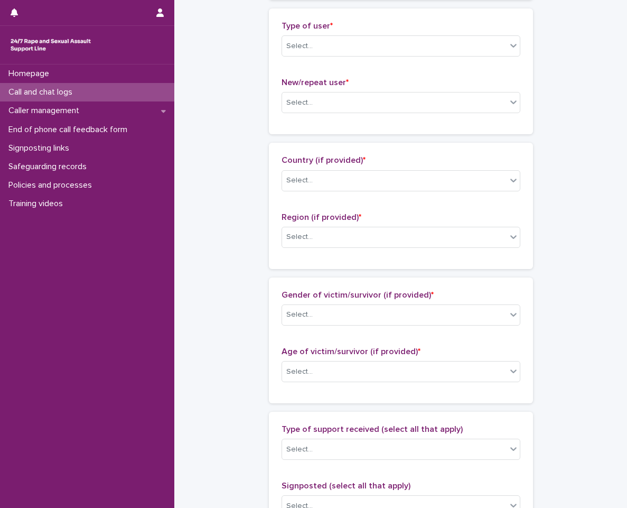
scroll to position [264, 0]
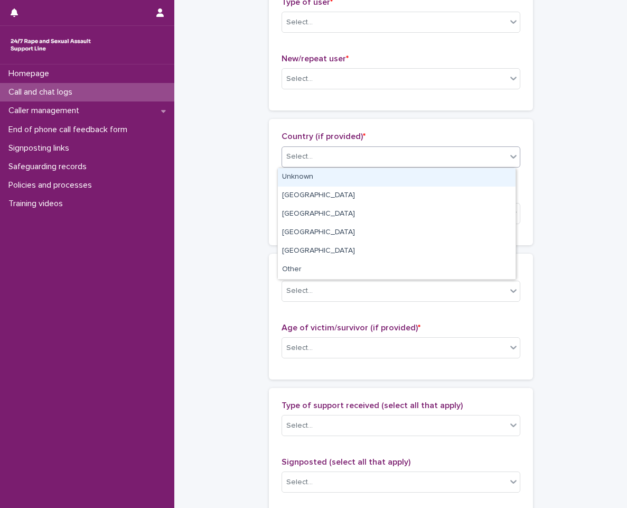
click at [400, 146] on div "Select..." at bounding box center [401, 156] width 239 height 21
click at [380, 180] on div "Unknown" at bounding box center [397, 177] width 238 height 19
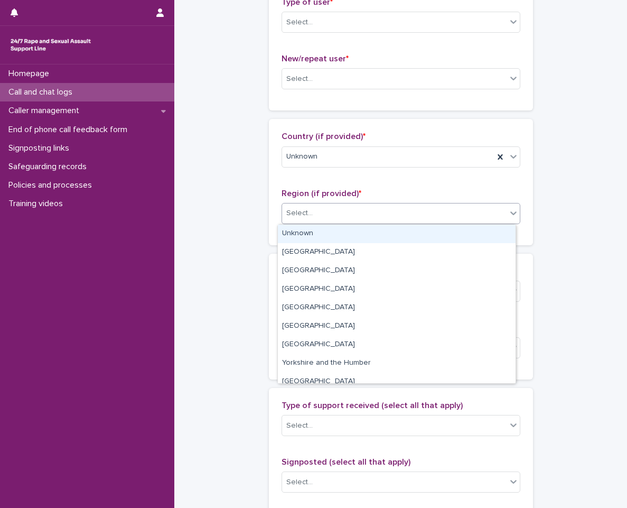
click at [380, 207] on div "Select..." at bounding box center [394, 213] width 225 height 17
click at [381, 226] on div "Unknown" at bounding box center [397, 234] width 238 height 19
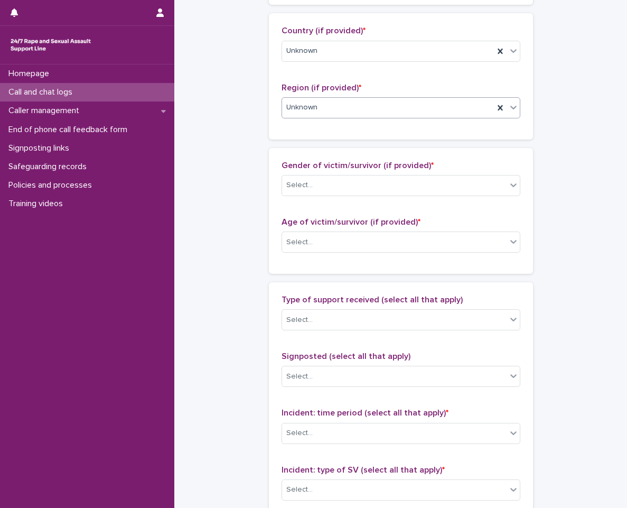
scroll to position [423, 0]
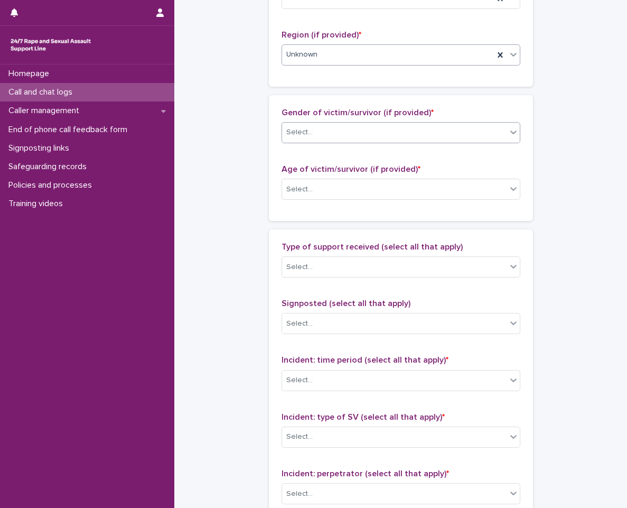
click at [339, 143] on body "**********" at bounding box center [313, 254] width 627 height 508
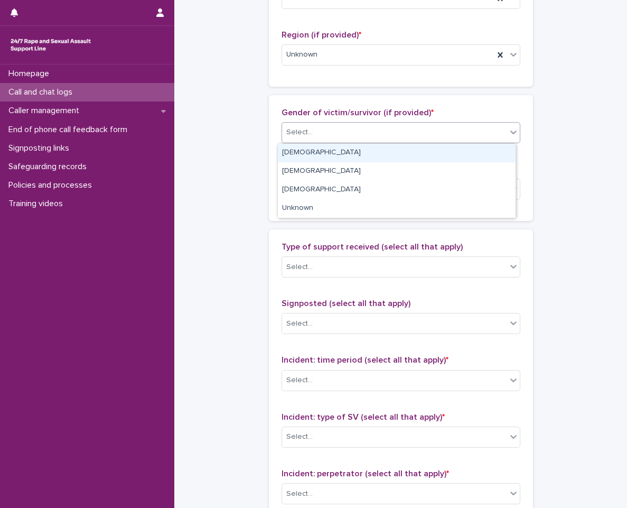
click at [337, 127] on div "Select..." at bounding box center [394, 132] width 225 height 17
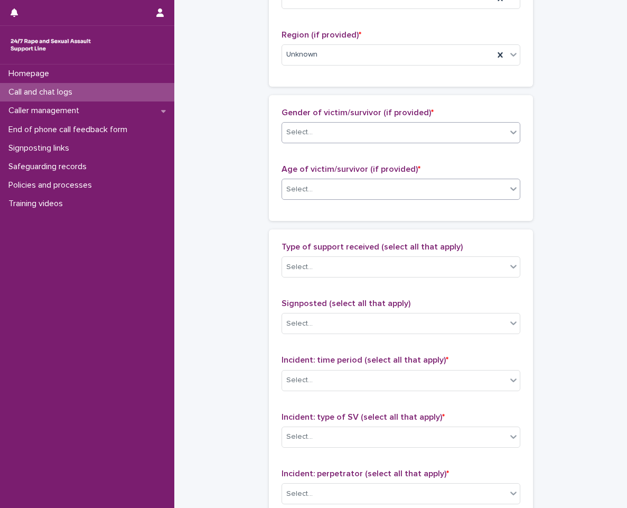
click at [349, 191] on div "Select..." at bounding box center [394, 189] width 225 height 17
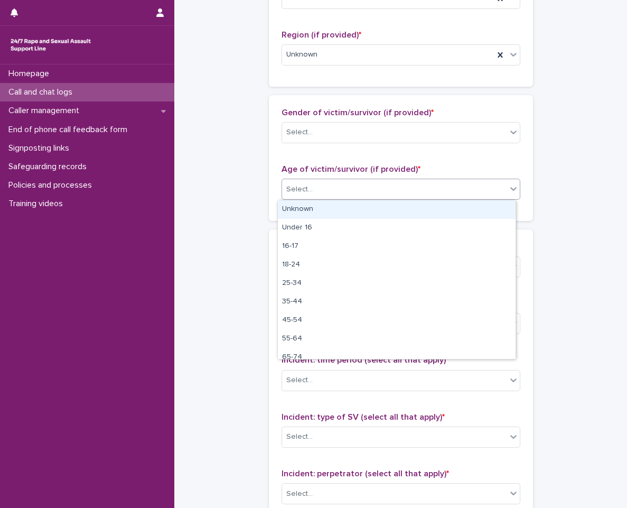
click at [344, 206] on div "Unknown" at bounding box center [397, 209] width 238 height 19
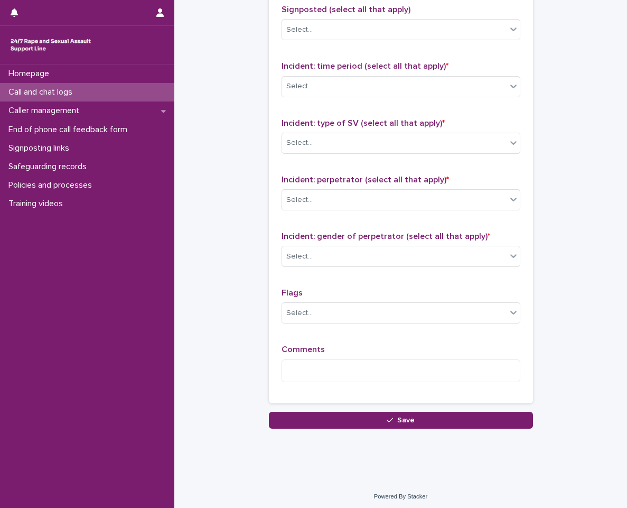
scroll to position [720, 0]
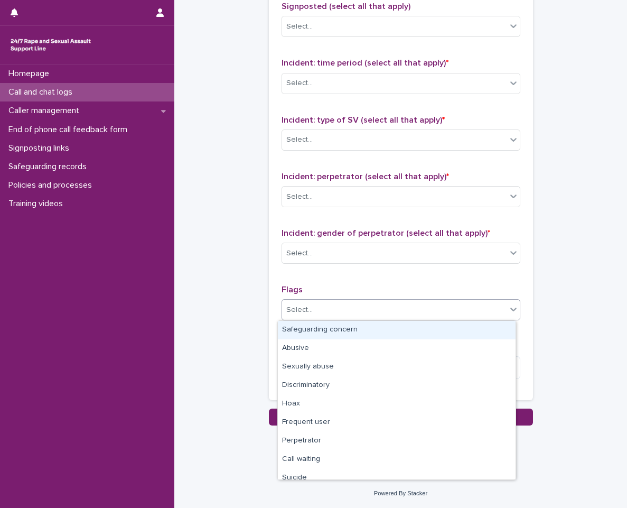
click at [412, 314] on div "Select..." at bounding box center [394, 309] width 225 height 17
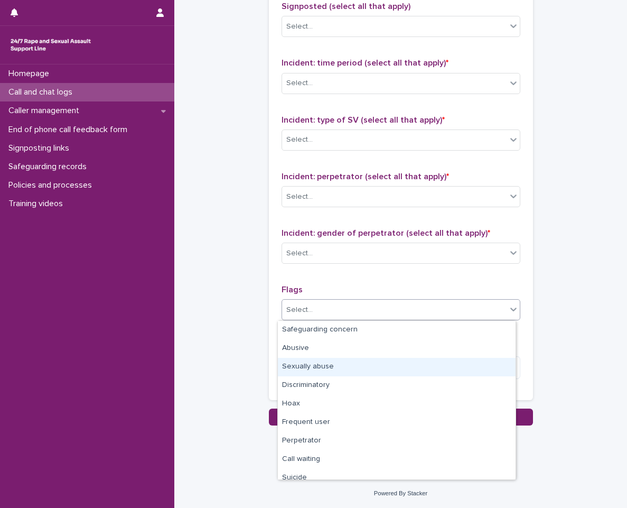
scroll to position [63, 0]
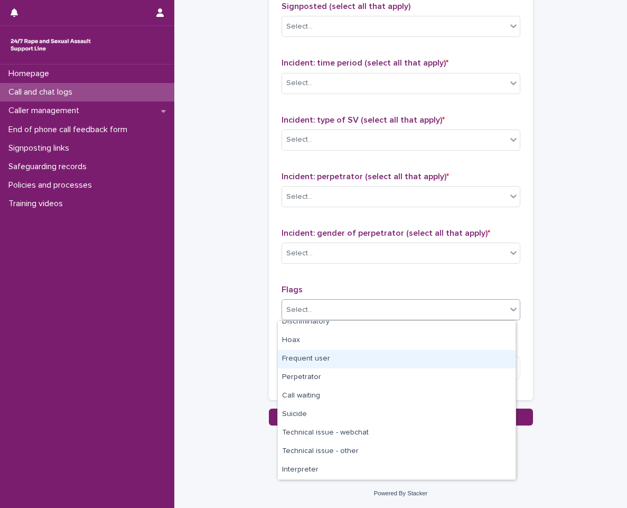
click at [375, 355] on div "Frequent user" at bounding box center [397, 359] width 238 height 19
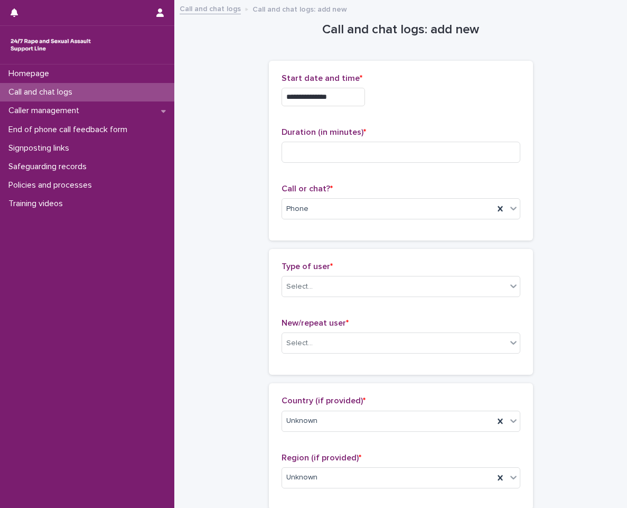
scroll to position [53, 0]
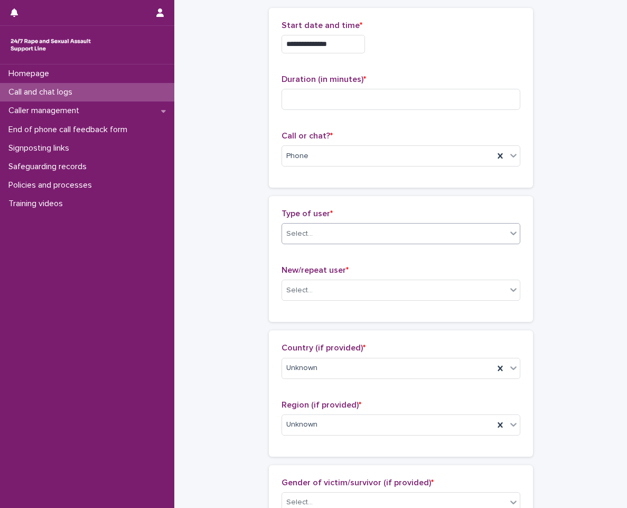
click at [374, 244] on body "**********" at bounding box center [313, 254] width 627 height 508
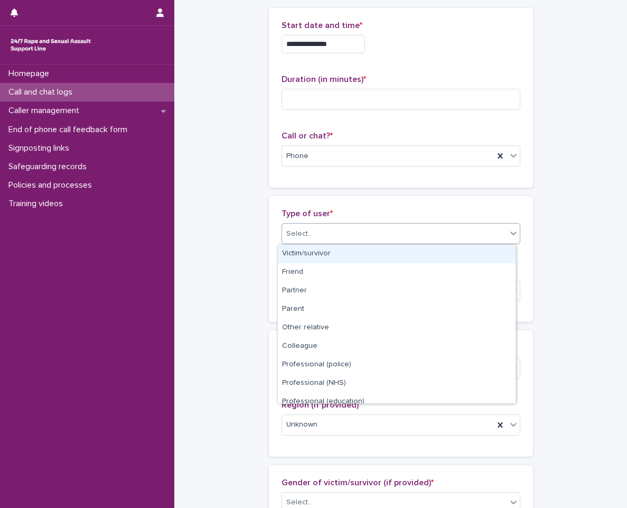
click at [376, 251] on div "Victim/survivor" at bounding box center [397, 254] width 238 height 19
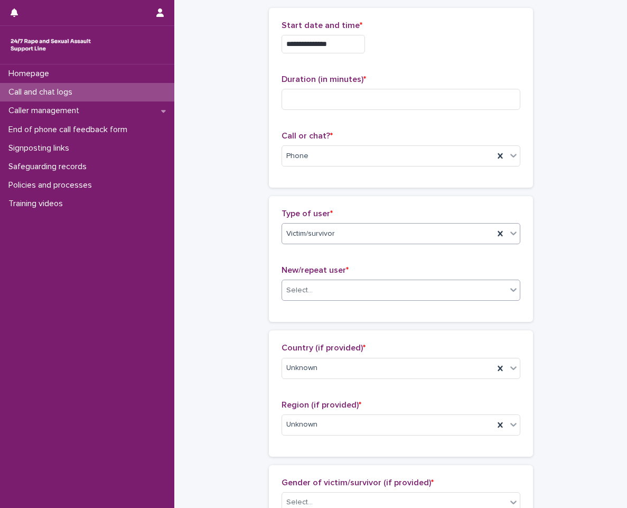
click at [354, 290] on div "Select..." at bounding box center [394, 290] width 225 height 17
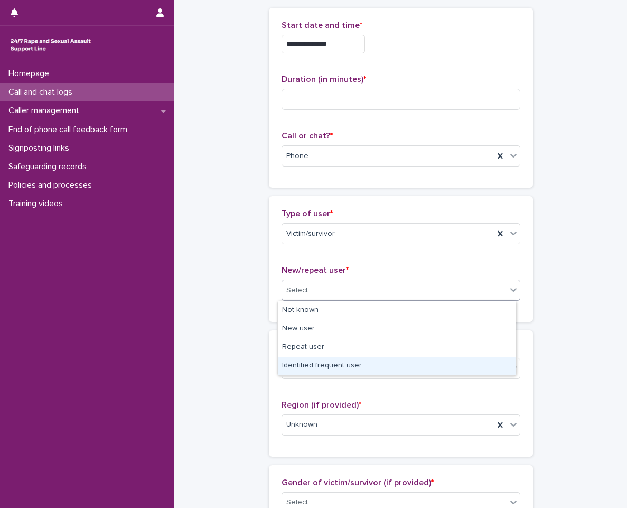
click at [351, 361] on div "Identified frequent user" at bounding box center [397, 366] width 238 height 19
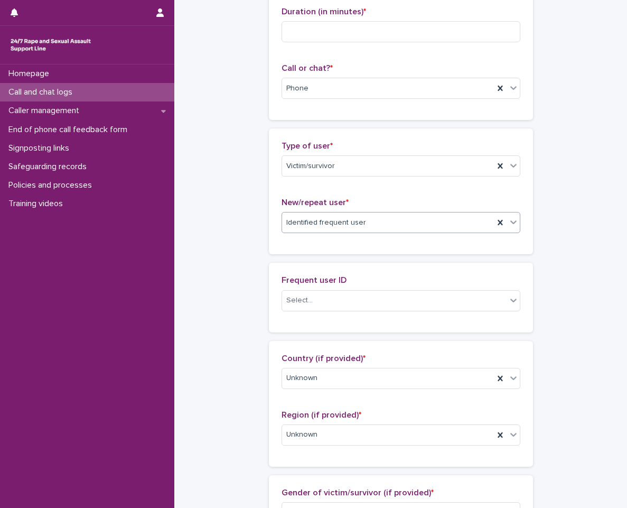
scroll to position [159, 0]
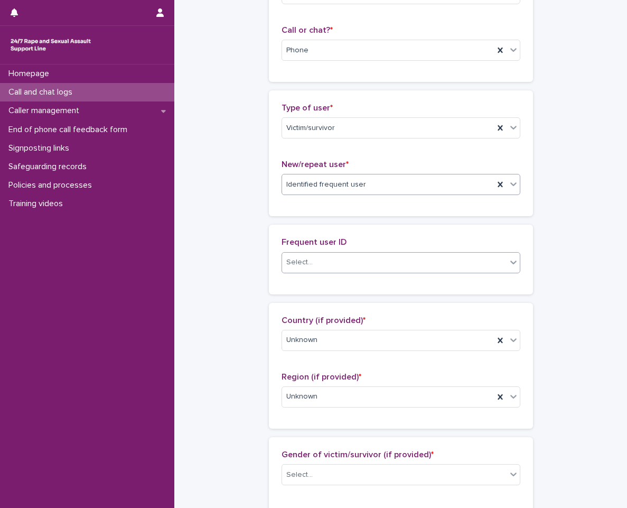
click at [357, 257] on div "Select..." at bounding box center [394, 262] width 225 height 17
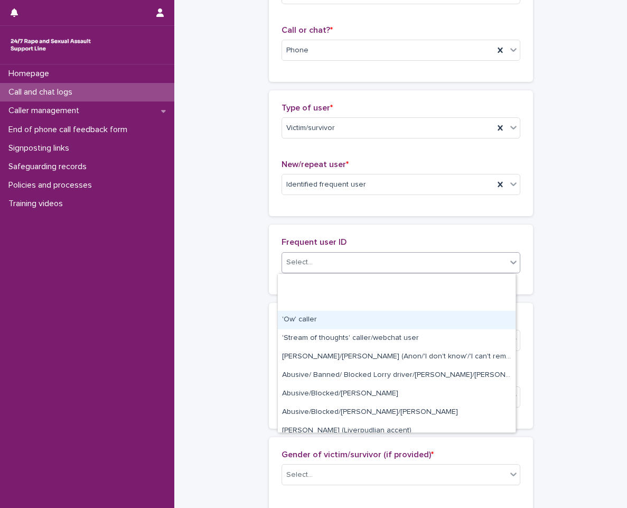
click at [342, 317] on div "'Ow' caller" at bounding box center [397, 320] width 238 height 19
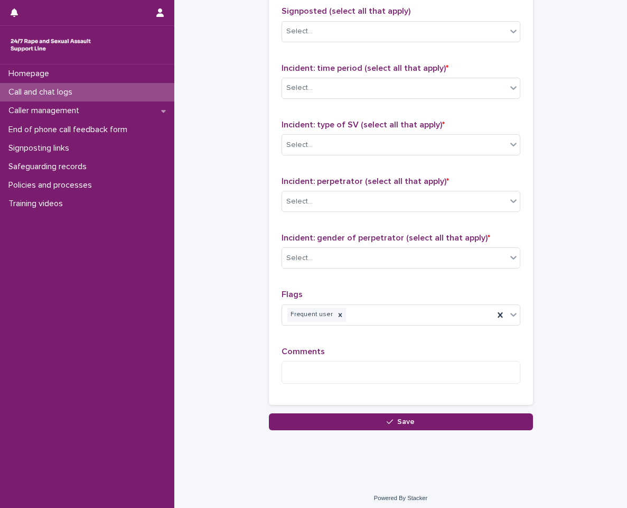
scroll to position [798, 0]
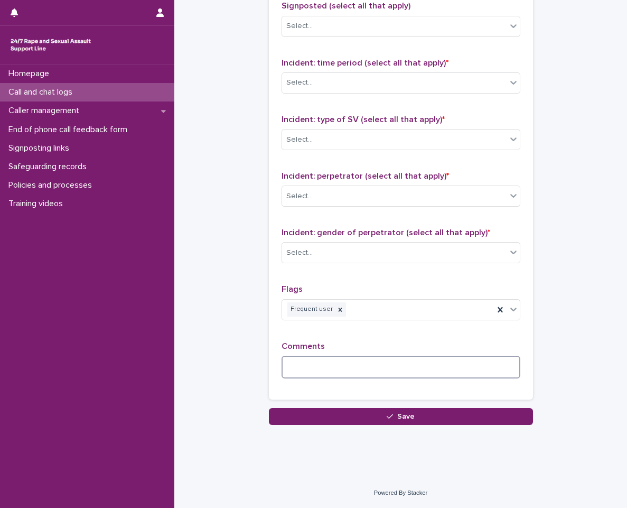
click at [398, 369] on textarea at bounding box center [401, 367] width 239 height 23
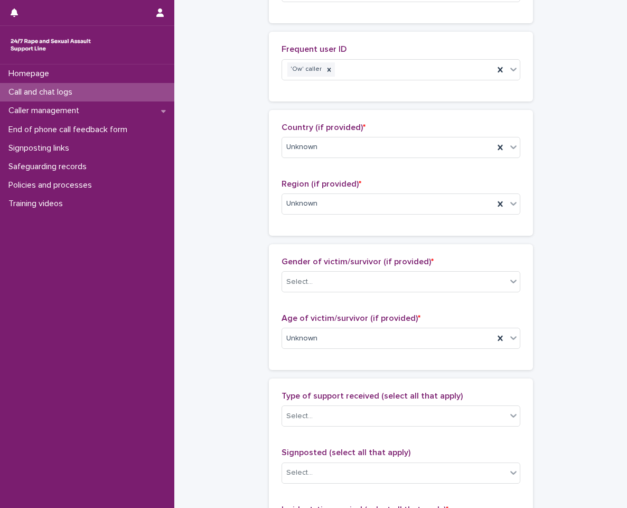
scroll to position [370, 0]
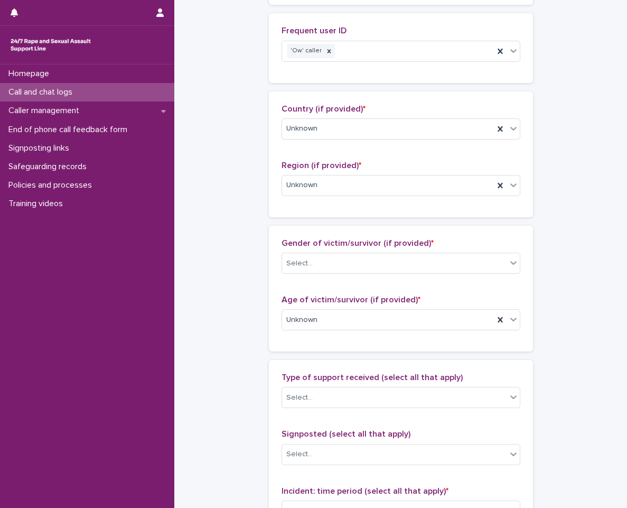
click at [326, 140] on div "Country (if provided) * Unknown" at bounding box center [401, 126] width 239 height 44
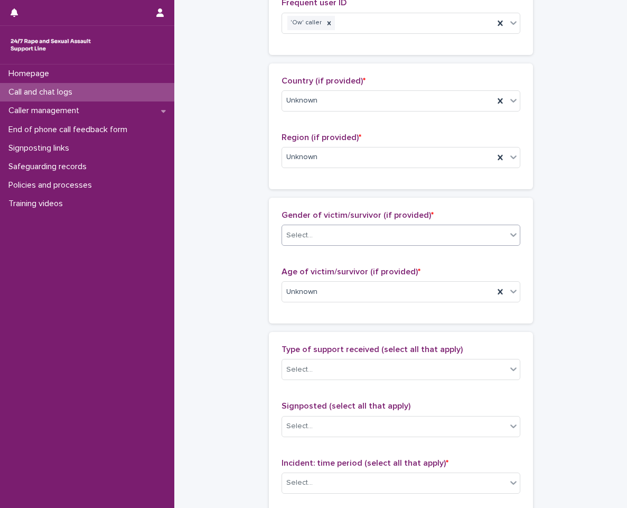
scroll to position [423, 0]
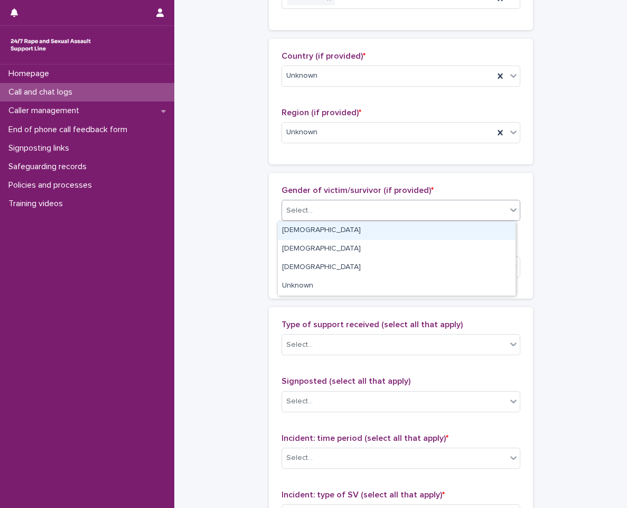
click at [329, 202] on div "Select..." at bounding box center [394, 210] width 225 height 17
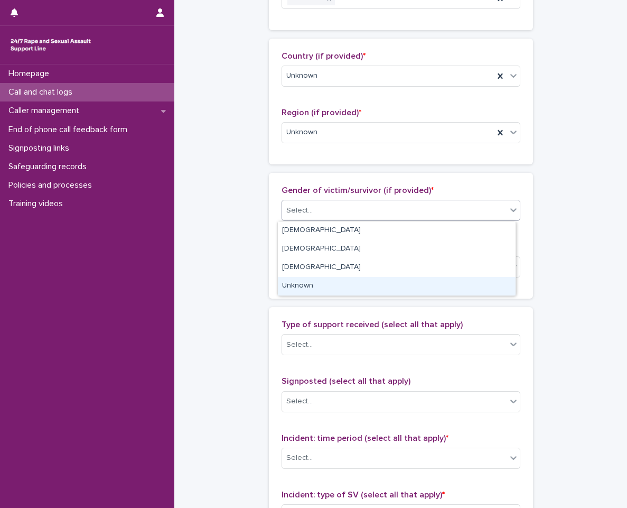
click at [311, 280] on div "Unknown" at bounding box center [397, 286] width 238 height 19
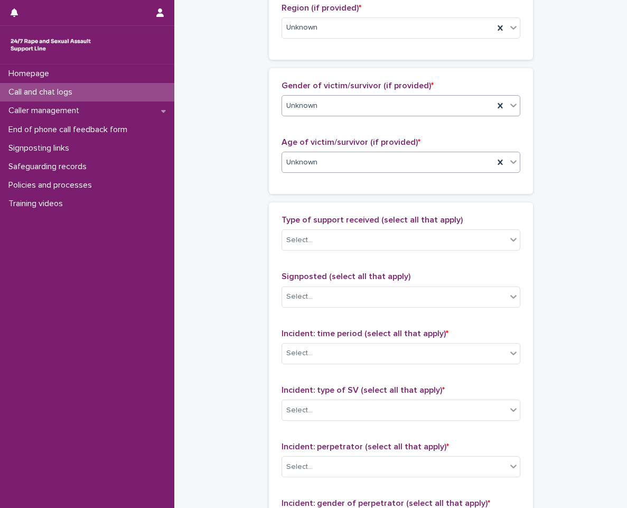
scroll to position [529, 0]
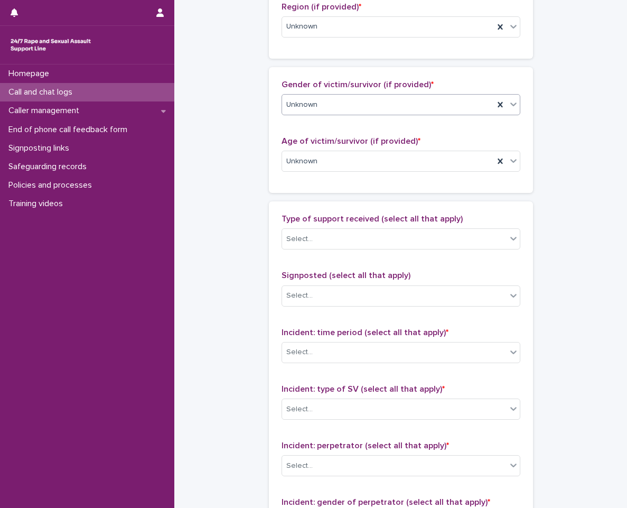
click at [365, 112] on div "Unknown" at bounding box center [388, 104] width 212 height 17
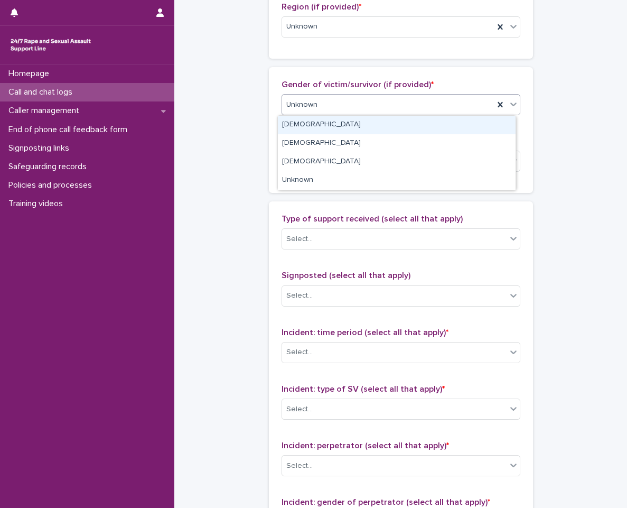
click at [356, 130] on div "Female" at bounding box center [397, 125] width 238 height 19
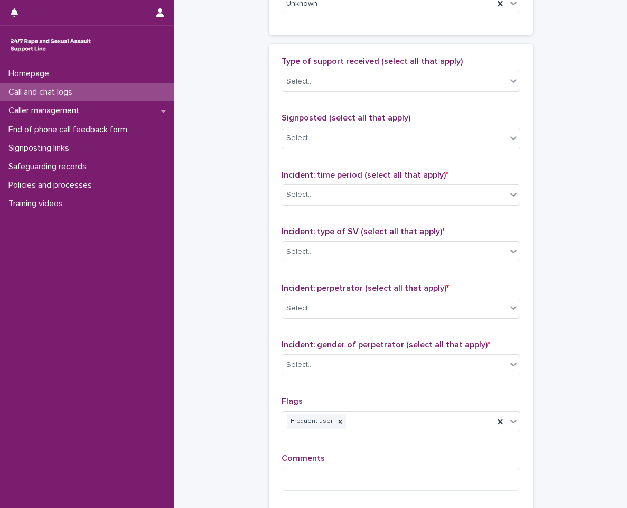
scroll to position [687, 0]
click at [338, 92] on div "Type of support received (select all that apply) Select..." at bounding box center [401, 78] width 239 height 44
click at [343, 86] on div "Select..." at bounding box center [394, 80] width 225 height 17
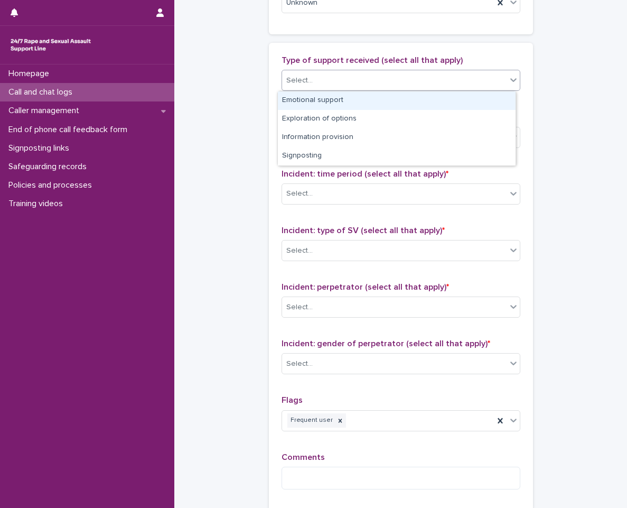
click at [332, 100] on div "Emotional support" at bounding box center [397, 100] width 238 height 19
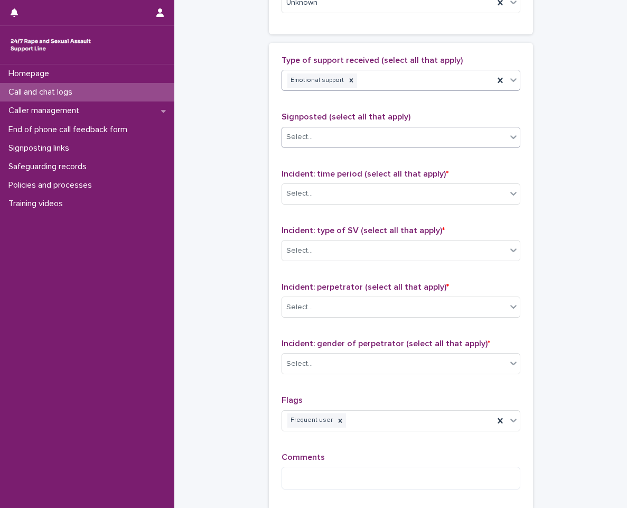
scroll to position [798, 0]
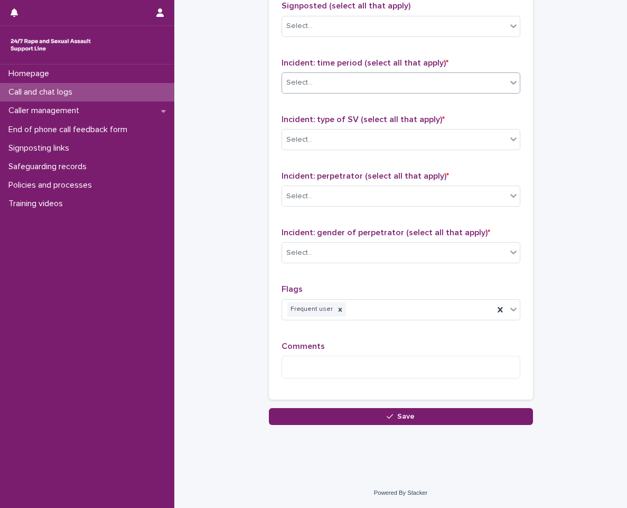
click at [368, 78] on div "Select..." at bounding box center [394, 82] width 225 height 17
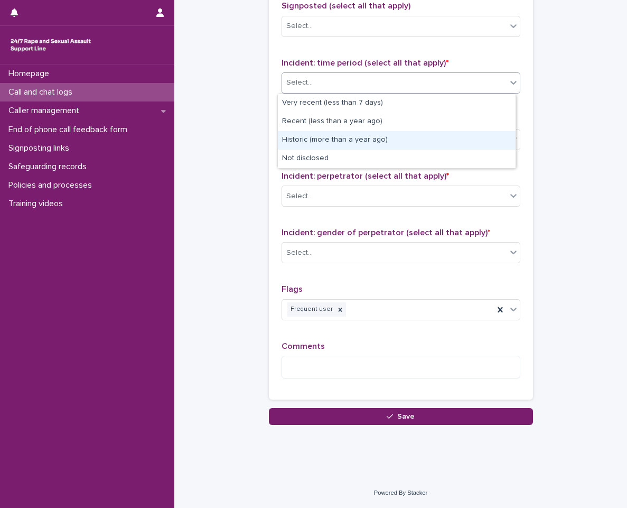
click at [367, 143] on div "Historic (more than a year ago)" at bounding box center [397, 140] width 238 height 19
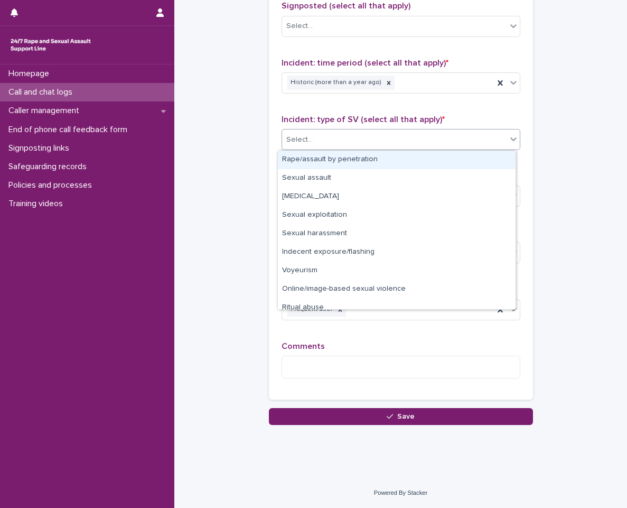
click at [367, 143] on div "Select..." at bounding box center [394, 139] width 225 height 17
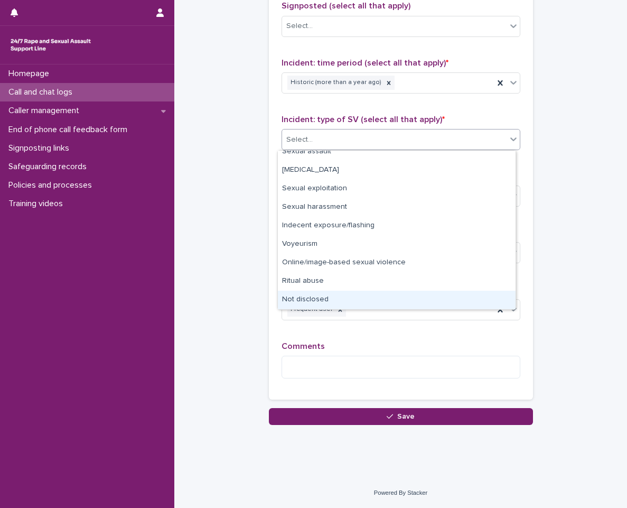
click at [344, 299] on div "Not disclosed" at bounding box center [397, 300] width 238 height 19
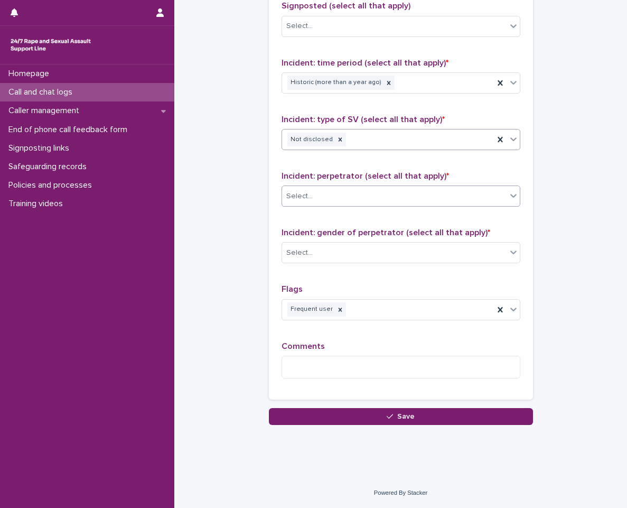
click at [378, 201] on div "Select..." at bounding box center [394, 196] width 225 height 17
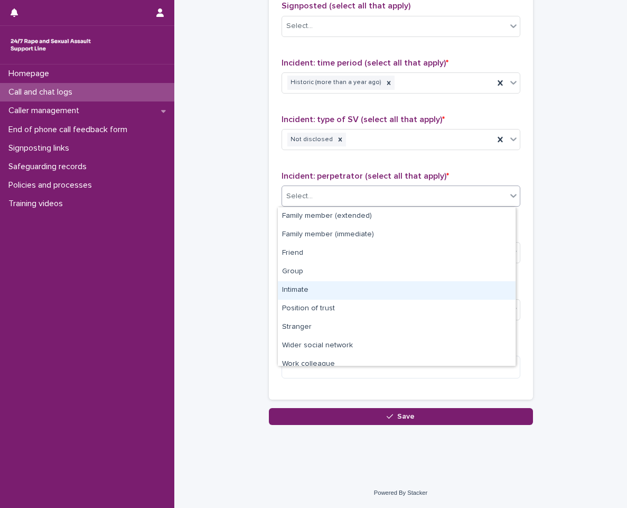
scroll to position [45, 0]
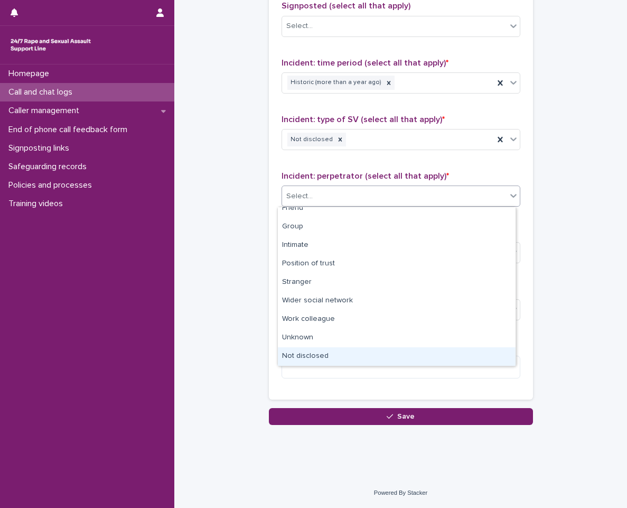
click at [369, 352] on div "Not disclosed" at bounding box center [397, 356] width 238 height 19
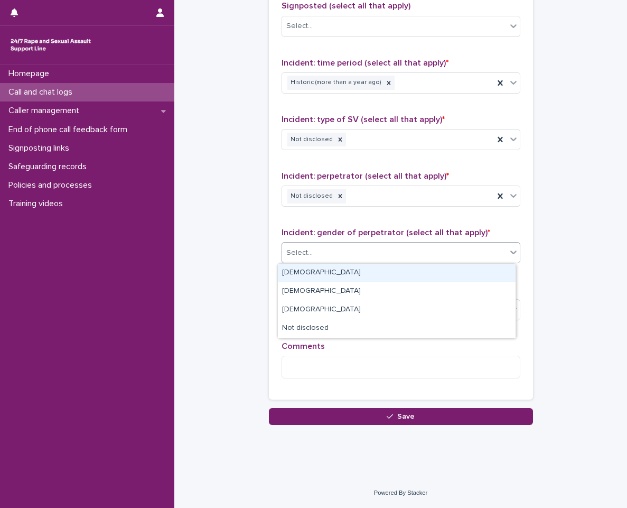
click at [381, 262] on div "Select..." at bounding box center [401, 252] width 239 height 21
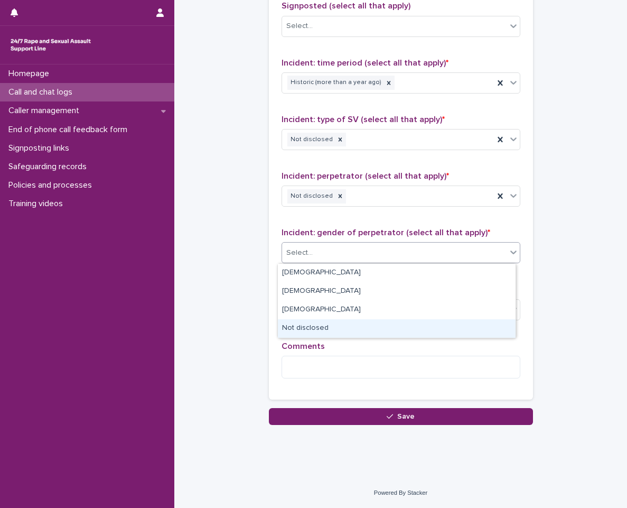
click at [375, 330] on div "Not disclosed" at bounding box center [397, 328] width 238 height 19
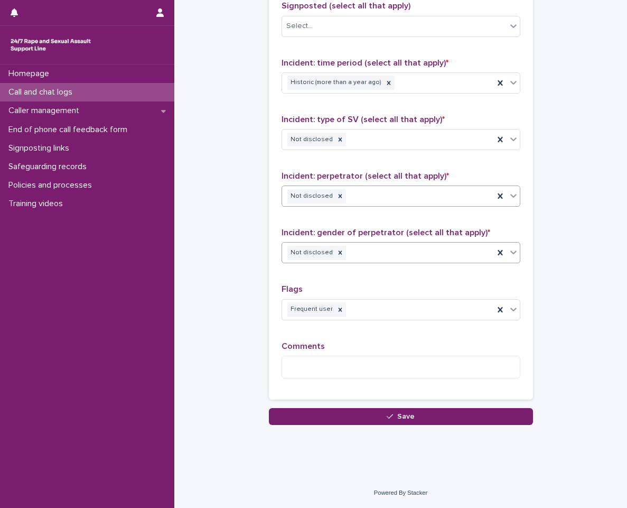
click at [404, 196] on div "Not disclosed" at bounding box center [388, 196] width 212 height 19
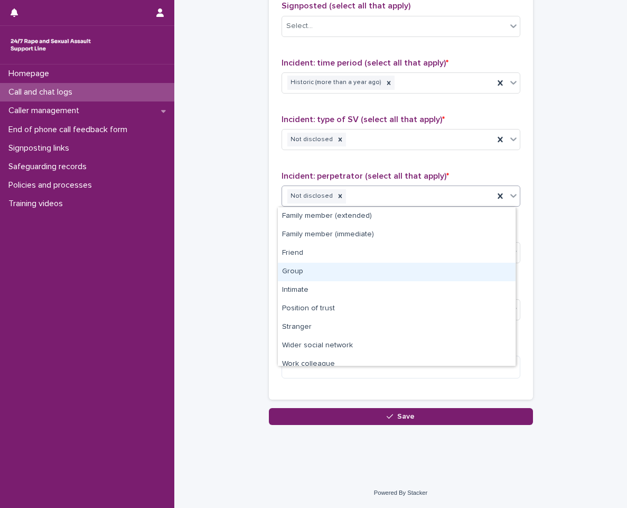
click at [383, 267] on div "Group" at bounding box center [397, 272] width 238 height 19
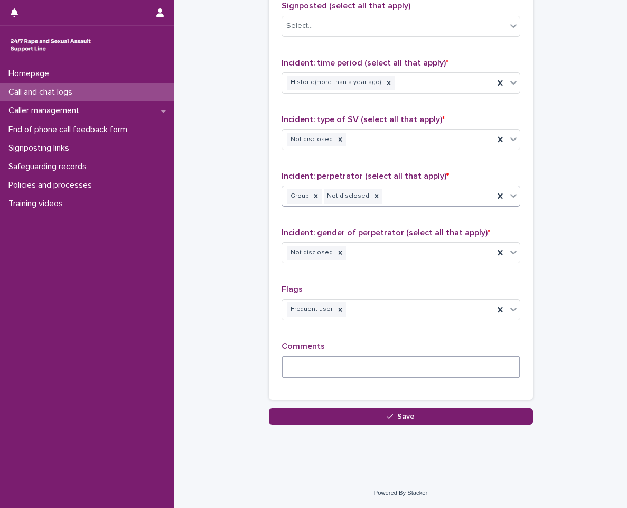
click at [377, 365] on textarea at bounding box center [401, 367] width 239 height 23
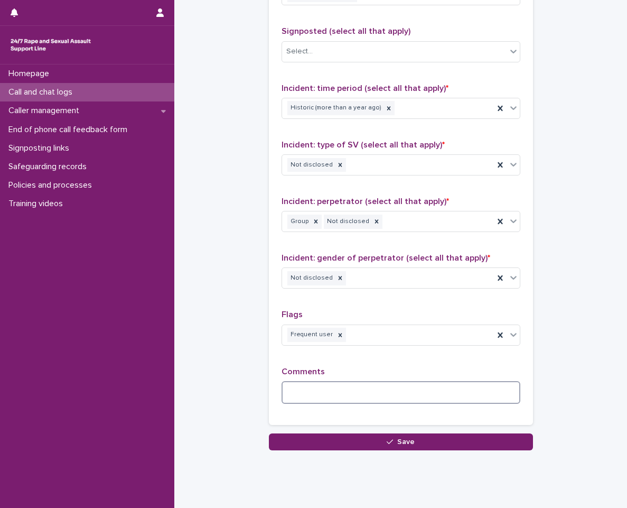
scroll to position [798, 0]
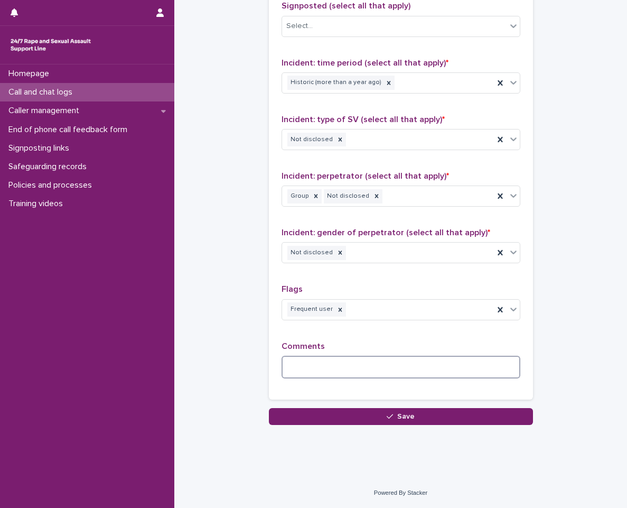
click at [475, 370] on textarea at bounding box center [401, 367] width 239 height 23
type textarea "*"
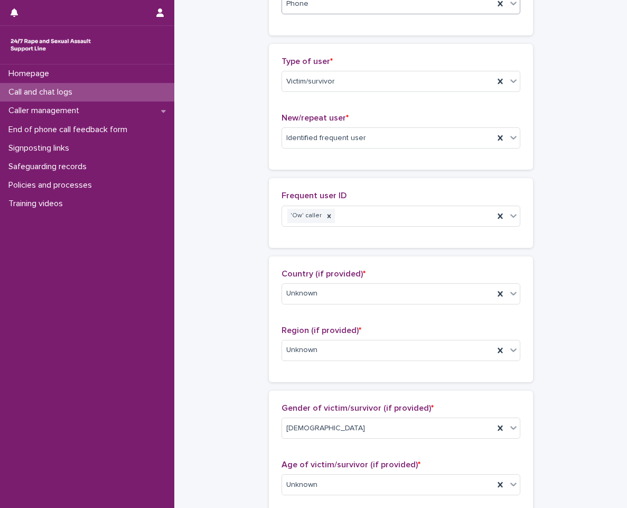
scroll to position [111, 0]
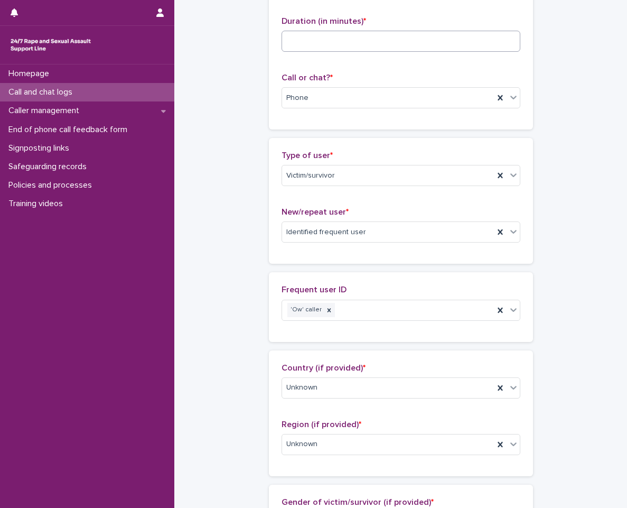
type textarea "*********"
click at [367, 40] on input at bounding box center [401, 41] width 239 height 21
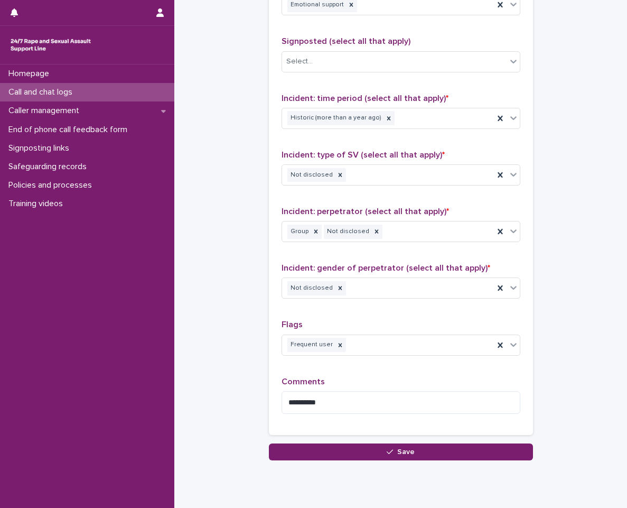
scroll to position [798, 0]
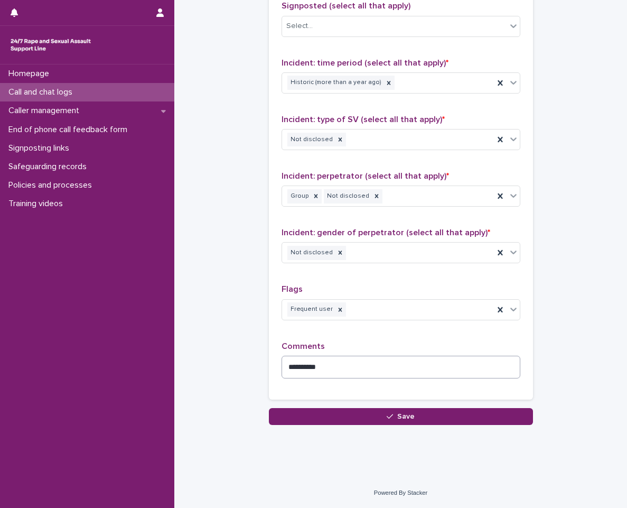
type input "**"
click at [381, 377] on textarea "*********" at bounding box center [401, 367] width 239 height 23
click at [312, 198] on icon at bounding box center [315, 195] width 7 height 7
click at [377, 373] on textarea "*********" at bounding box center [401, 367] width 239 height 23
click at [409, 375] on textarea "*********" at bounding box center [401, 367] width 239 height 23
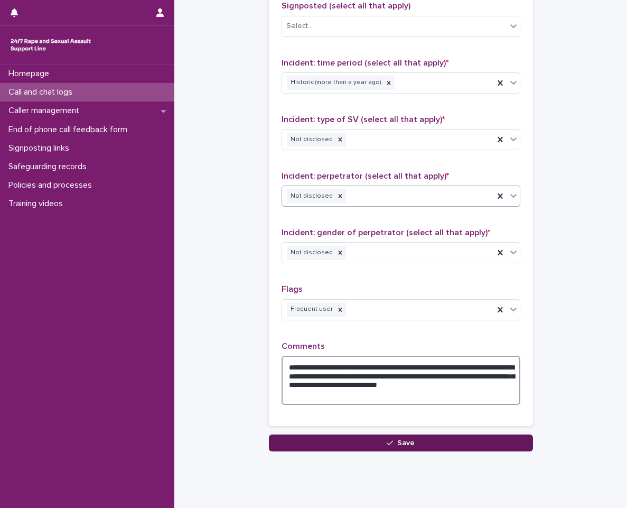
type textarea "**********"
click at [405, 440] on span "Save" at bounding box center [406, 442] width 17 height 7
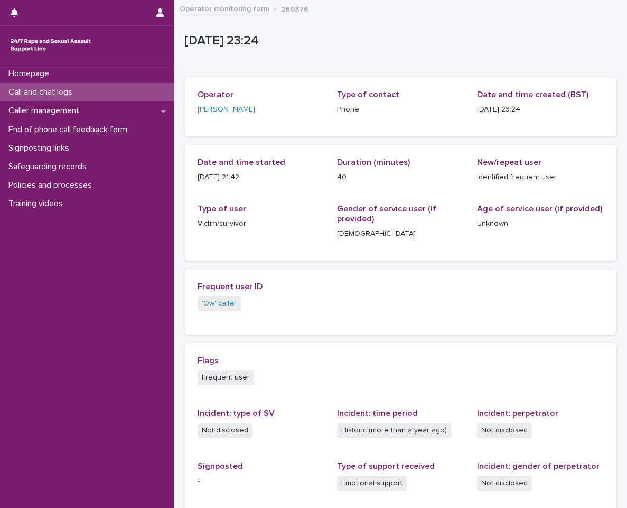
click at [245, 10] on link "Operator monitoring form" at bounding box center [225, 8] width 90 height 12
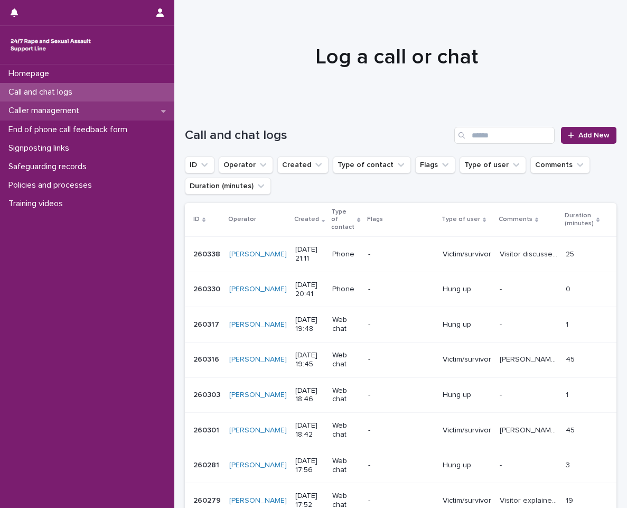
click at [66, 109] on p "Caller management" at bounding box center [46, 111] width 84 height 10
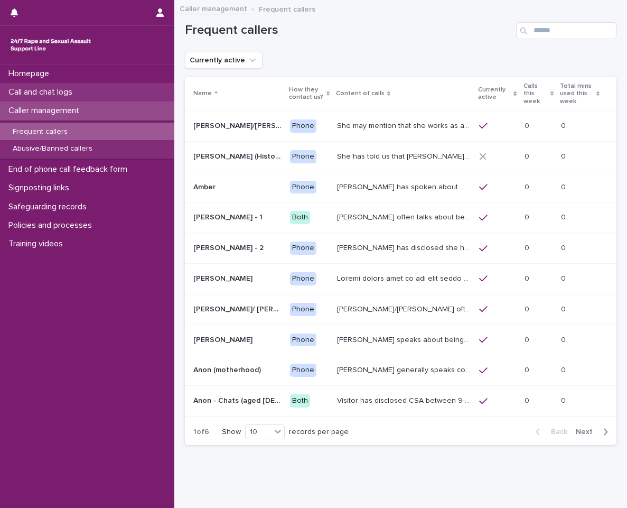
click at [137, 92] on div "Call and chat logs" at bounding box center [87, 92] width 174 height 19
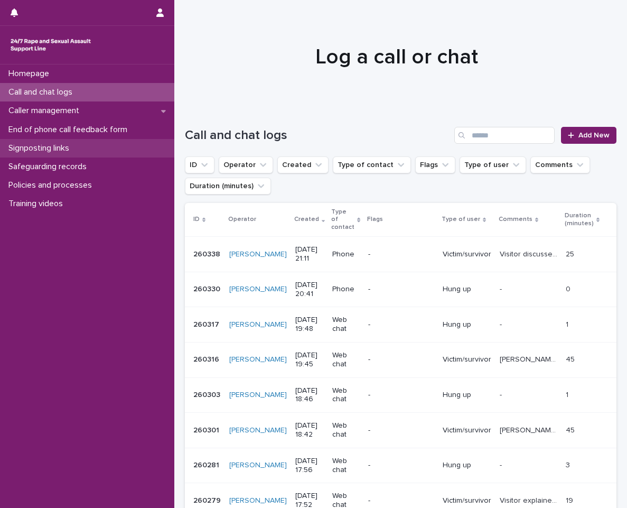
click at [58, 144] on p "Signposting links" at bounding box center [40, 148] width 73 height 10
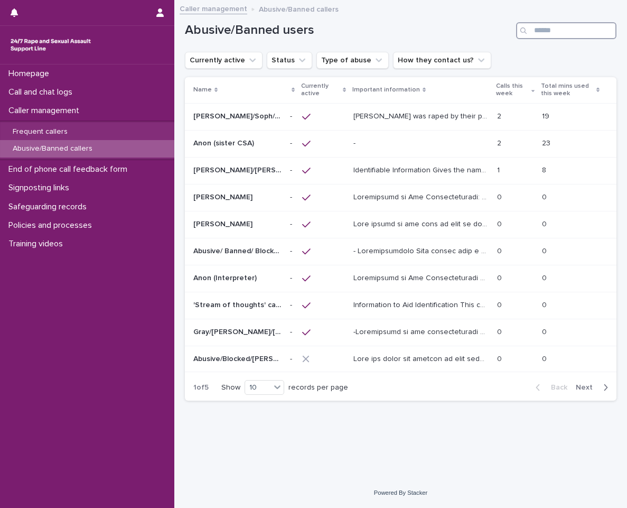
click at [544, 29] on input "Search" at bounding box center [566, 30] width 100 height 17
click at [110, 131] on div "Frequent callers" at bounding box center [87, 131] width 174 height 17
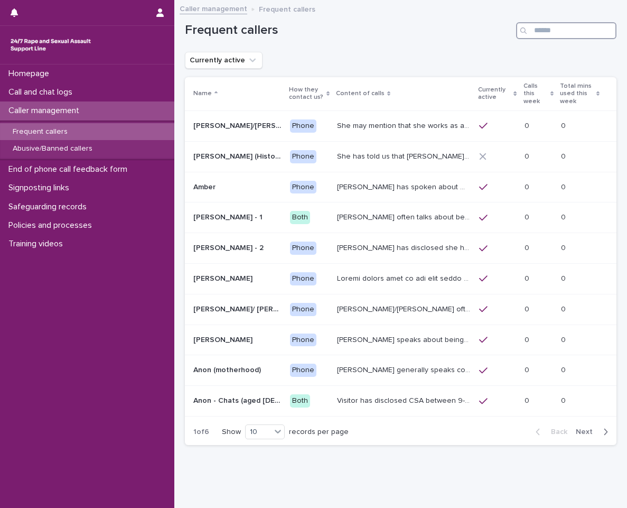
click at [565, 33] on input "Search" at bounding box center [566, 30] width 100 height 17
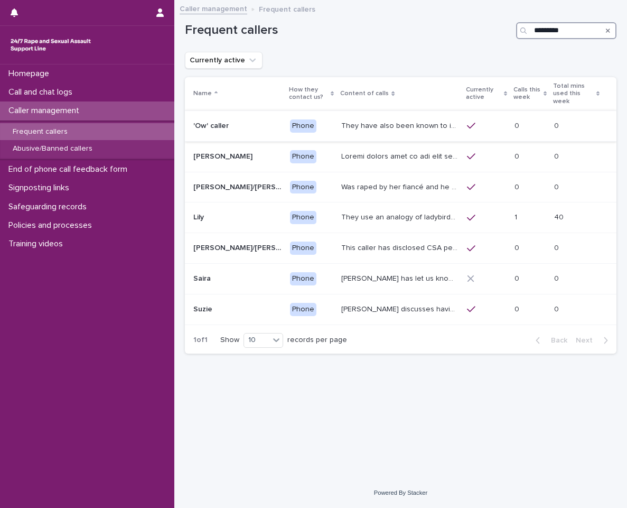
type input "*********"
click at [457, 126] on p "They have also been known to interact and respond to questions throughout their…" at bounding box center [400, 124] width 119 height 11
click at [230, 122] on p at bounding box center [237, 126] width 88 height 9
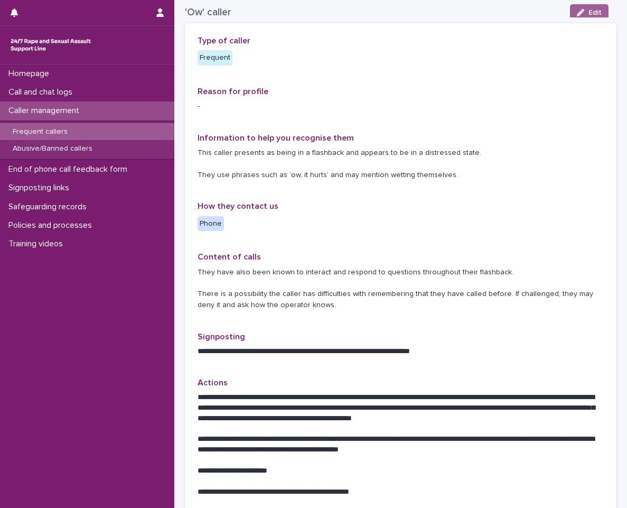
scroll to position [53, 0]
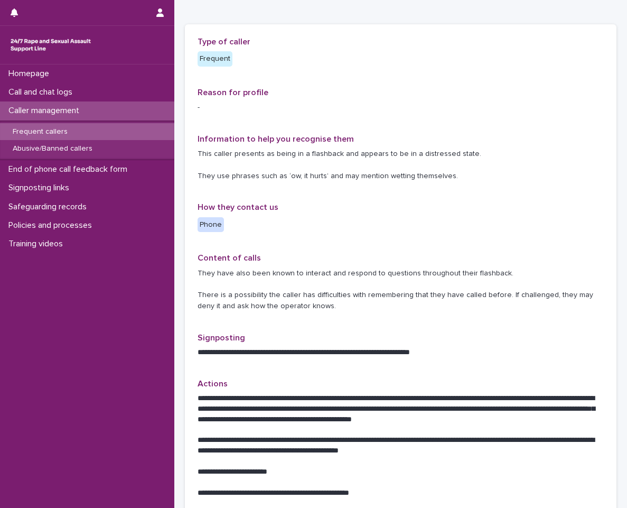
click at [310, 121] on div "Reason for profile -" at bounding box center [401, 105] width 407 height 34
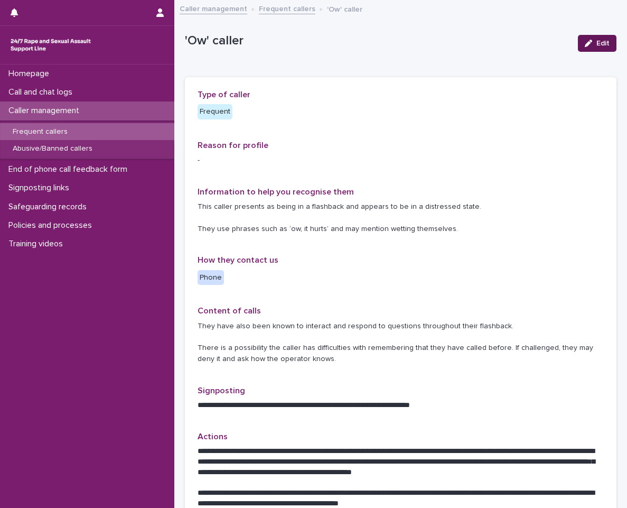
click at [597, 38] on button "Edit" at bounding box center [597, 43] width 39 height 17
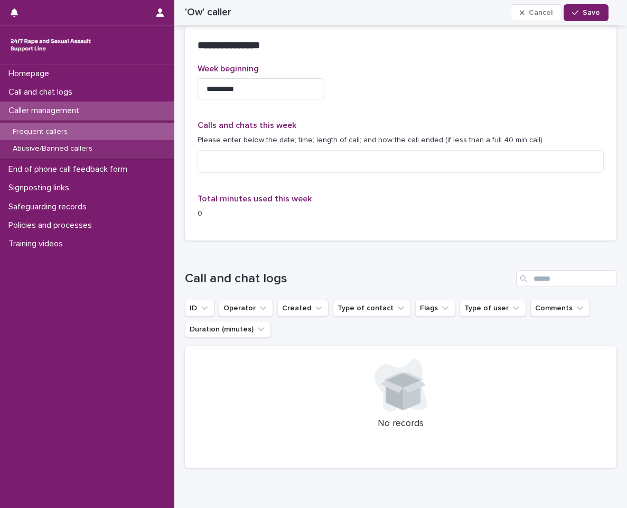
scroll to position [634, 0]
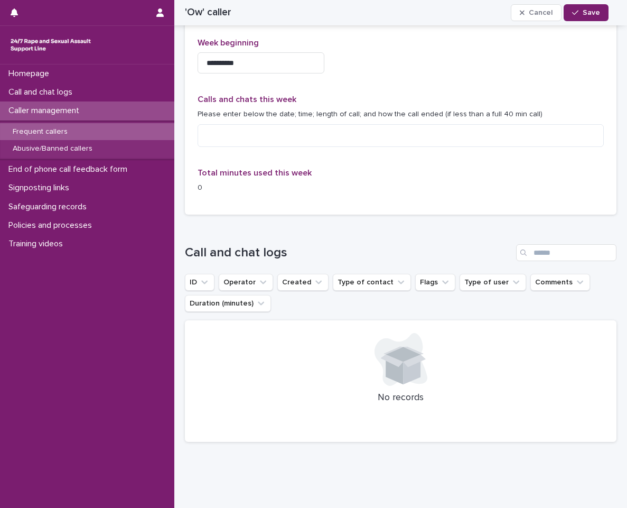
click at [236, 124] on div "Calls and chats this week Please enter below the date; time; length of call; an…" at bounding box center [401, 125] width 407 height 61
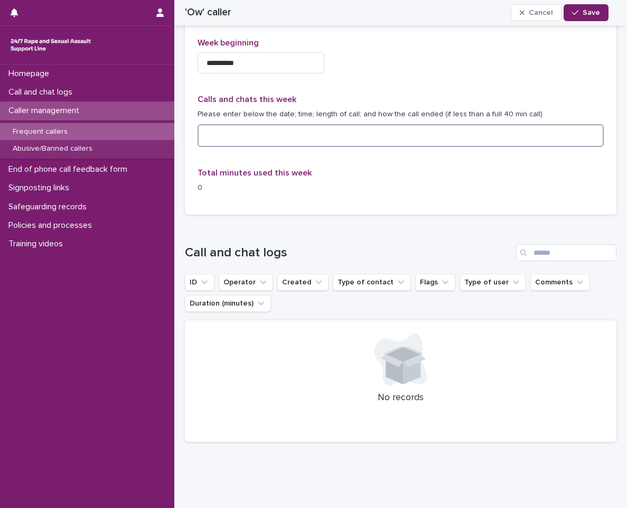
click at [236, 126] on textarea at bounding box center [401, 135] width 407 height 23
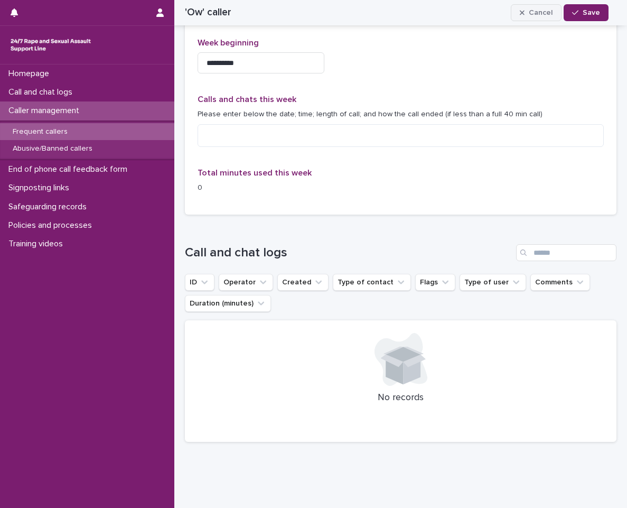
click at [560, 9] on button "Cancel" at bounding box center [536, 12] width 51 height 17
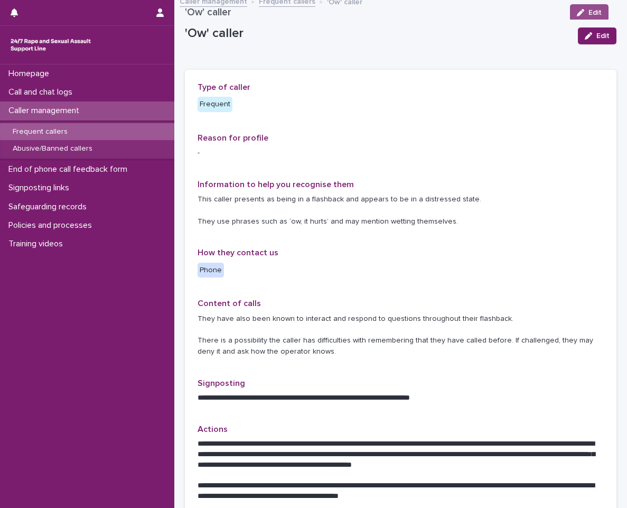
scroll to position [0, 0]
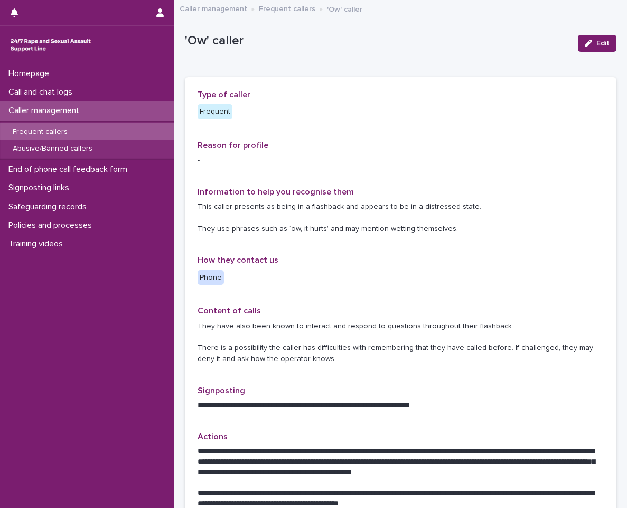
click at [123, 125] on div "Frequent callers" at bounding box center [87, 131] width 174 height 17
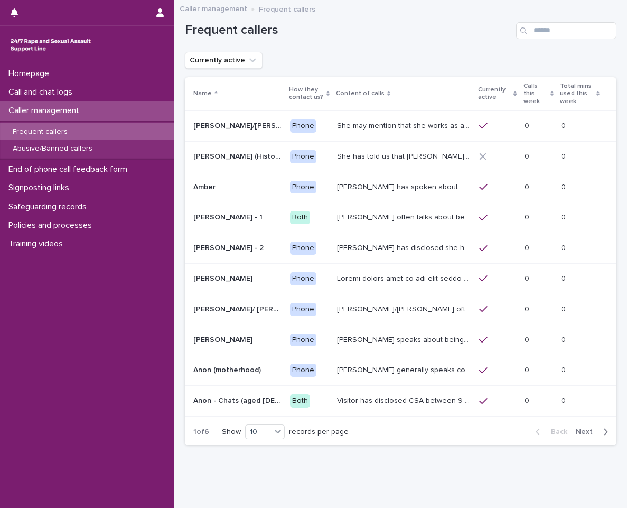
click at [524, 84] on p "Calls this week" at bounding box center [536, 93] width 24 height 27
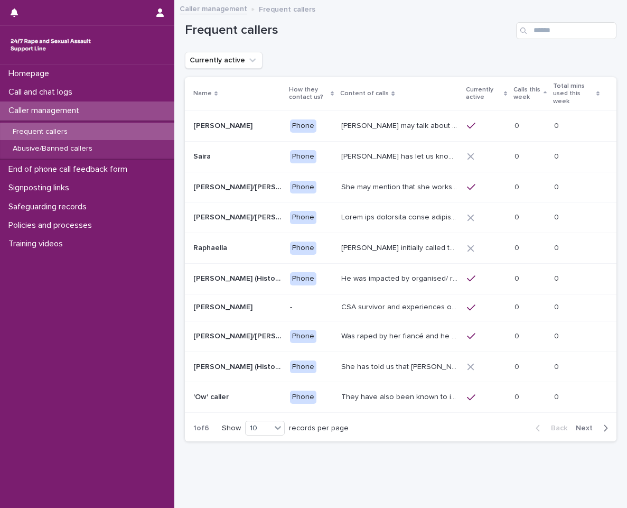
click at [520, 97] on p "Calls this week" at bounding box center [527, 94] width 27 height 20
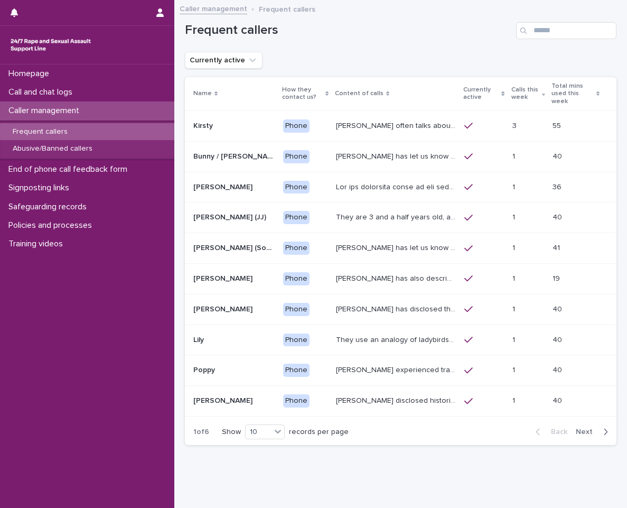
click at [513, 122] on p at bounding box center [529, 126] width 32 height 9
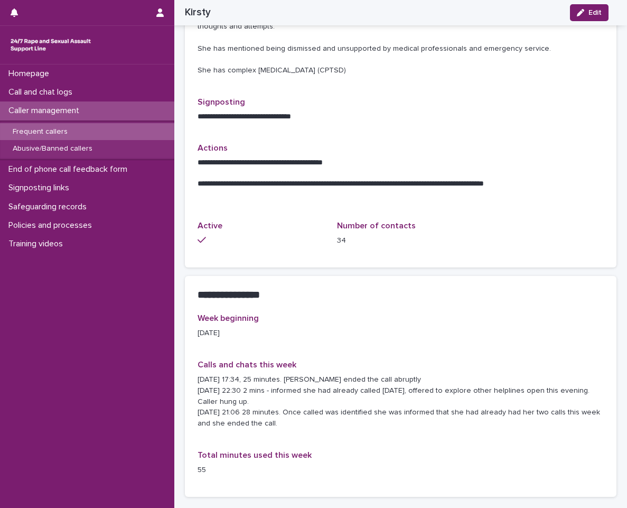
scroll to position [476, 0]
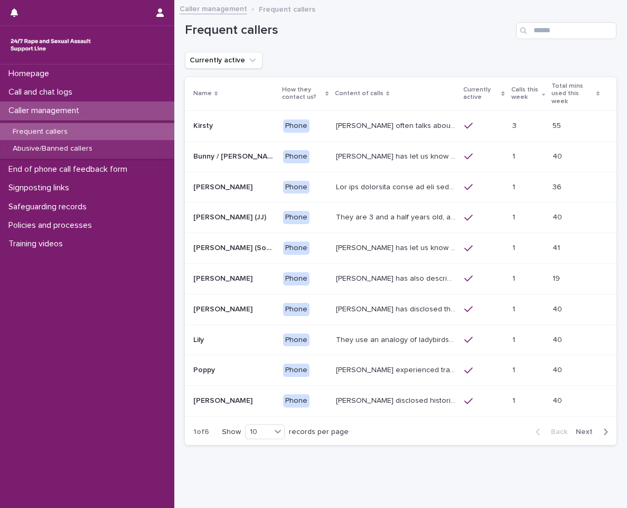
click at [362, 150] on p "Bunny has let us know that she is in her 50s, and lives in Devon. She has talke…" at bounding box center [397, 155] width 122 height 11
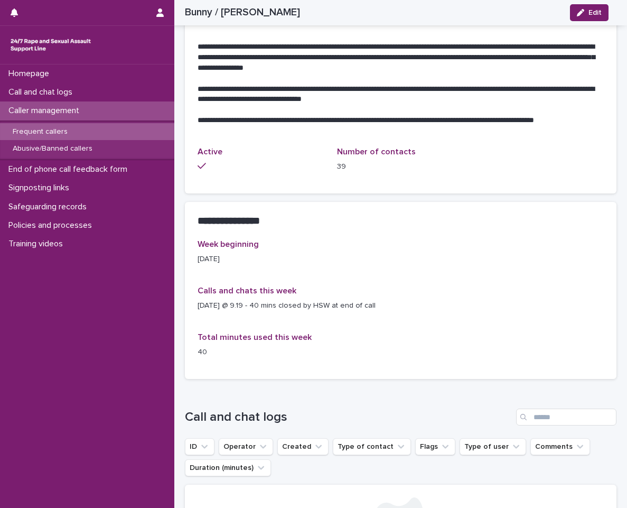
scroll to position [634, 0]
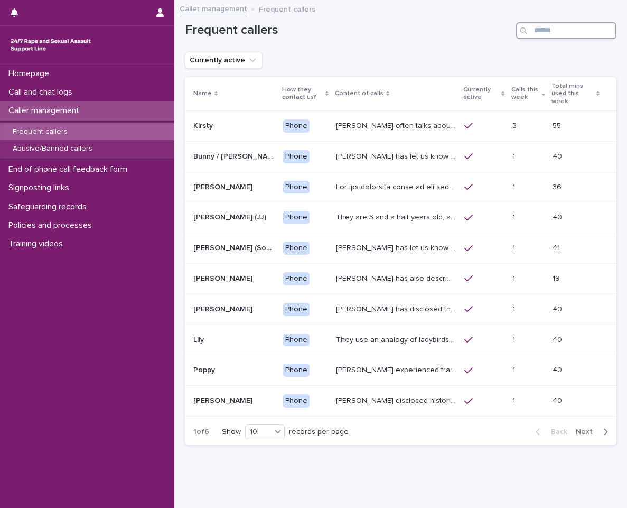
click at [543, 26] on input "Search" at bounding box center [566, 30] width 100 height 17
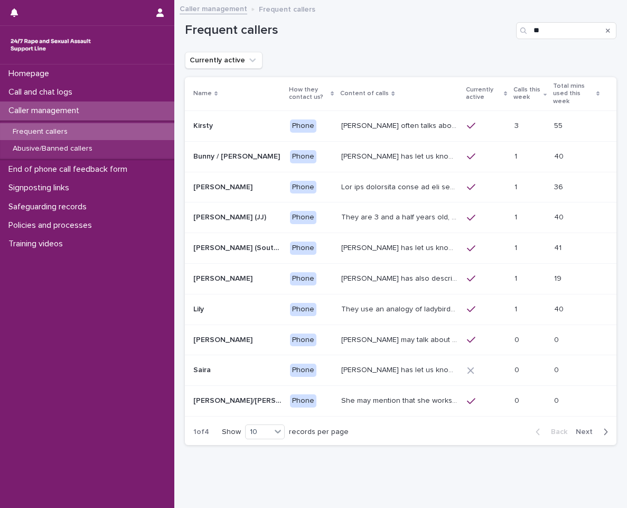
click at [526, 87] on p "Calls this week" at bounding box center [527, 94] width 27 height 20
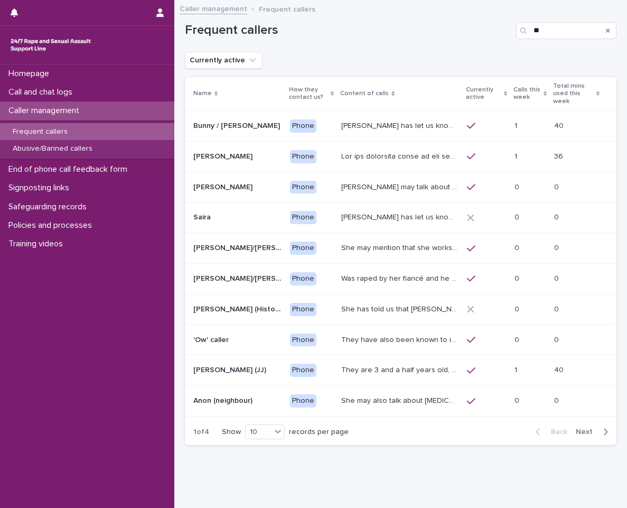
click at [533, 92] on p "Calls this week" at bounding box center [527, 94] width 27 height 20
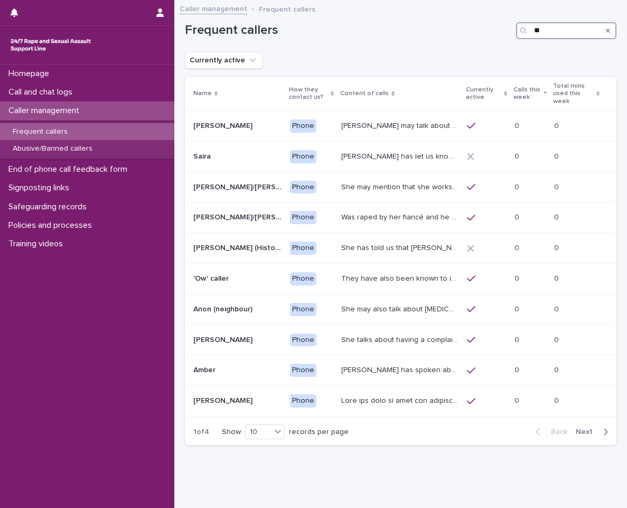
click at [559, 36] on input "**" at bounding box center [566, 30] width 100 height 17
type input "*"
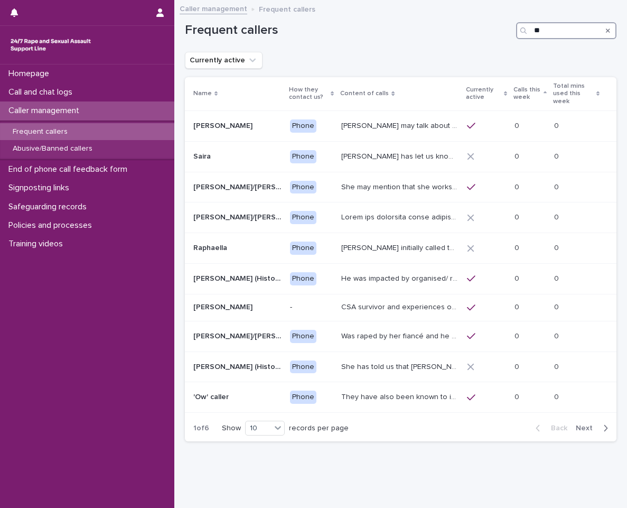
type input "**"
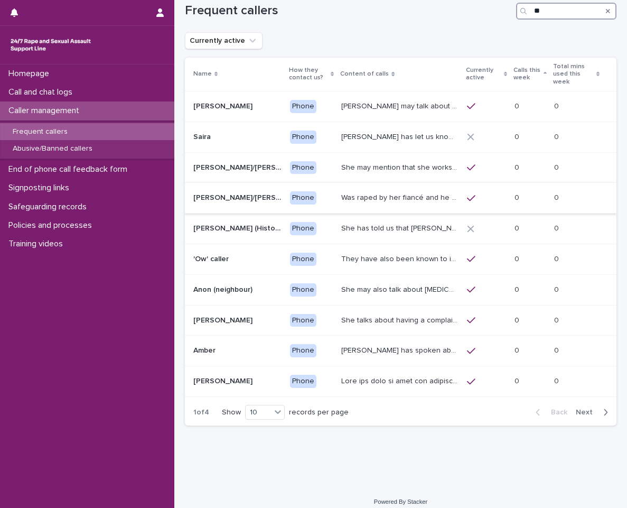
scroll to position [29, 0]
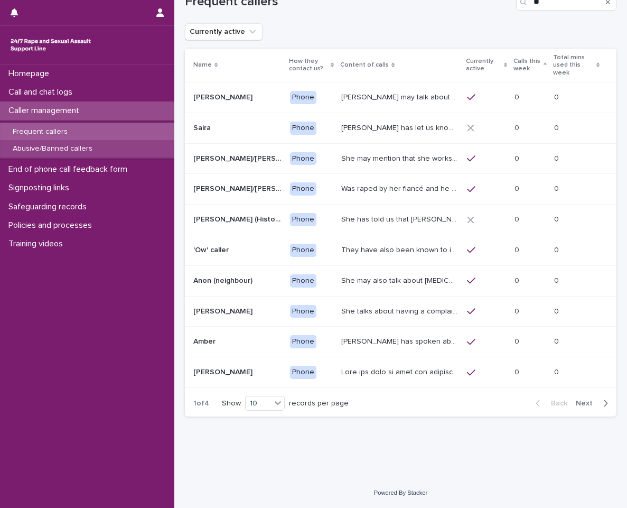
click at [108, 141] on div "Abusive/Banned callers" at bounding box center [87, 148] width 174 height 17
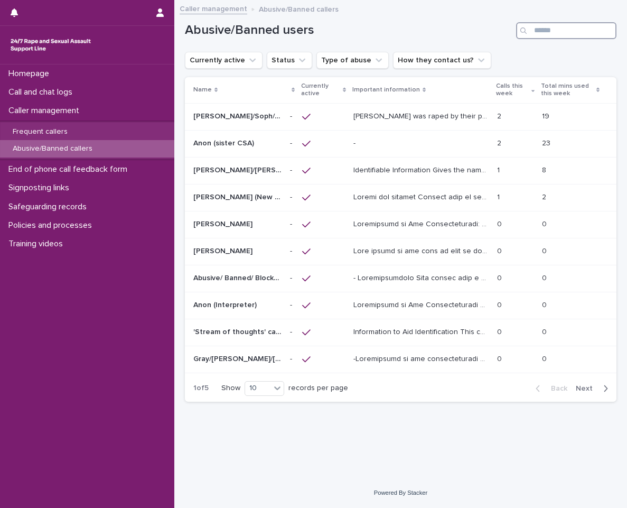
click at [539, 31] on input "Search" at bounding box center [566, 30] width 100 height 17
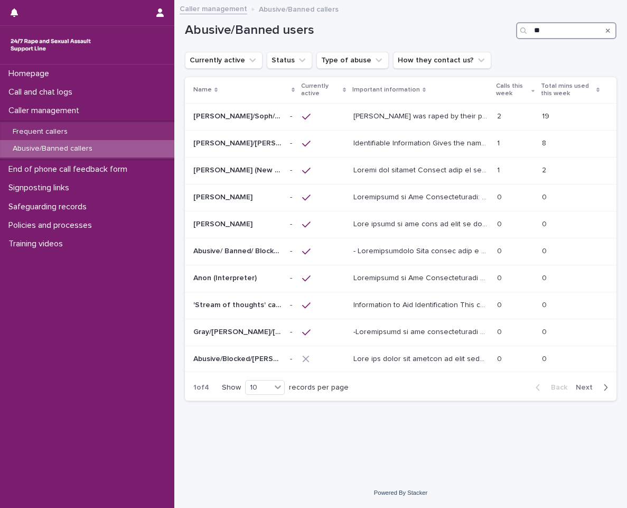
click at [539, 33] on input "**" at bounding box center [566, 30] width 100 height 17
type input "**"
click at [500, 51] on div "Abusive/Banned users **" at bounding box center [401, 26] width 432 height 51
click at [560, 34] on input "**" at bounding box center [566, 30] width 100 height 17
click at [143, 131] on div "Frequent callers" at bounding box center [87, 131] width 174 height 17
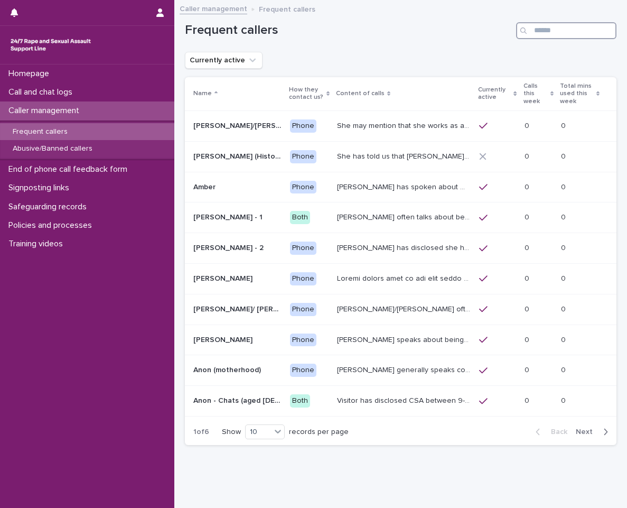
click at [594, 29] on input "Search" at bounding box center [566, 30] width 100 height 17
type input "**"
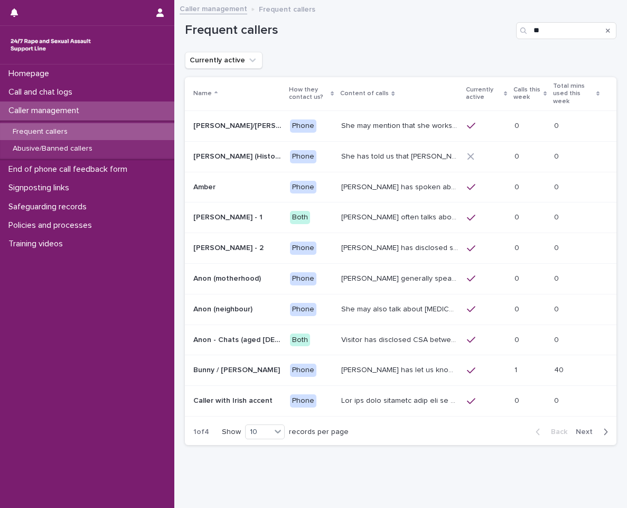
click at [576, 428] on span "Next" at bounding box center [587, 431] width 23 height 7
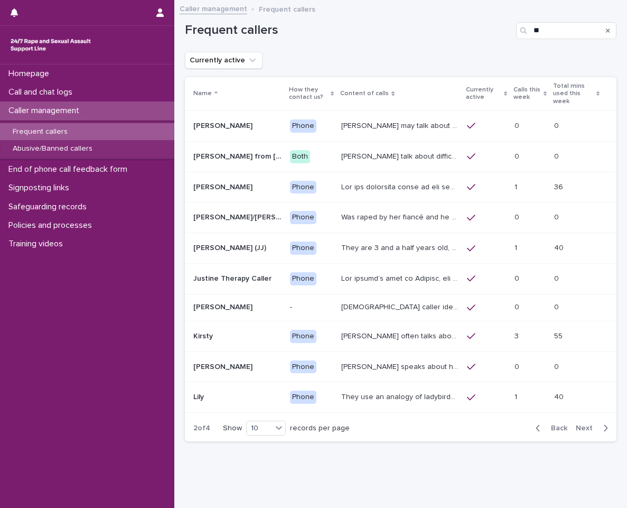
click at [576, 426] on span "Next" at bounding box center [587, 427] width 23 height 7
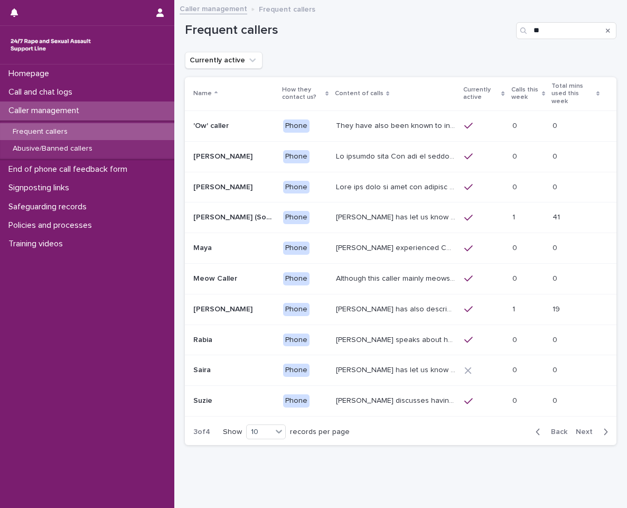
click at [582, 429] on div "Back Next" at bounding box center [572, 432] width 89 height 26
click at [377, 110] on td "They have also been known to interact and respond to questions throughout their…" at bounding box center [396, 125] width 128 height 31
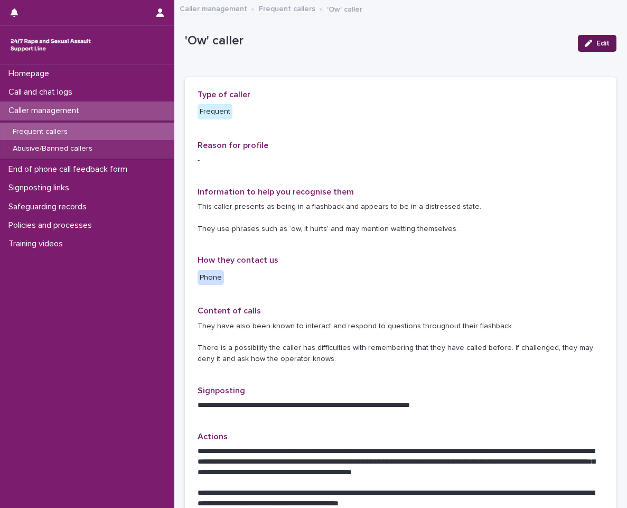
click at [598, 44] on span "Edit" at bounding box center [603, 43] width 13 height 7
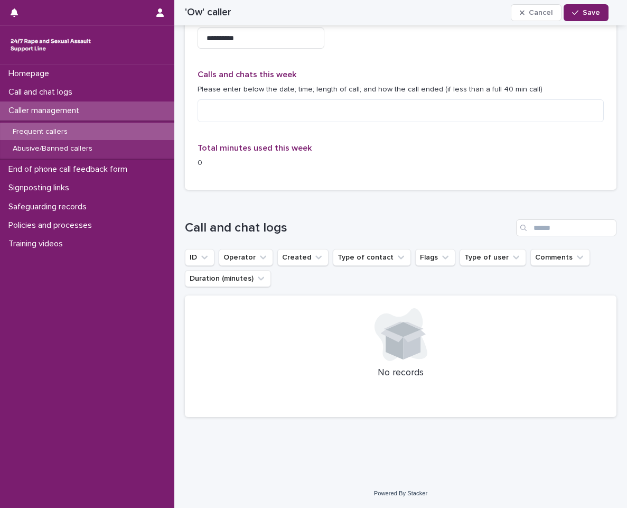
scroll to position [660, 0]
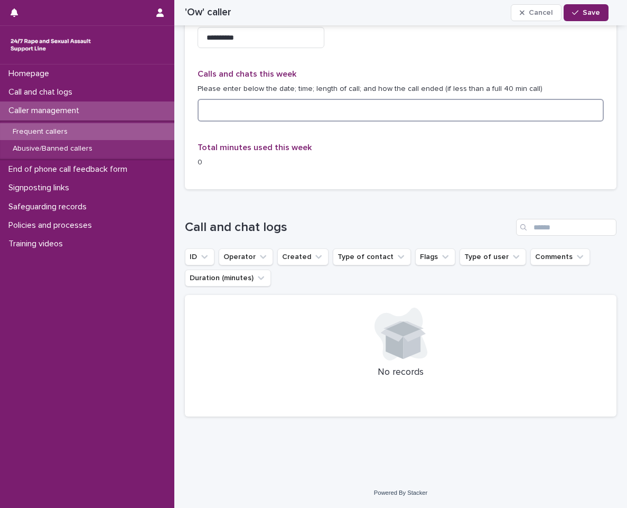
drag, startPoint x: 322, startPoint y: 104, endPoint x: 318, endPoint y: 116, distance: 12.2
click at [318, 116] on textarea at bounding box center [401, 110] width 407 height 23
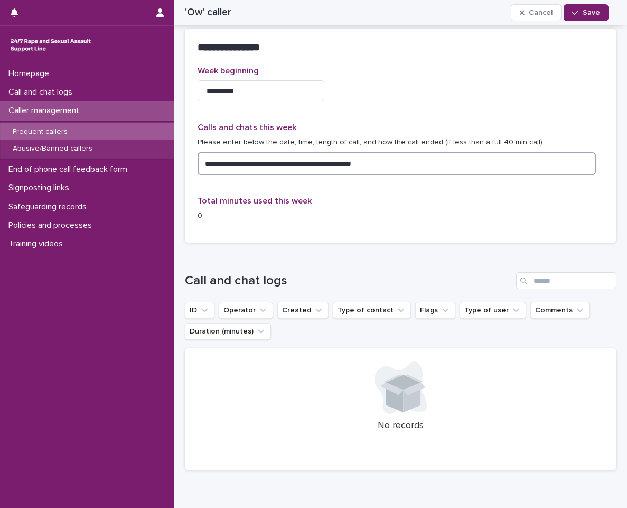
drag, startPoint x: 393, startPoint y: 165, endPoint x: 383, endPoint y: 161, distance: 10.9
click at [383, 161] on textarea "**********" at bounding box center [397, 163] width 399 height 23
type textarea "**********"
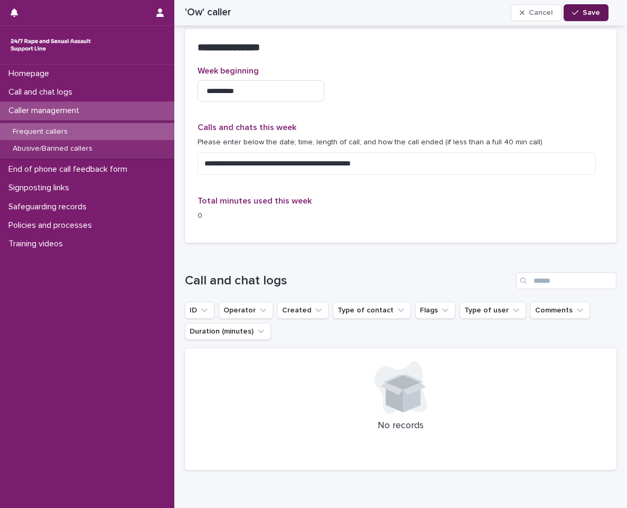
click at [580, 17] on button "Save" at bounding box center [586, 12] width 45 height 17
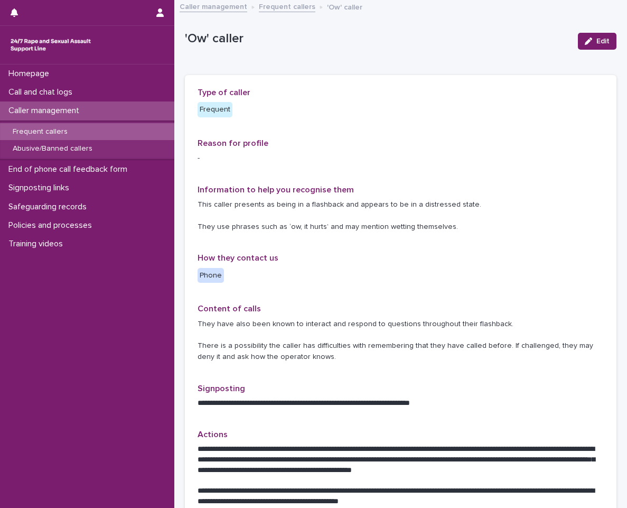
scroll to position [0, 0]
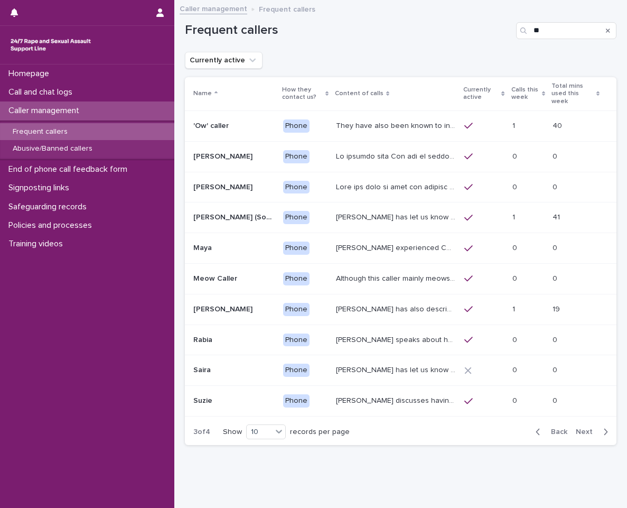
click at [512, 94] on p "Calls this week" at bounding box center [526, 94] width 28 height 20
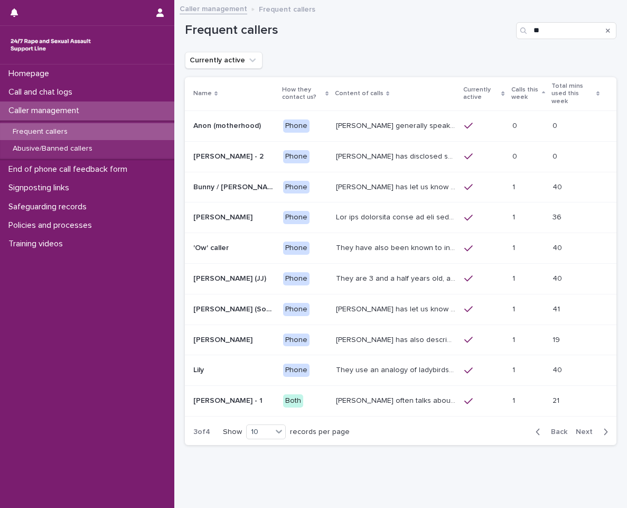
click at [512, 94] on p "Calls this week" at bounding box center [526, 94] width 28 height 20
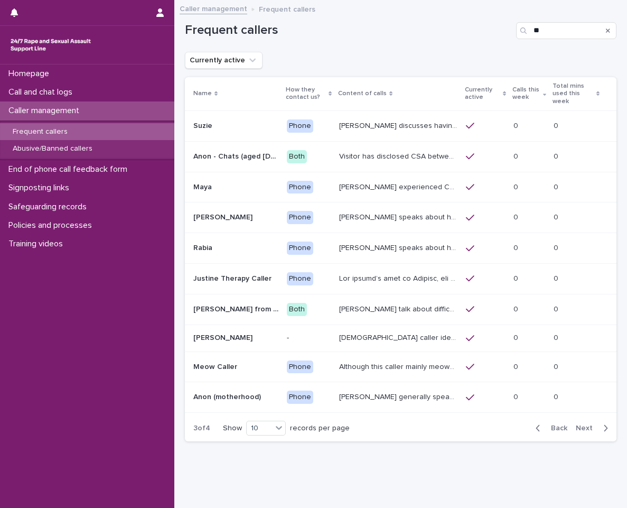
click at [513, 94] on p "Calls this week" at bounding box center [526, 94] width 27 height 20
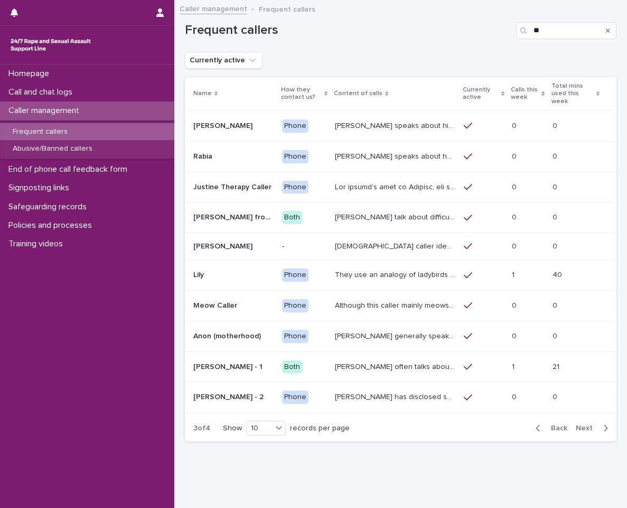
click at [511, 94] on p "Calls this week" at bounding box center [525, 94] width 28 height 20
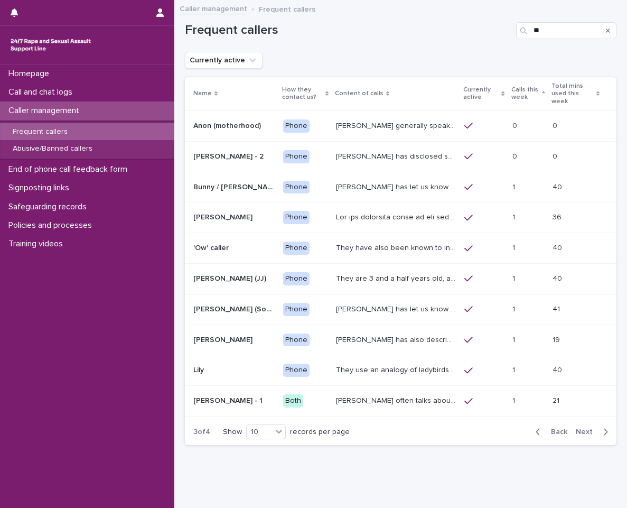
click at [523, 93] on p "Calls this week" at bounding box center [526, 94] width 28 height 20
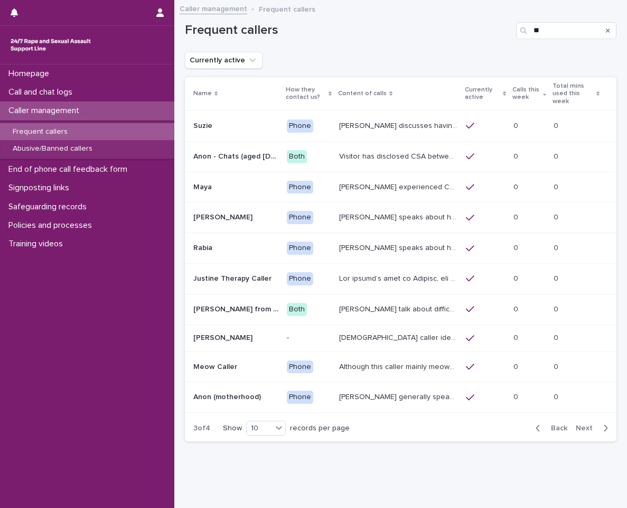
click at [606, 26] on button "Search" at bounding box center [608, 30] width 4 height 17
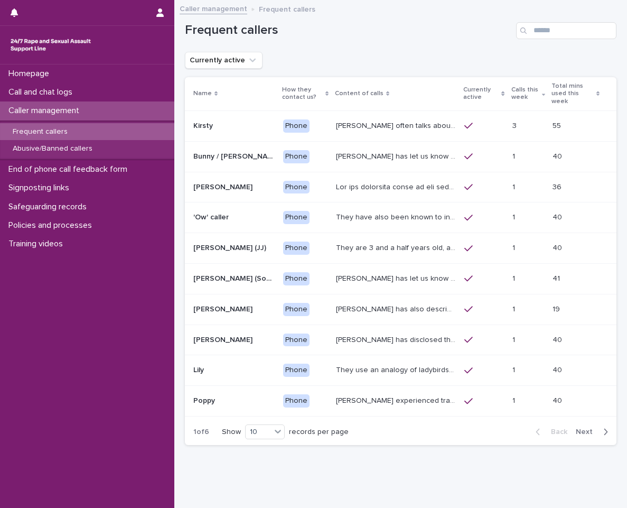
click at [509, 86] on th "Calls this week" at bounding box center [529, 94] width 40 height 34
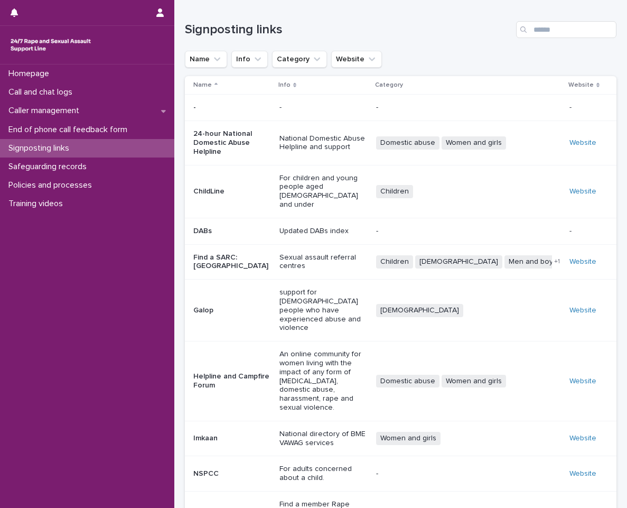
click at [104, 115] on div "Caller management" at bounding box center [87, 110] width 174 height 19
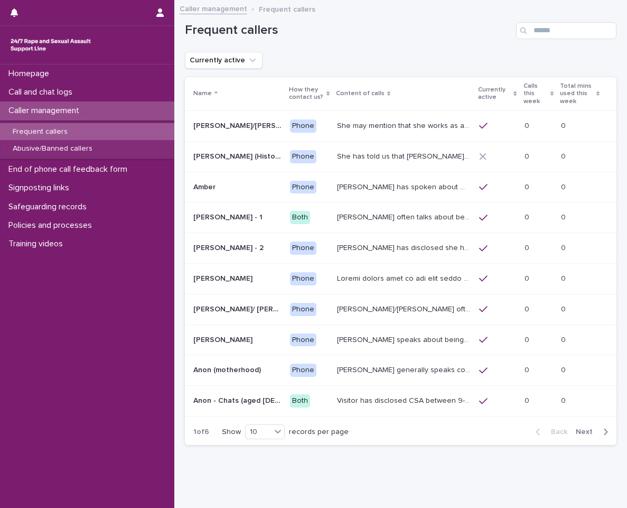
click at [104, 128] on div "Frequent callers" at bounding box center [87, 131] width 174 height 17
click at [535, 94] on th "Calls this week" at bounding box center [539, 94] width 36 height 34
click at [524, 87] on p "Calls this week" at bounding box center [536, 93] width 24 height 27
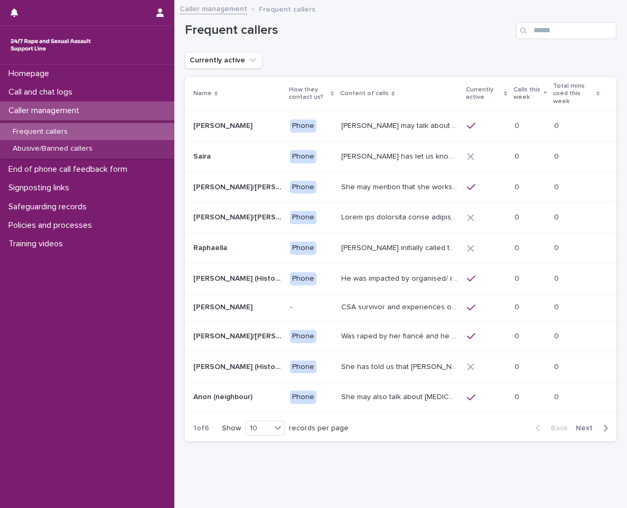
click at [529, 93] on p "Calls this week" at bounding box center [527, 94] width 27 height 20
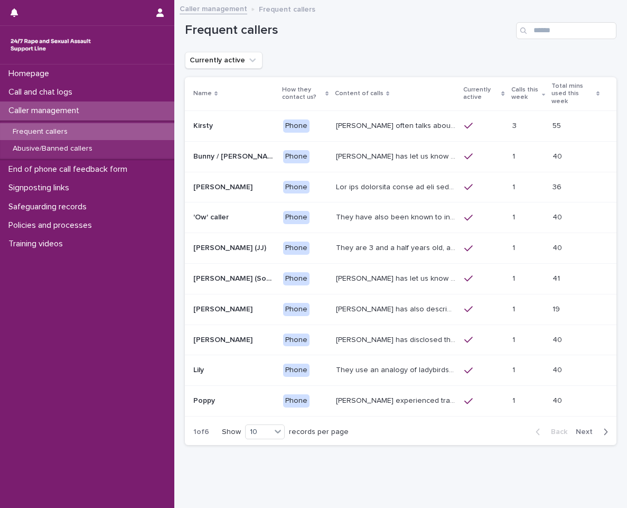
click at [519, 123] on p at bounding box center [529, 126] width 32 height 9
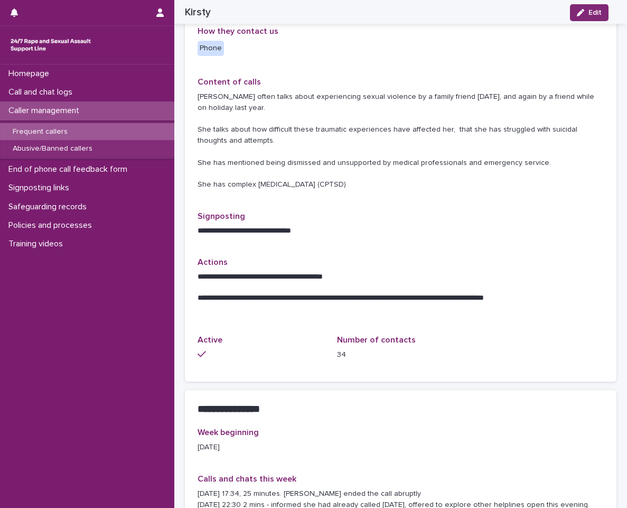
scroll to position [634, 0]
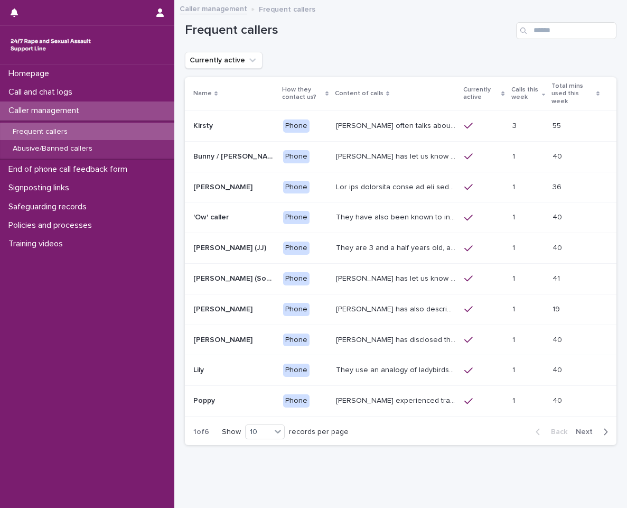
click at [388, 150] on p "Bunny has let us know that she is in her 50s, and lives in Devon. She has talke…" at bounding box center [397, 155] width 122 height 11
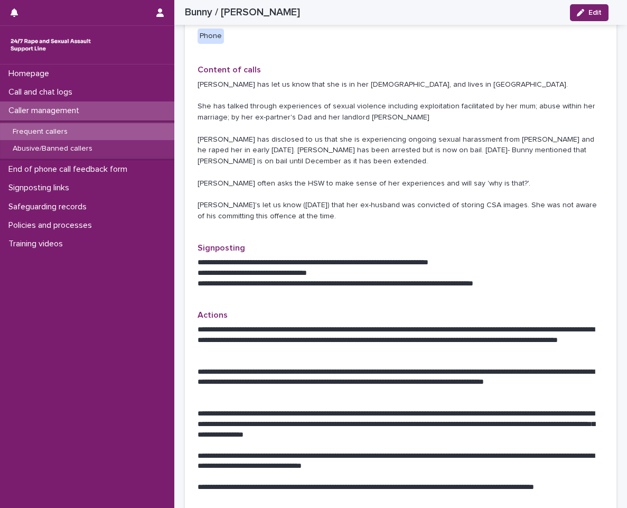
scroll to position [605, 0]
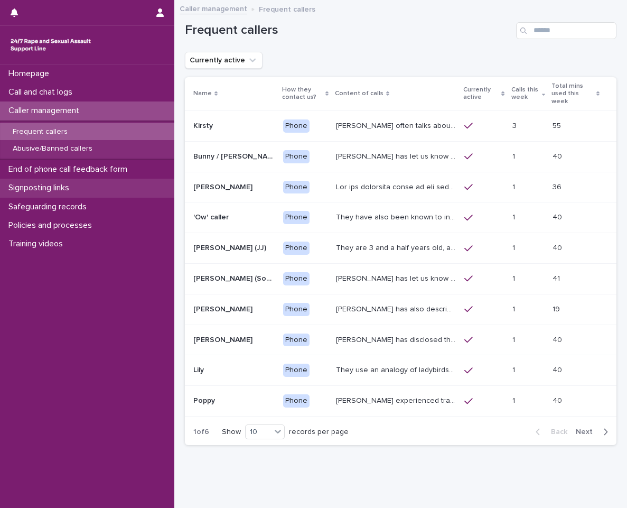
click at [82, 181] on div "Signposting links" at bounding box center [87, 188] width 174 height 19
